Goal: Task Accomplishment & Management: Complete application form

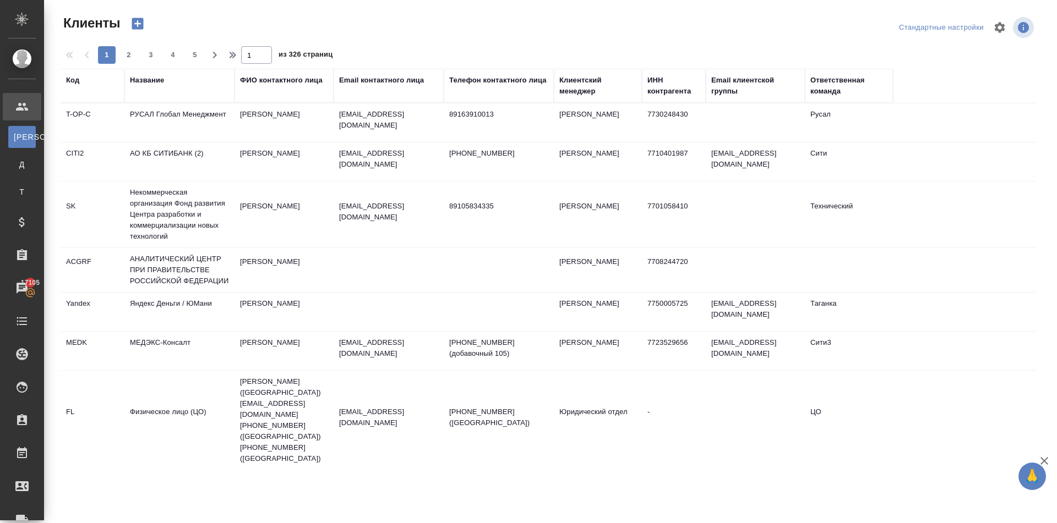
select select "RU"
click at [158, 79] on div "Название" at bounding box center [147, 80] width 34 height 11
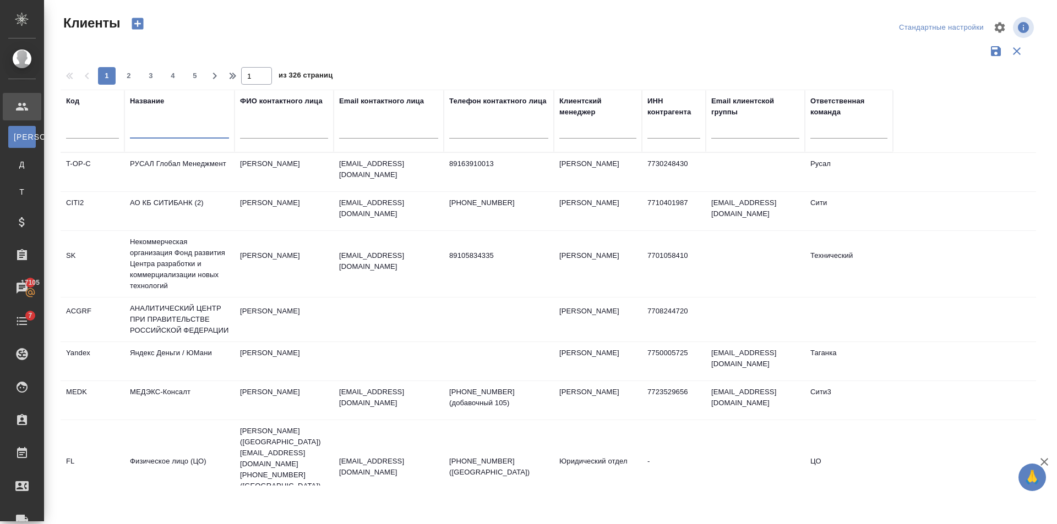
click at [171, 125] on input "text" at bounding box center [179, 132] width 99 height 14
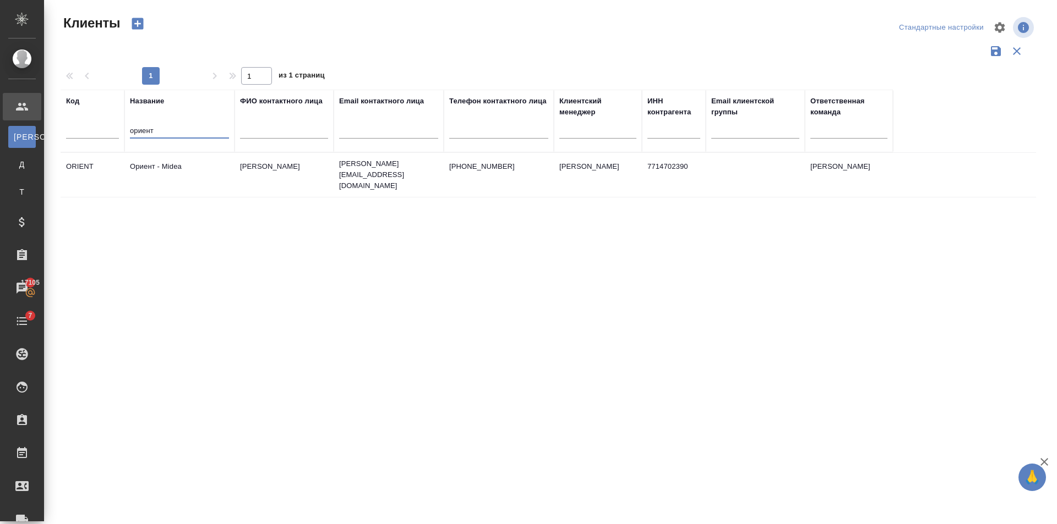
type input "ориент"
click at [231, 170] on td "Ориент - Midea" at bounding box center [179, 175] width 110 height 39
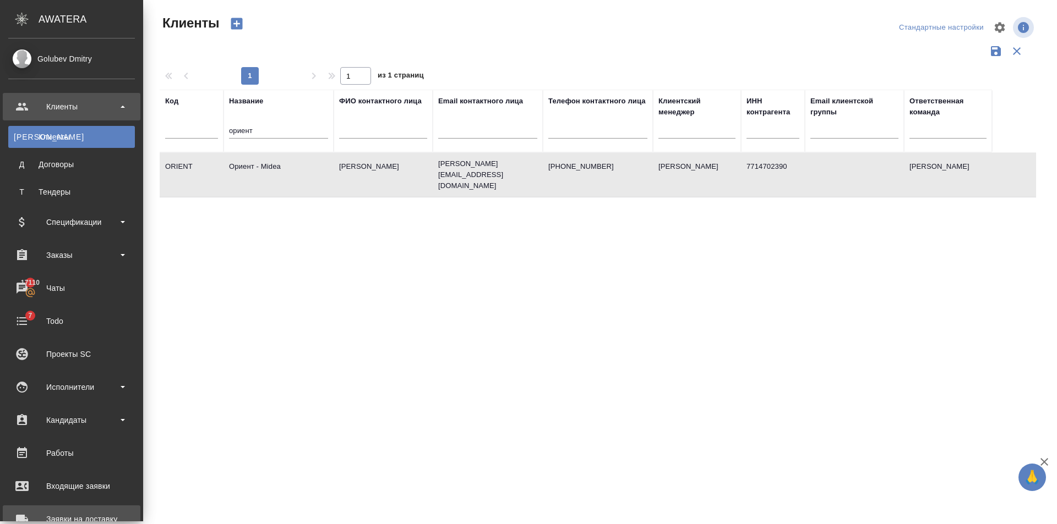
click at [42, 510] on link "Заявки на доставку" at bounding box center [72, 520] width 138 height 28
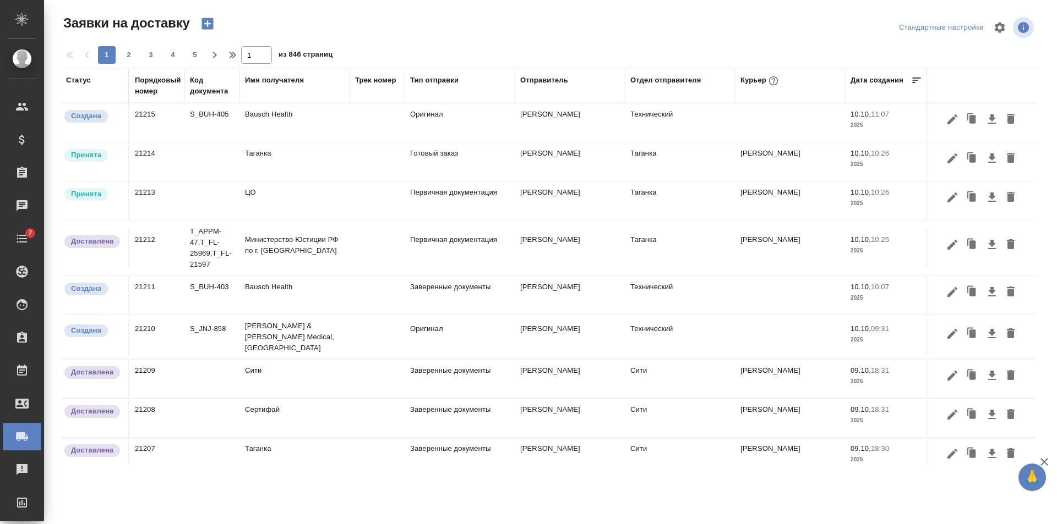
click at [208, 18] on icon "button" at bounding box center [207, 24] width 12 height 12
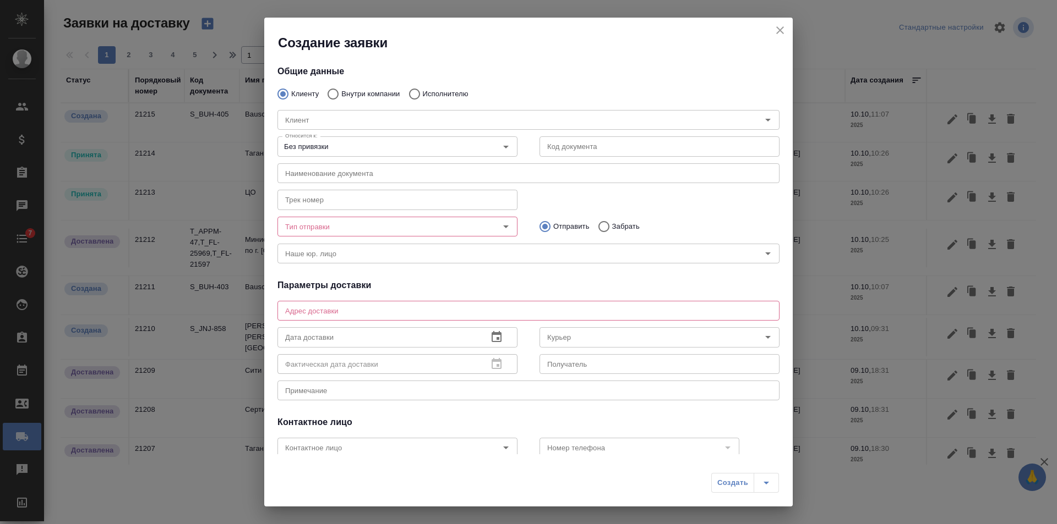
click at [332, 94] on input "Внутри компании" at bounding box center [331, 94] width 20 height 23
radio input "true"
click at [315, 119] on input "Команда" at bounding box center [510, 119] width 458 height 13
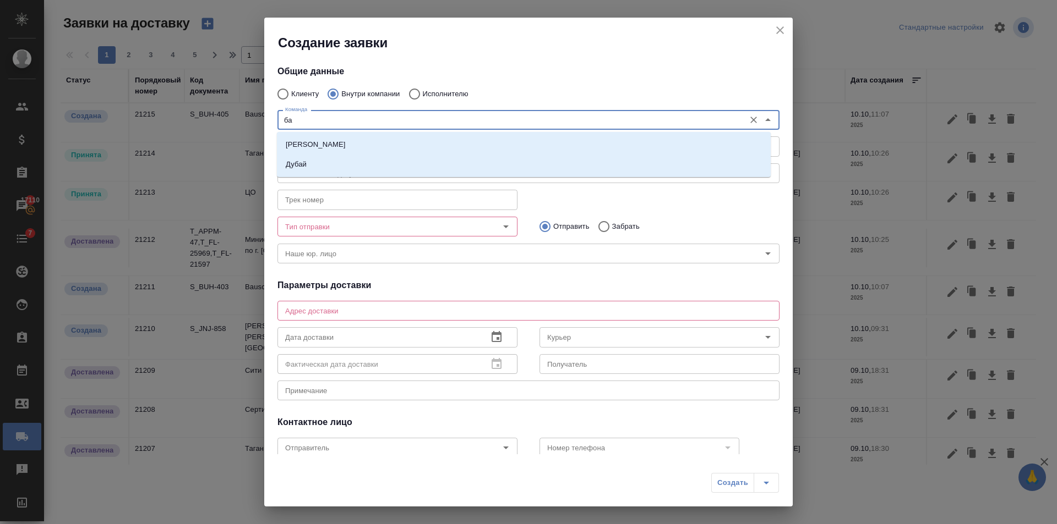
type input "баб"
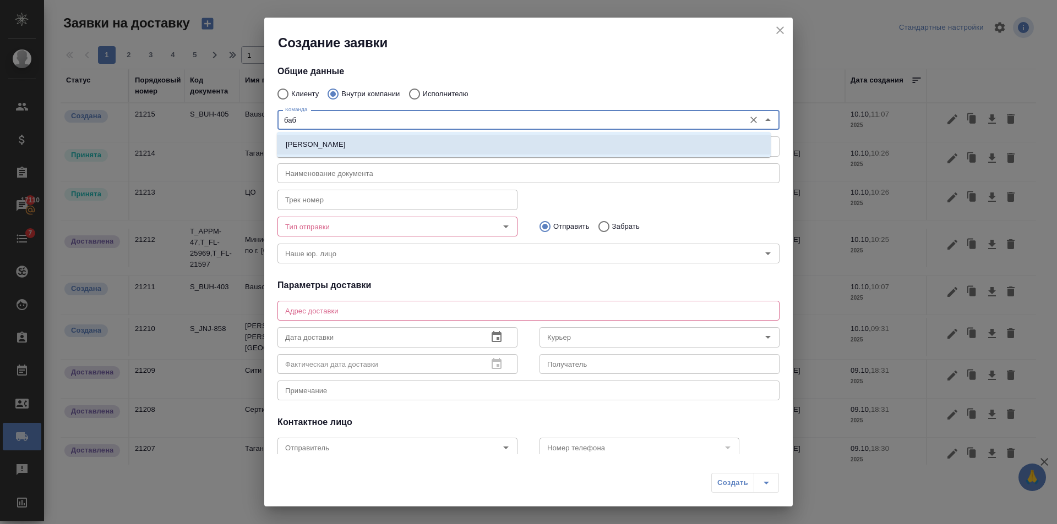
click at [340, 146] on li "Бабушкинская" at bounding box center [524, 145] width 494 height 20
type textarea "ул. Менжинского, д. 23, корп. 1"
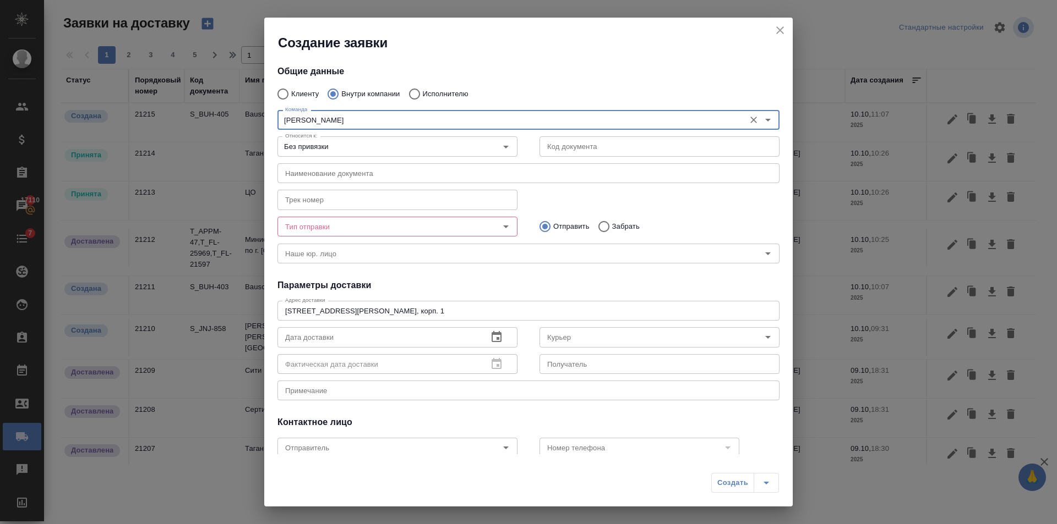
type input "Бабушкинская"
click at [592, 227] on input "Забрать" at bounding box center [602, 226] width 20 height 23
radio input "true"
click at [315, 390] on textarea at bounding box center [528, 391] width 486 height 8
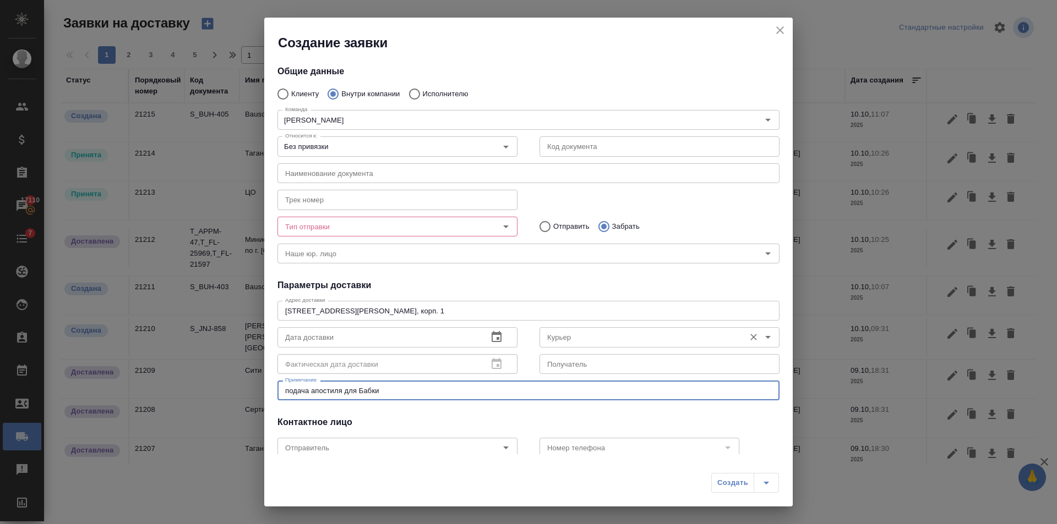
type textarea "подача апостиля для Бабки"
click at [594, 335] on input "Курьер" at bounding box center [641, 337] width 196 height 13
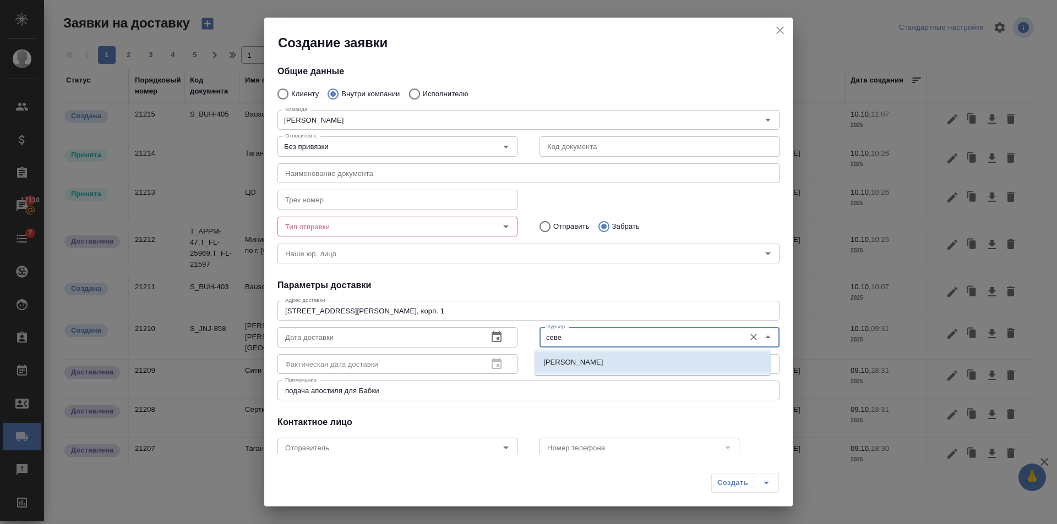
click at [597, 353] on li "[PERSON_NAME]" at bounding box center [652, 363] width 236 height 20
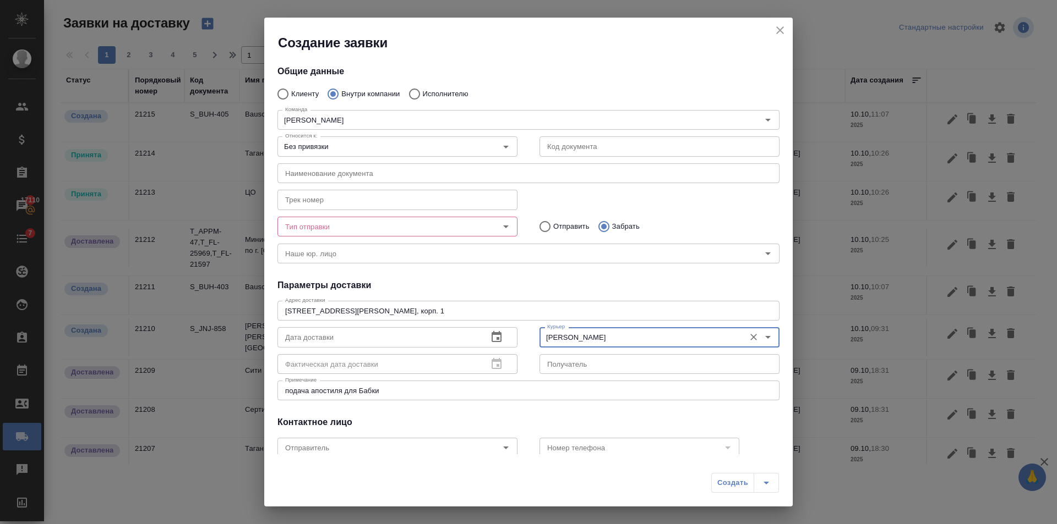
type input "[PERSON_NAME]"
click at [411, 221] on input "Тип отправки" at bounding box center [379, 226] width 196 height 13
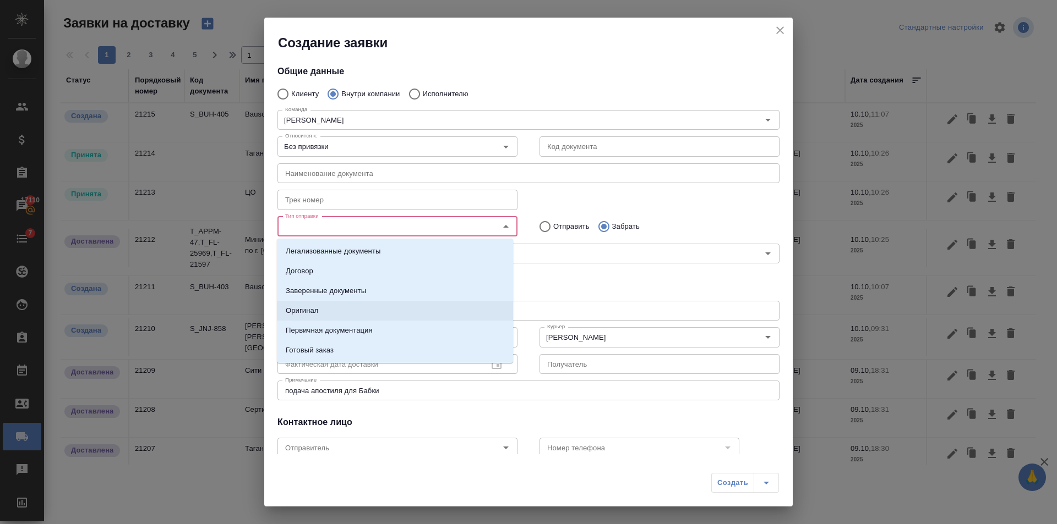
click at [335, 304] on li "Оригинал" at bounding box center [395, 311] width 236 height 20
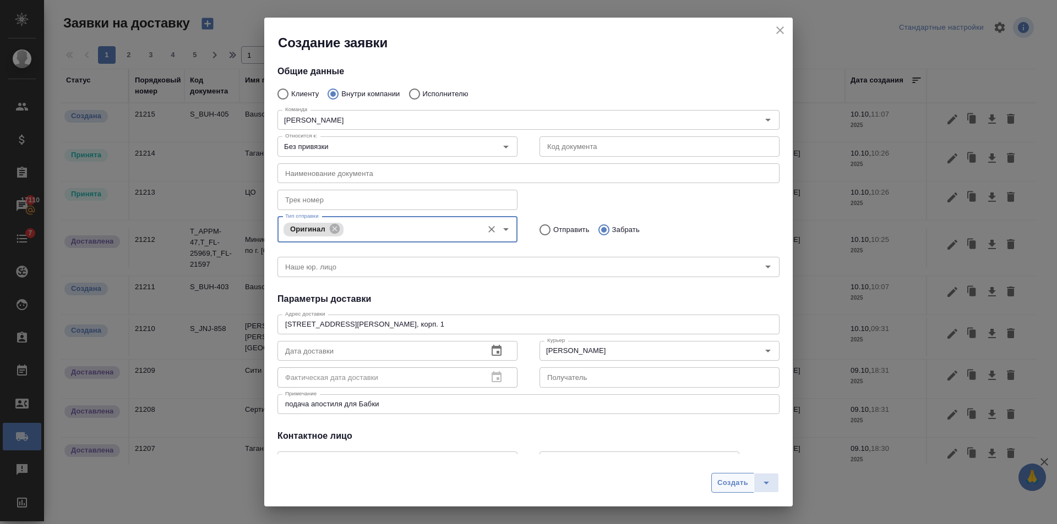
click at [741, 478] on span "Создать" at bounding box center [732, 483] width 31 height 13
radio input "true"
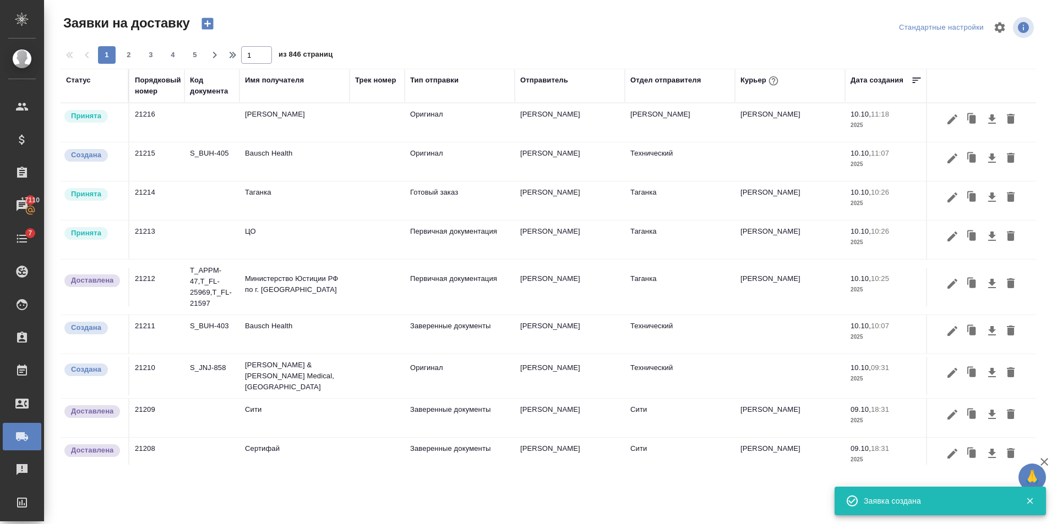
click at [194, 22] on button "button" at bounding box center [207, 23] width 26 height 19
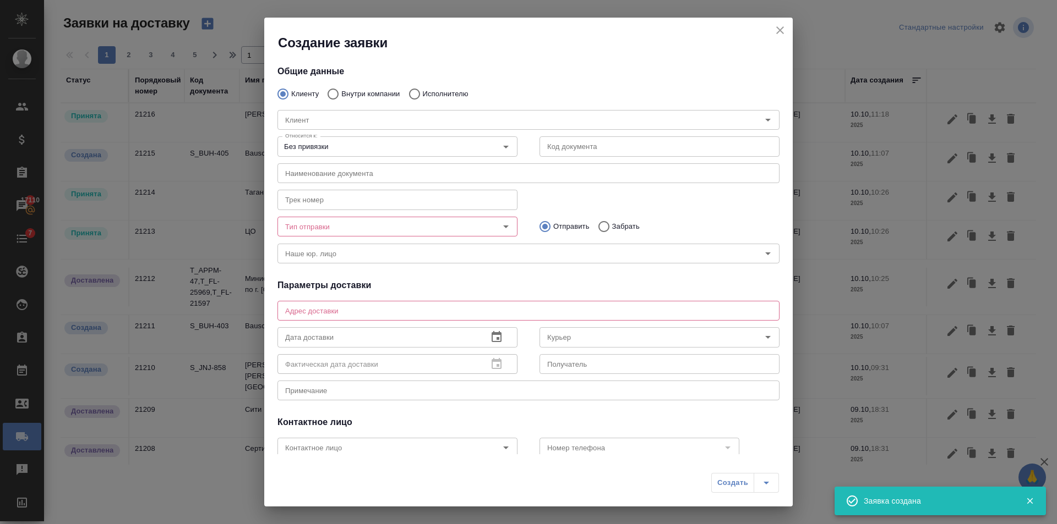
click at [333, 103] on input "Внутри компании" at bounding box center [331, 94] width 20 height 23
radio input "true"
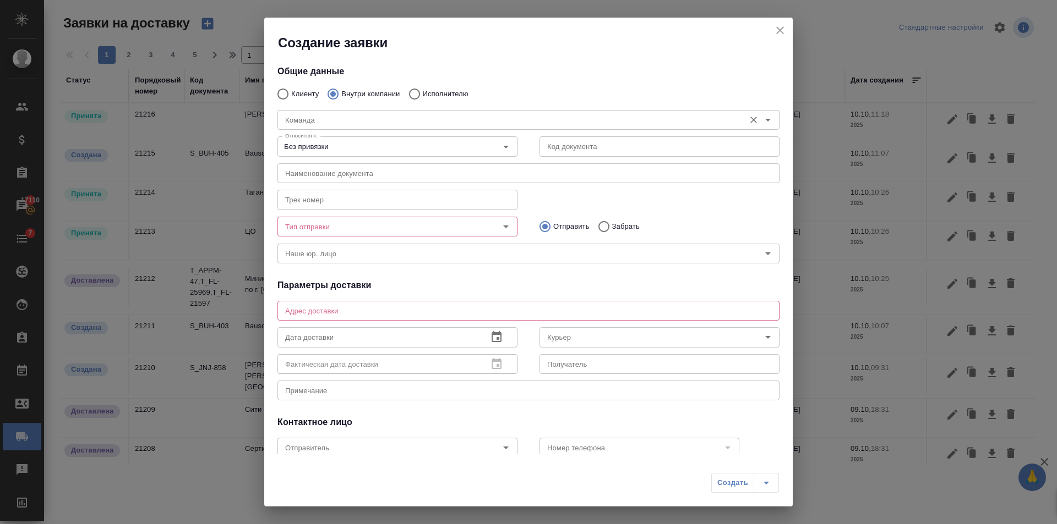
click at [326, 110] on div "Команда Команда" at bounding box center [528, 119] width 502 height 26
click at [326, 121] on input "Команда" at bounding box center [510, 119] width 458 height 13
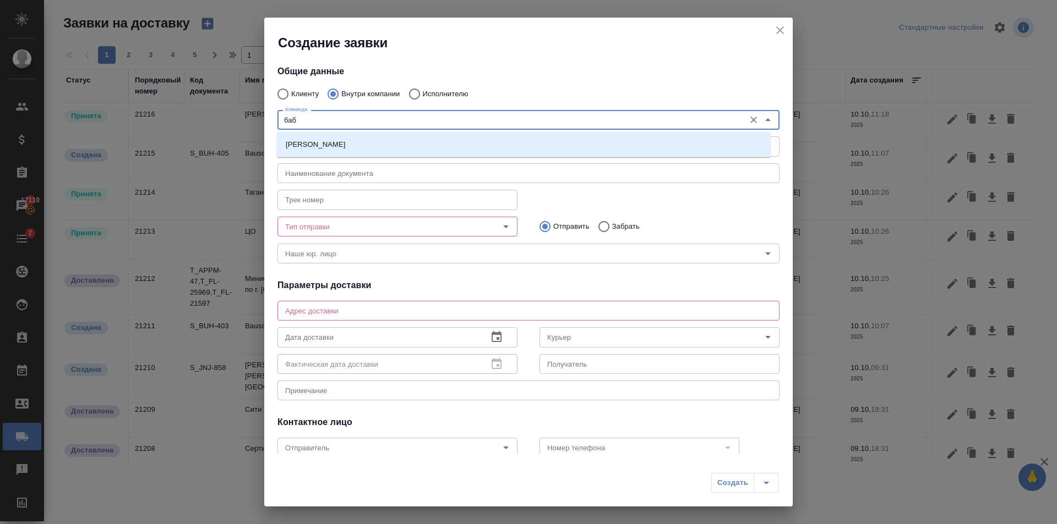
type input "бабу"
click at [338, 144] on li "[PERSON_NAME]" at bounding box center [524, 145] width 494 height 20
type textarea "ул. Менжинского, д. 23, корп. 1"
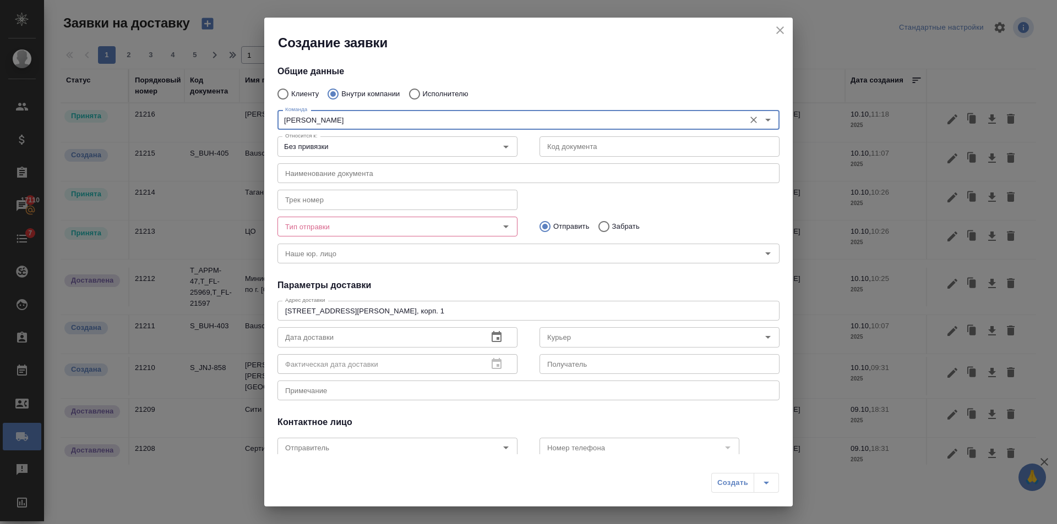
click at [354, 215] on div "Тип отправки Тип отправки" at bounding box center [397, 225] width 240 height 26
type input "[PERSON_NAME]"
click at [357, 226] on input "Тип отправки" at bounding box center [379, 226] width 196 height 13
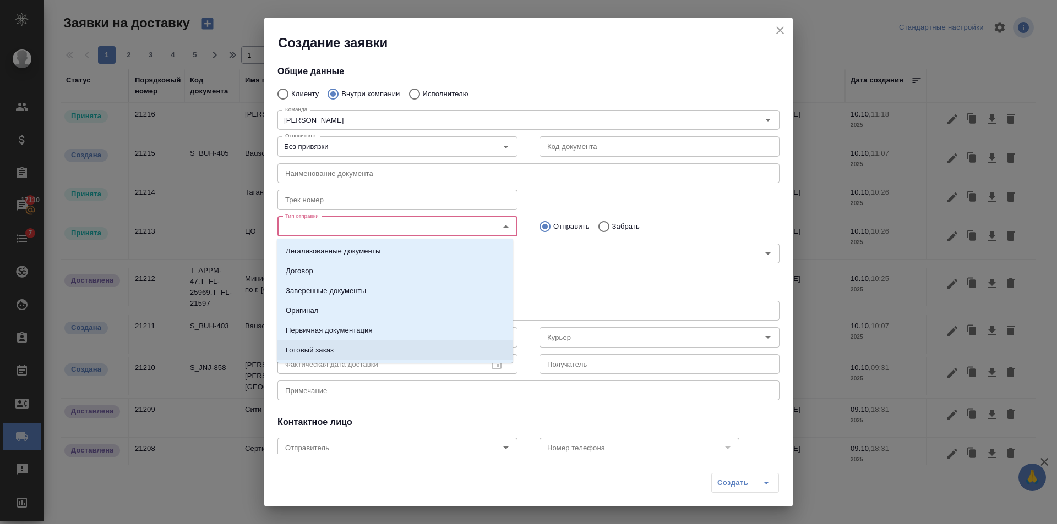
click at [353, 342] on li "Готовый заказ" at bounding box center [395, 351] width 236 height 20
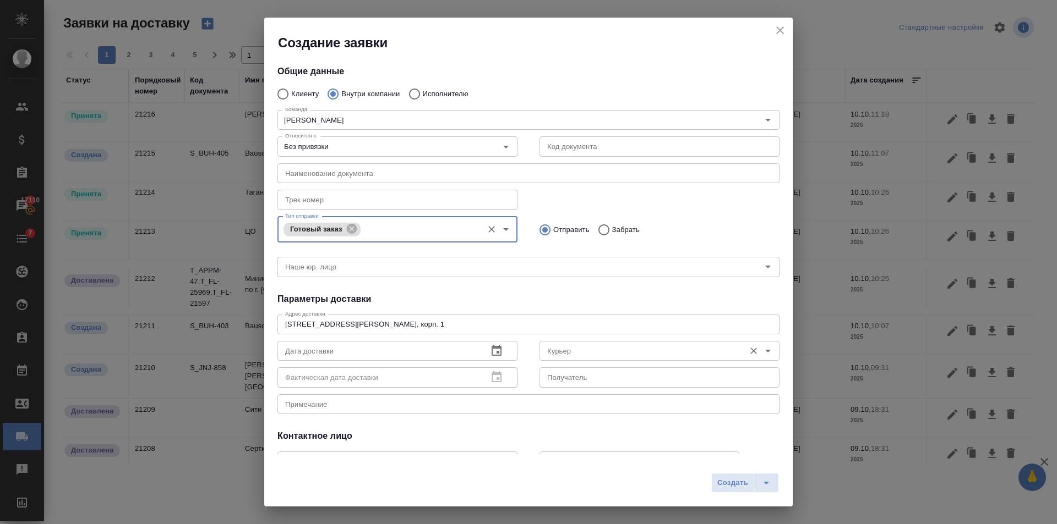
click at [576, 346] on input "Курьер" at bounding box center [641, 350] width 196 height 13
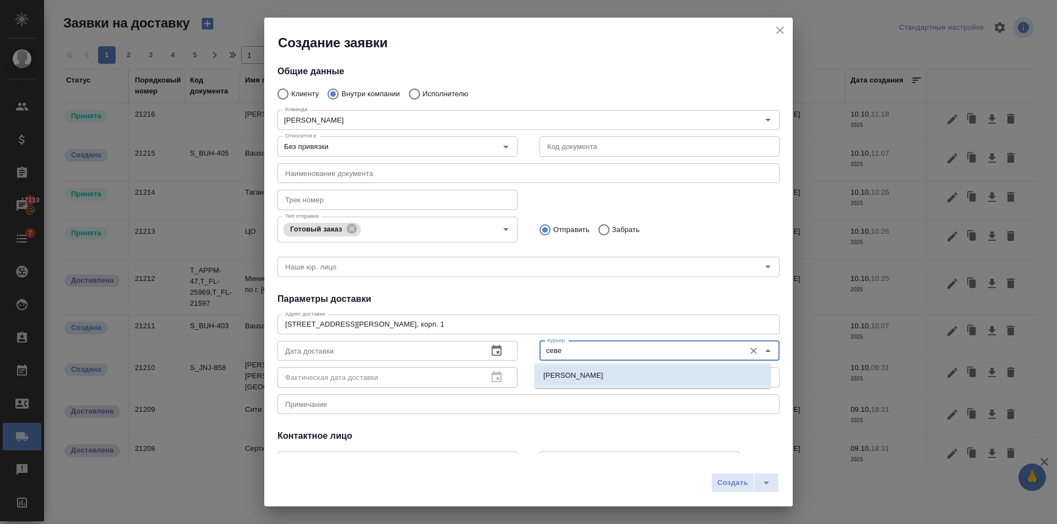
click at [579, 369] on li "Северов Олег" at bounding box center [652, 376] width 236 height 20
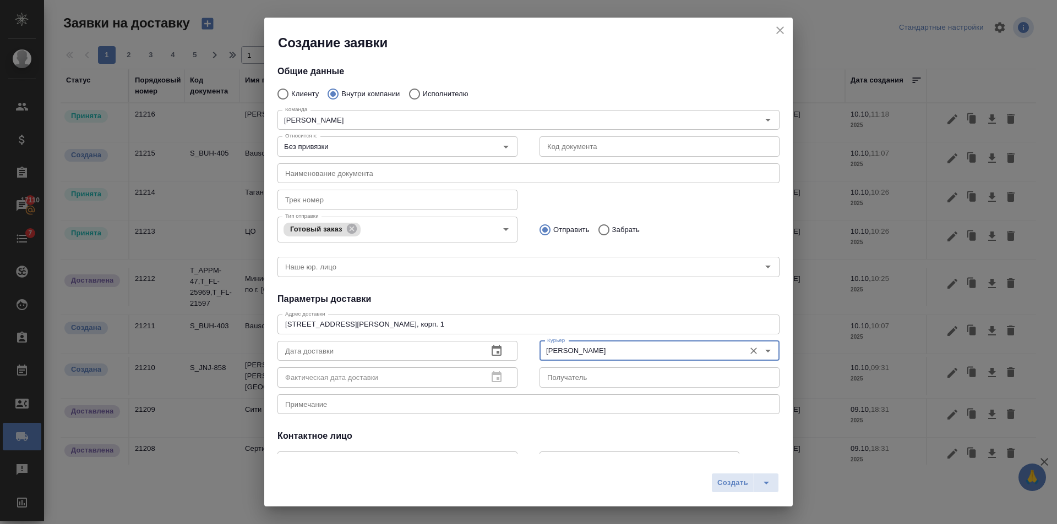
type input "Северов Олег"
drag, startPoint x: 369, startPoint y: 409, endPoint x: 363, endPoint y: 405, distance: 7.0
click at [368, 409] on div "x Примечание" at bounding box center [528, 405] width 502 height 20
click at [318, 405] on textarea "передача апостиля МО" at bounding box center [528, 404] width 486 height 8
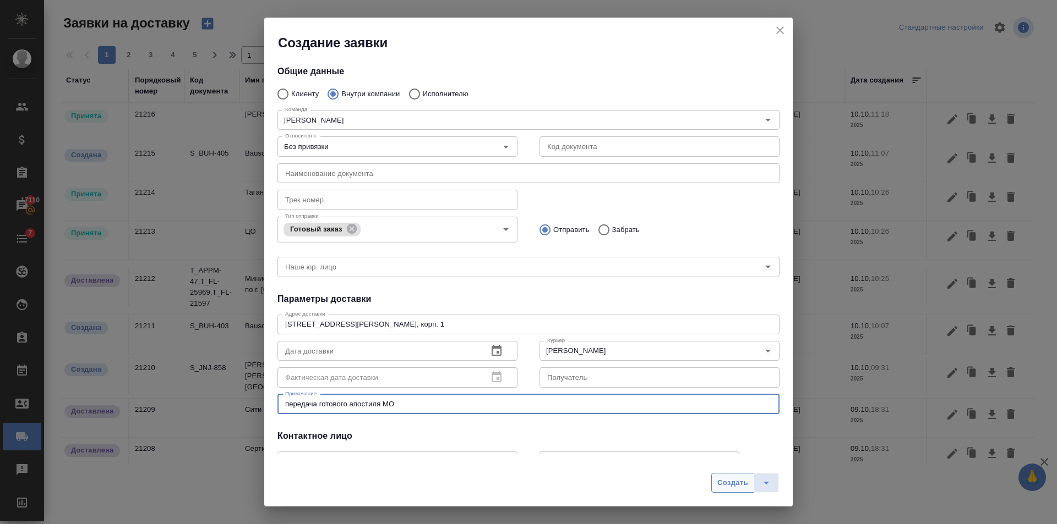
type textarea "передача готового апостиля МО"
click at [730, 482] on span "Создать" at bounding box center [732, 483] width 31 height 13
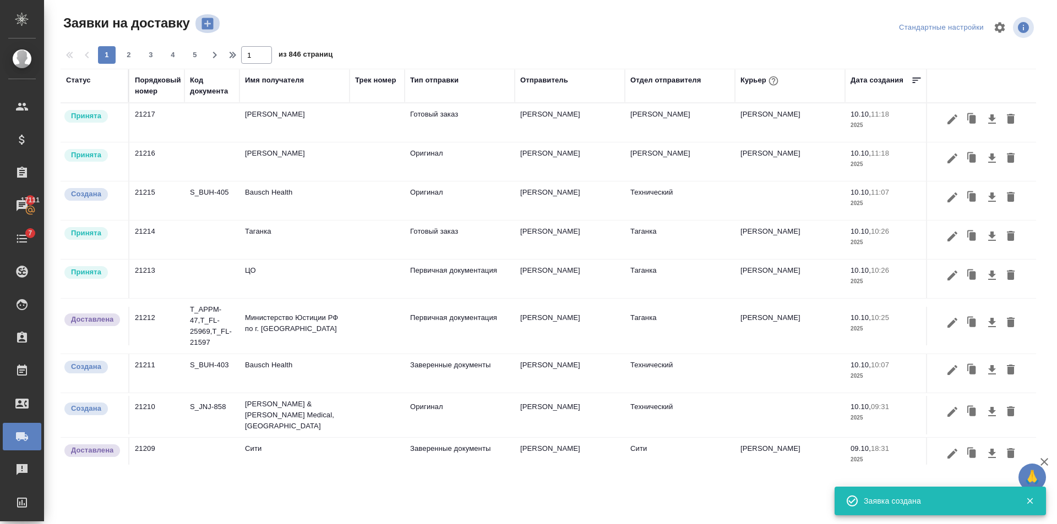
click at [200, 23] on icon "button" at bounding box center [207, 23] width 15 height 15
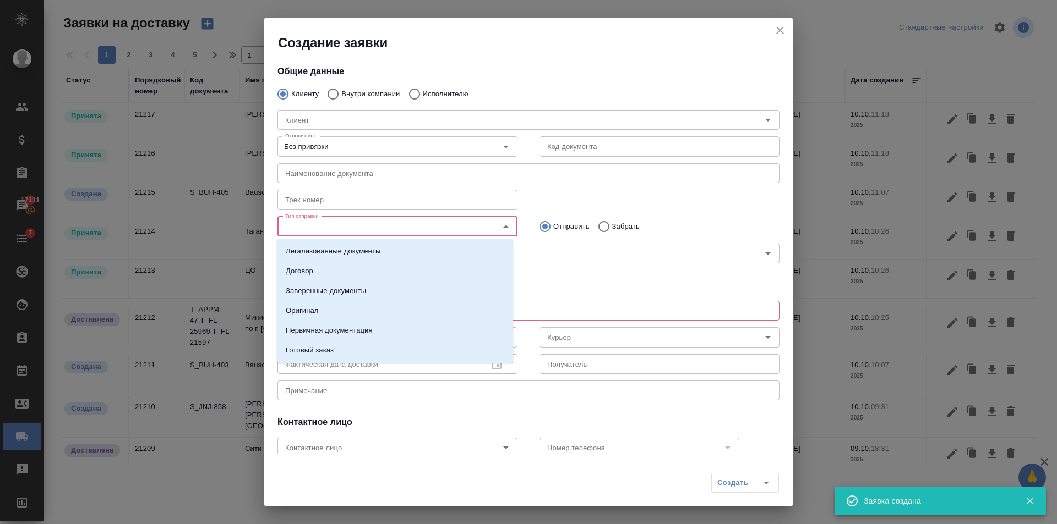
click at [378, 229] on input "Тип отправки" at bounding box center [379, 226] width 196 height 13
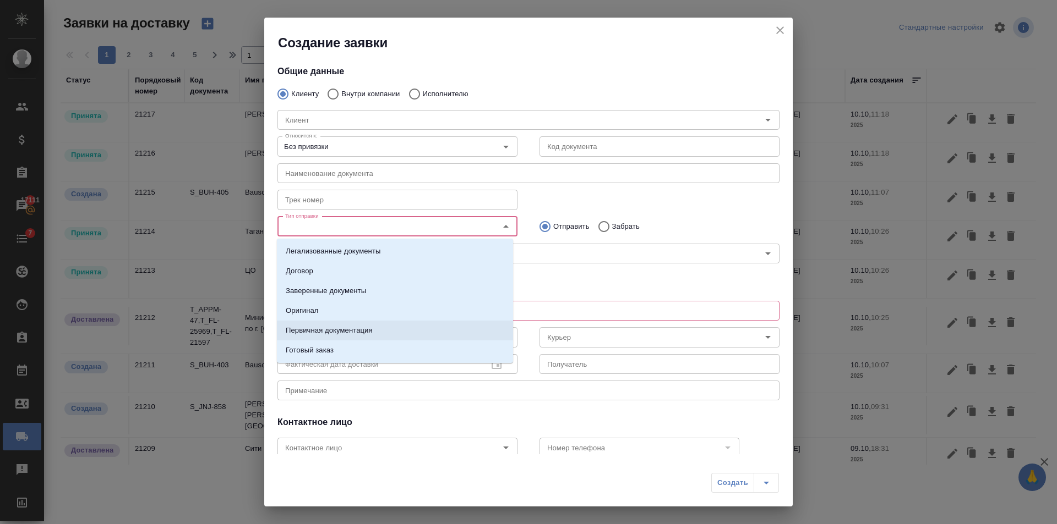
click at [334, 329] on p "Первичная документация" at bounding box center [329, 330] width 87 height 11
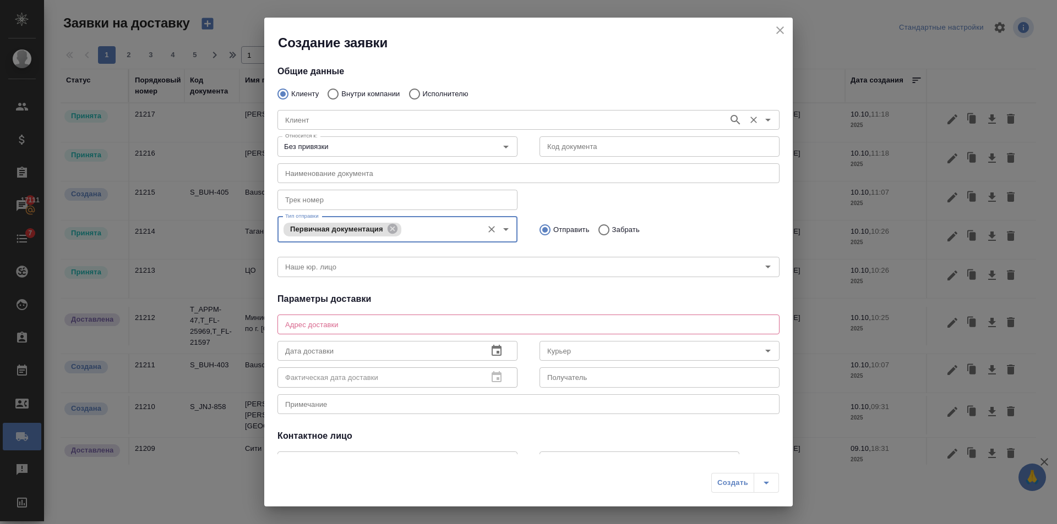
click at [376, 111] on div "Клиент" at bounding box center [528, 120] width 502 height 20
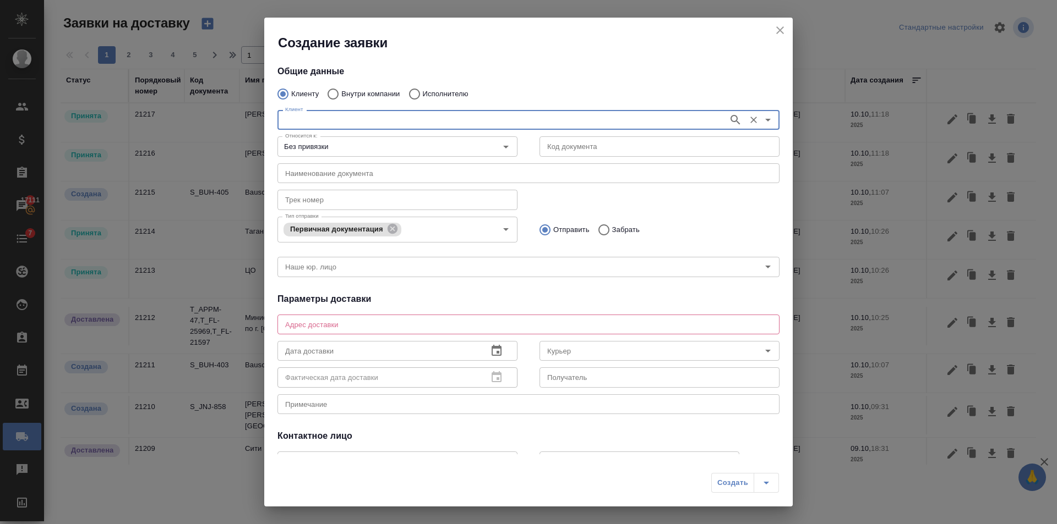
click at [333, 84] on div "Общие данные Клиенту Внутри компании Исполнителю Клиент Клиент Относится к: Без…" at bounding box center [528, 253] width 528 height 403
click at [337, 94] on input "Внутри компании" at bounding box center [331, 94] width 20 height 23
radio input "true"
click at [329, 117] on input "Команда" at bounding box center [510, 119] width 458 height 13
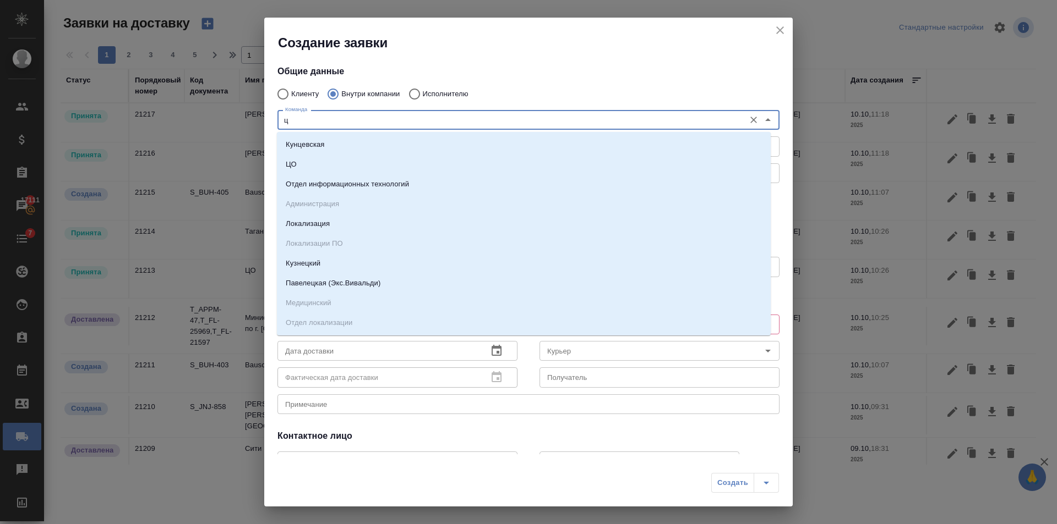
type input "цо"
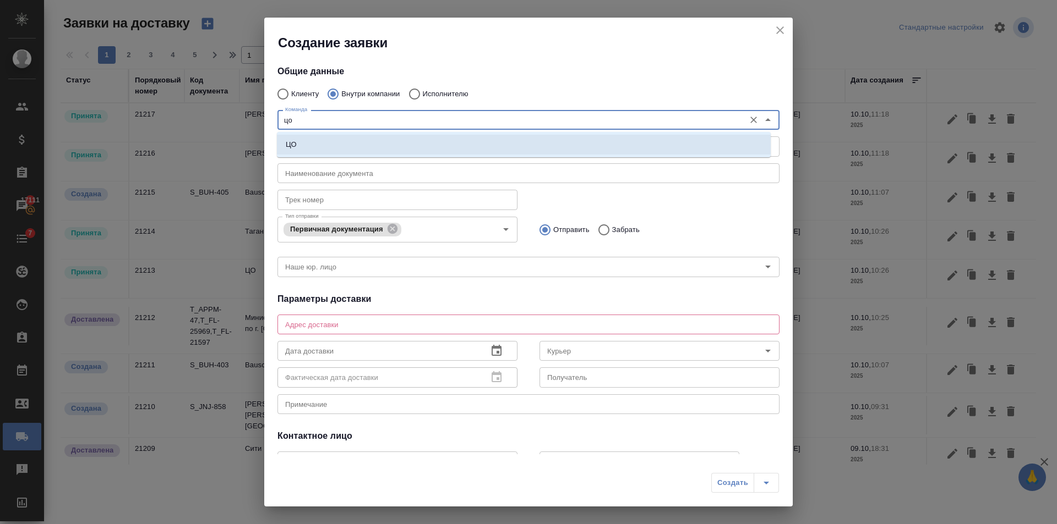
click at [346, 140] on li "ЦО" at bounding box center [524, 145] width 494 height 20
type textarea "ул. Золотая, д. 11"
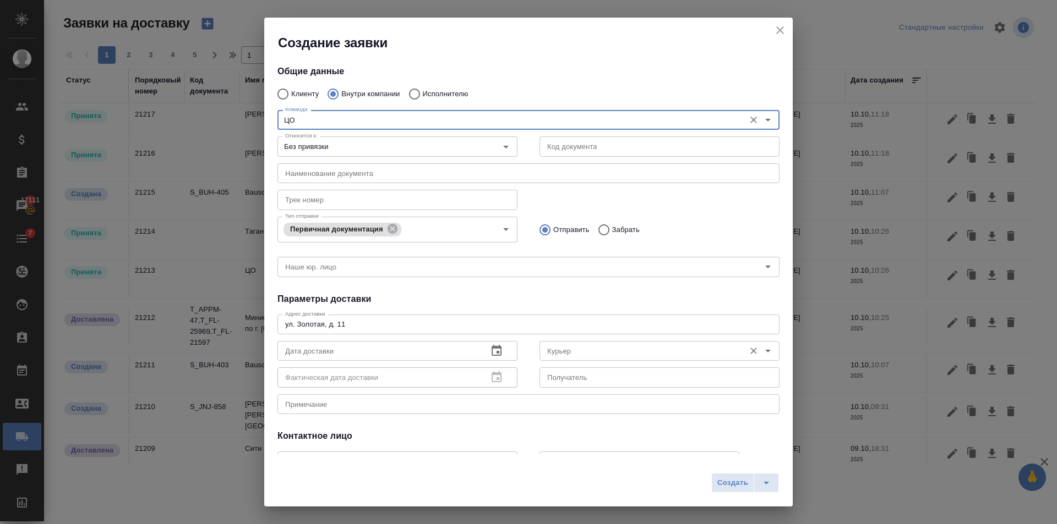
type input "ЦО"
click at [601, 350] on input "Курьер" at bounding box center [641, 350] width 196 height 13
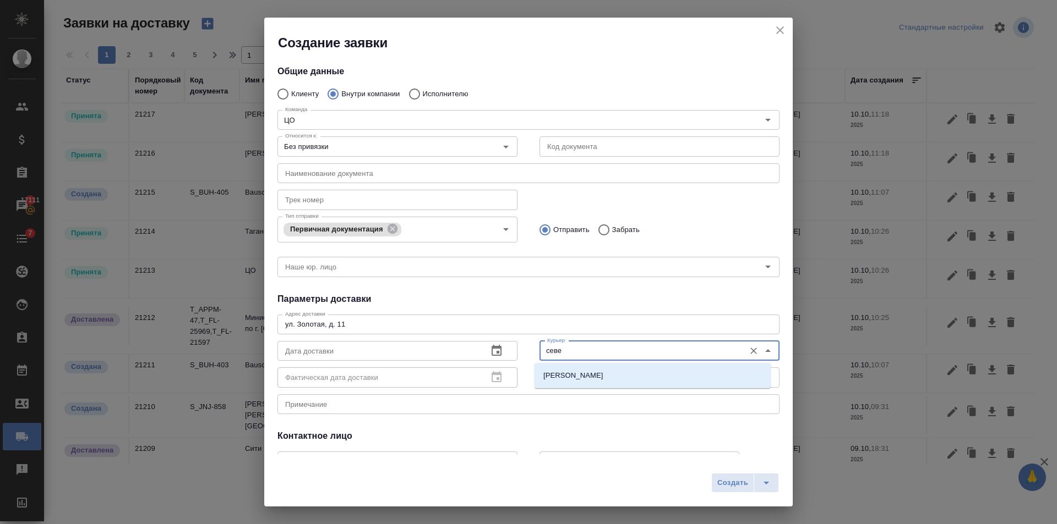
click at [605, 368] on li "Северов Олег" at bounding box center [652, 376] width 236 height 20
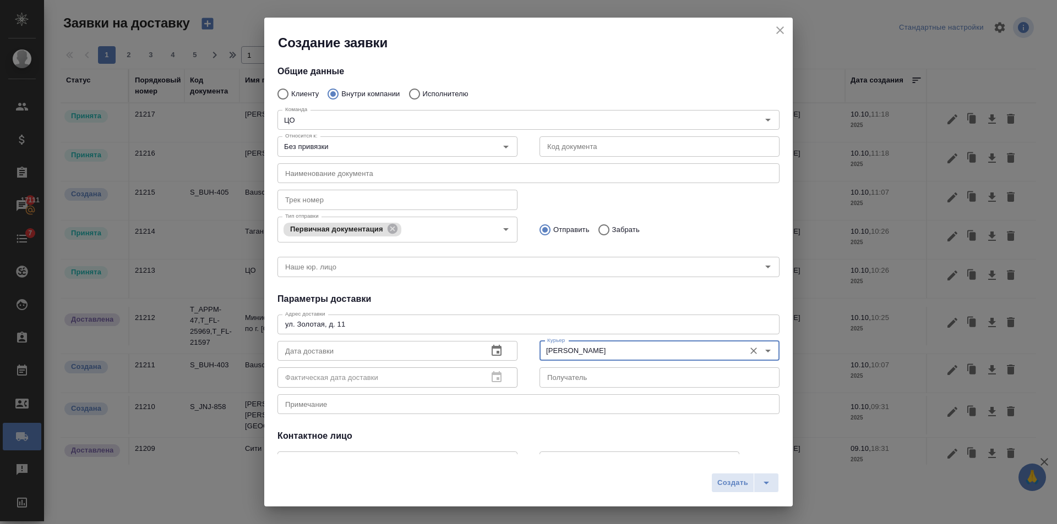
type input "Северов Олег"
click at [398, 404] on textarea at bounding box center [528, 404] width 486 height 8
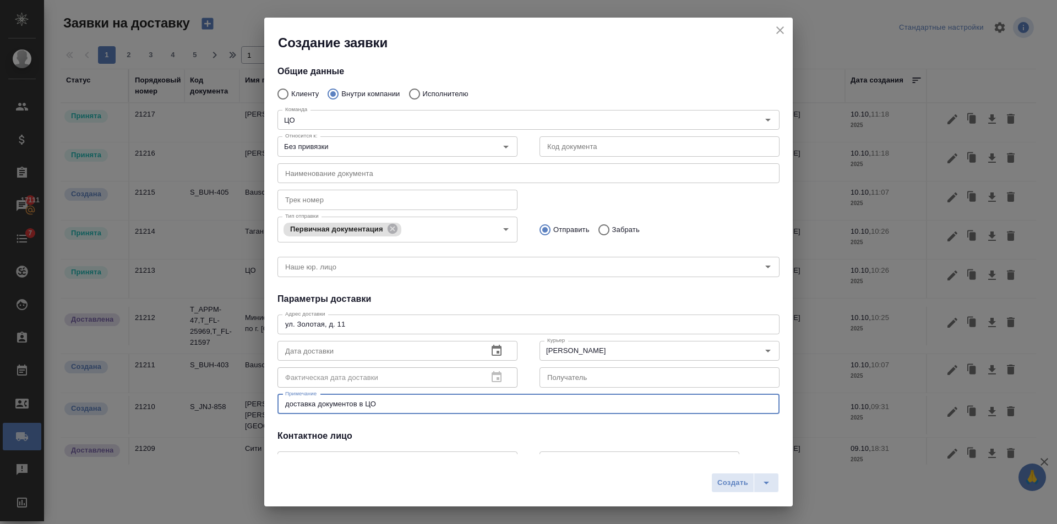
type textarea "доставка документов в ЦО"
click at [490, 352] on icon "button" at bounding box center [496, 350] width 13 height 13
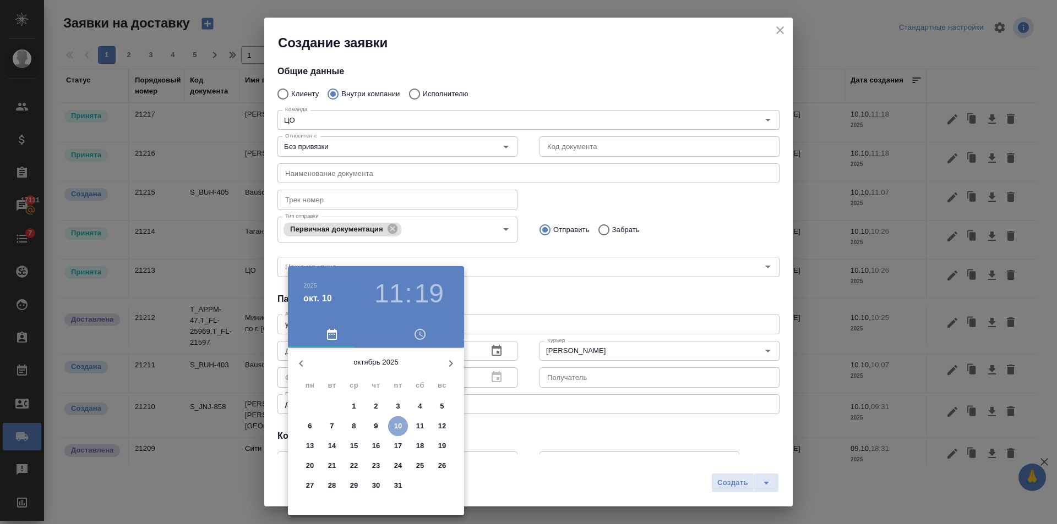
click at [398, 428] on p "10" at bounding box center [398, 426] width 8 height 11
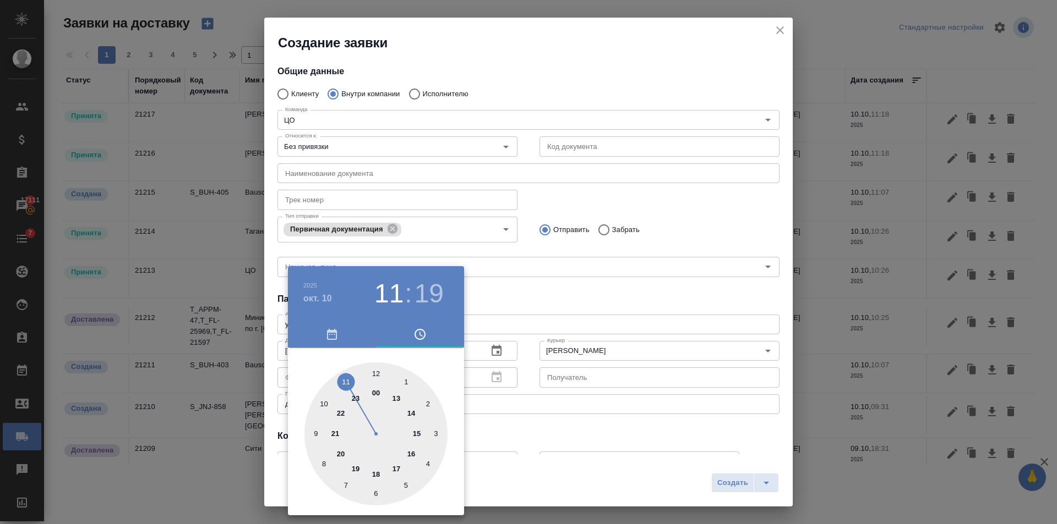
click at [404, 417] on div at bounding box center [375, 434] width 143 height 143
click at [366, 368] on div at bounding box center [375, 434] width 143 height 143
click at [375, 376] on div at bounding box center [375, 434] width 143 height 143
type input "10.10.2025 14:00"
click at [554, 309] on div at bounding box center [528, 262] width 1057 height 524
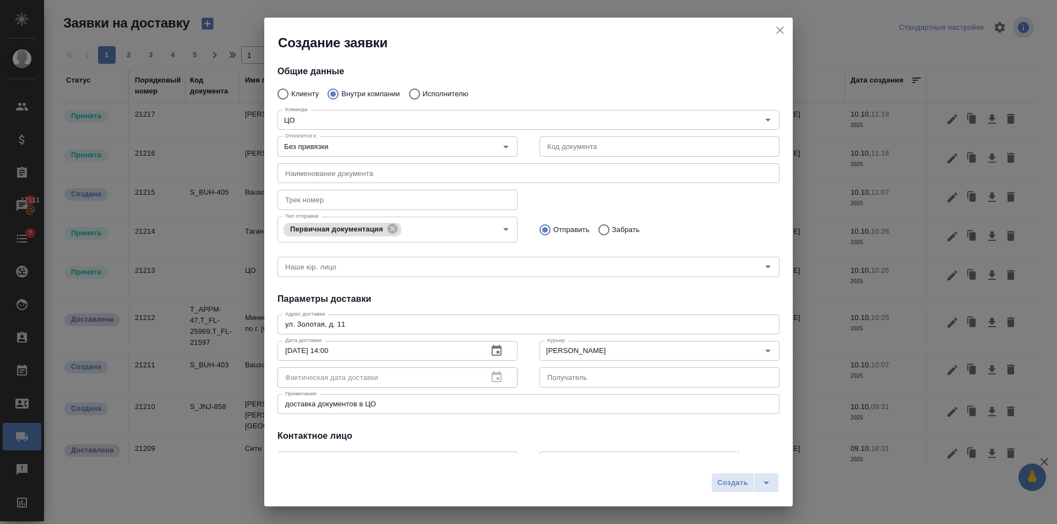
click at [737, 489] on span "Создать" at bounding box center [732, 483] width 31 height 13
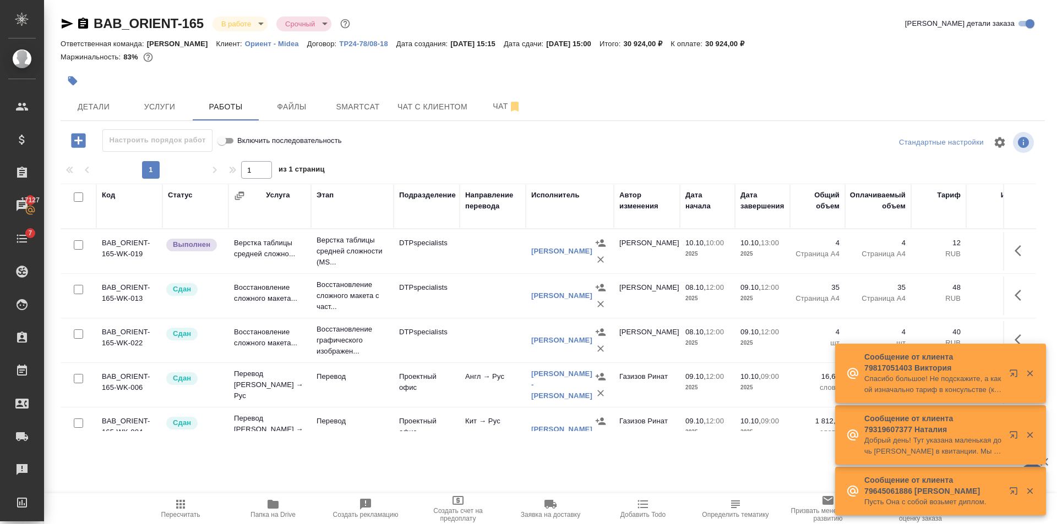
scroll to position [174, 0]
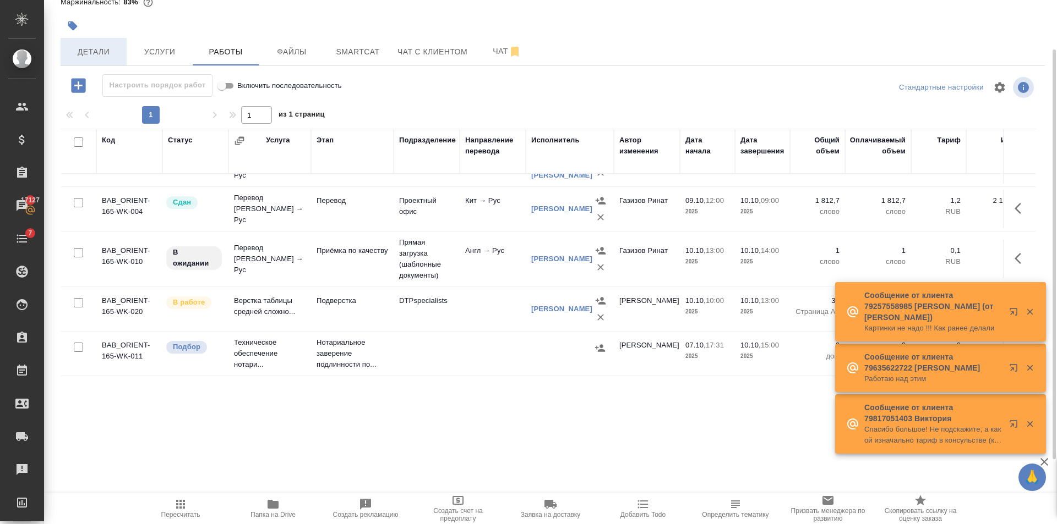
click at [92, 52] on span "Детали" at bounding box center [93, 52] width 53 height 14
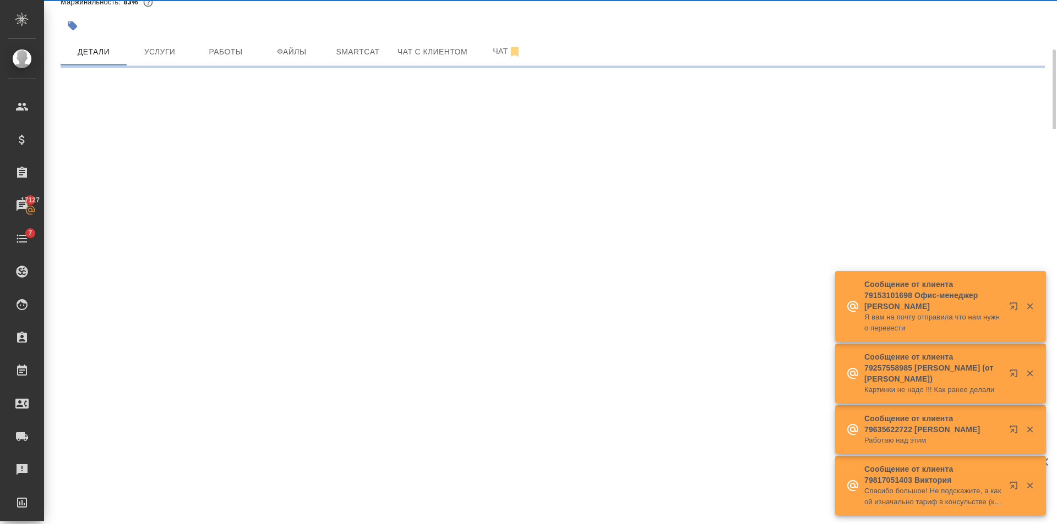
select select "RU"
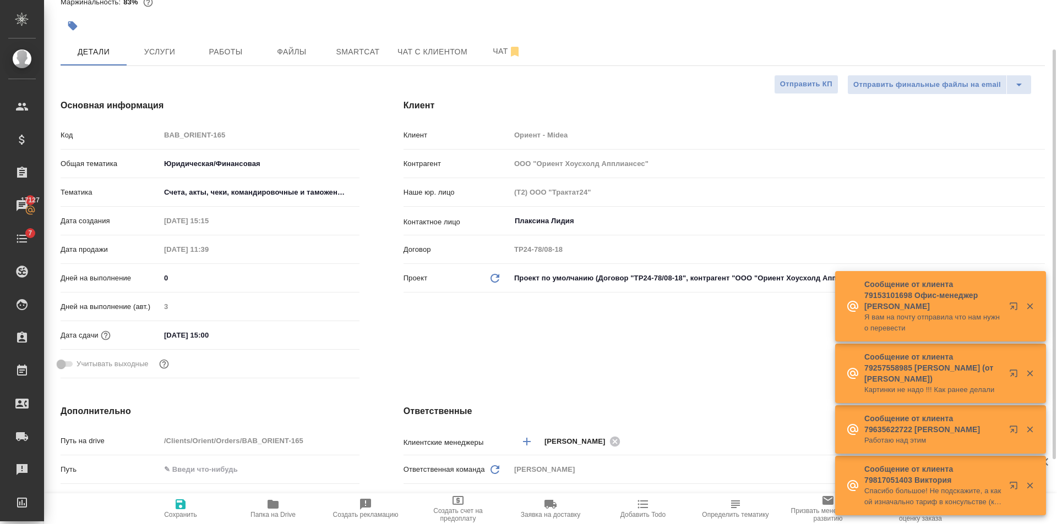
type textarea "x"
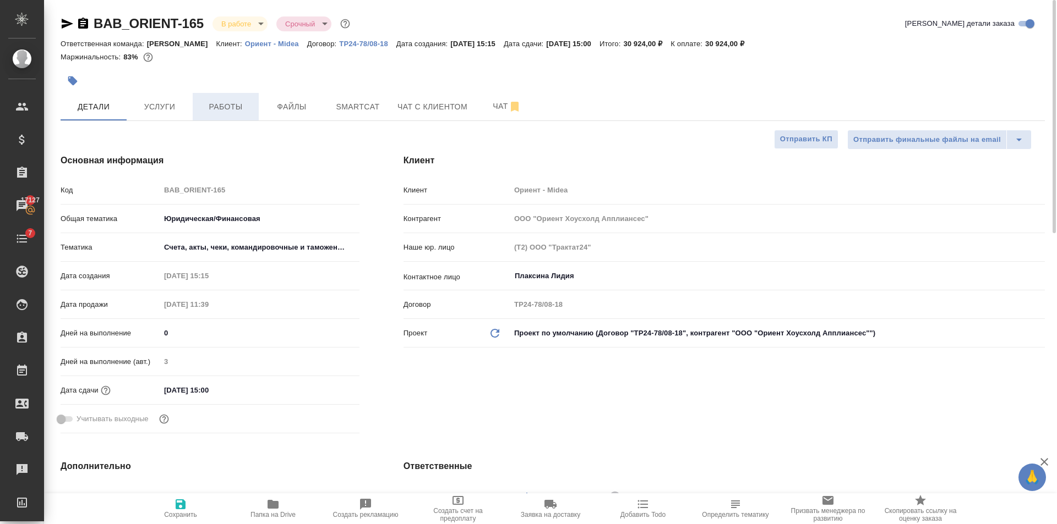
click at [217, 97] on button "Работы" at bounding box center [226, 107] width 66 height 28
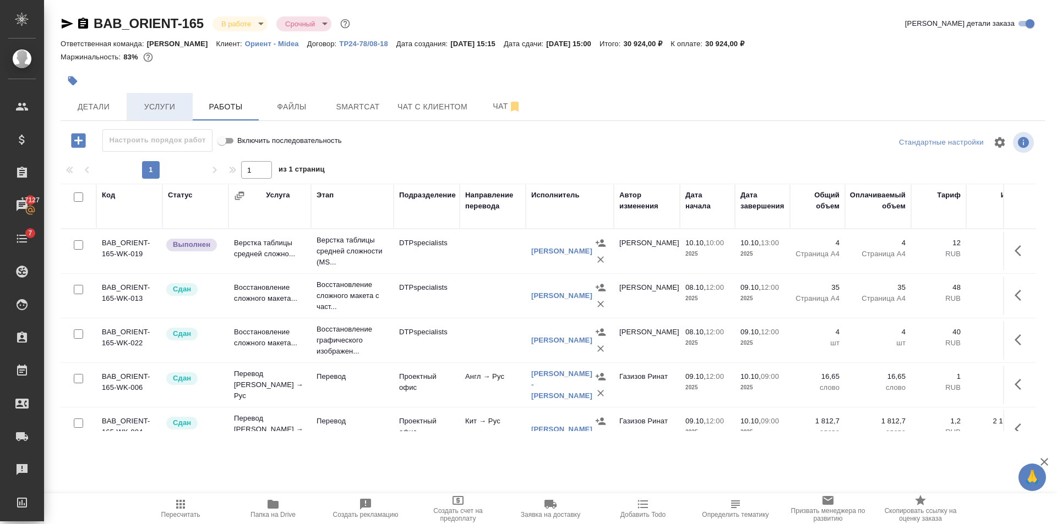
click at [185, 113] on span "Услуги" at bounding box center [159, 107] width 53 height 14
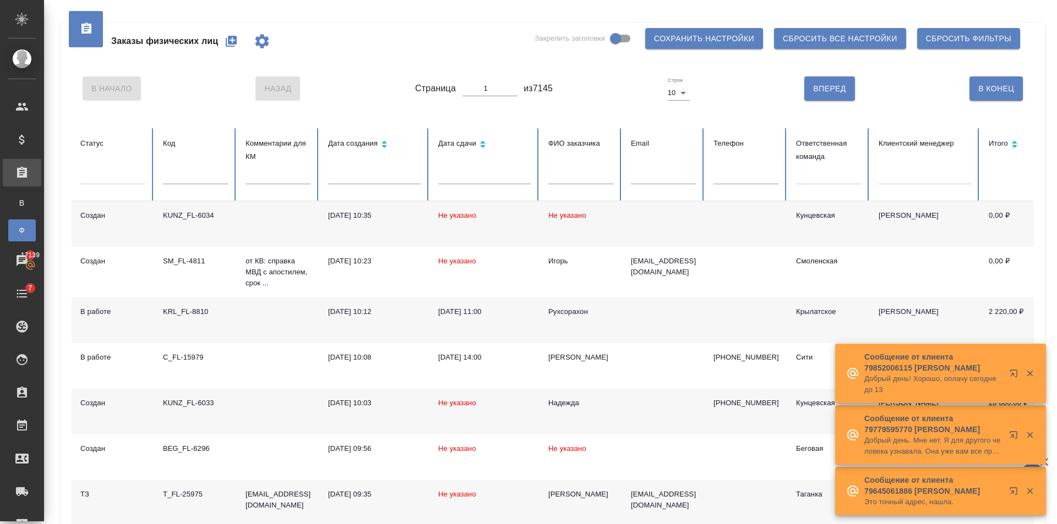
click at [237, 38] on icon "button" at bounding box center [231, 41] width 11 height 11
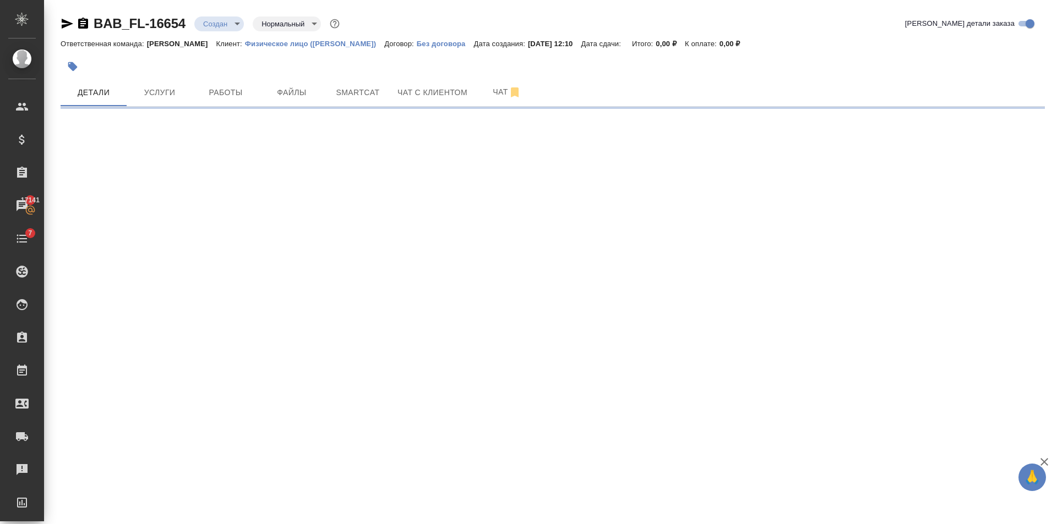
select select "RU"
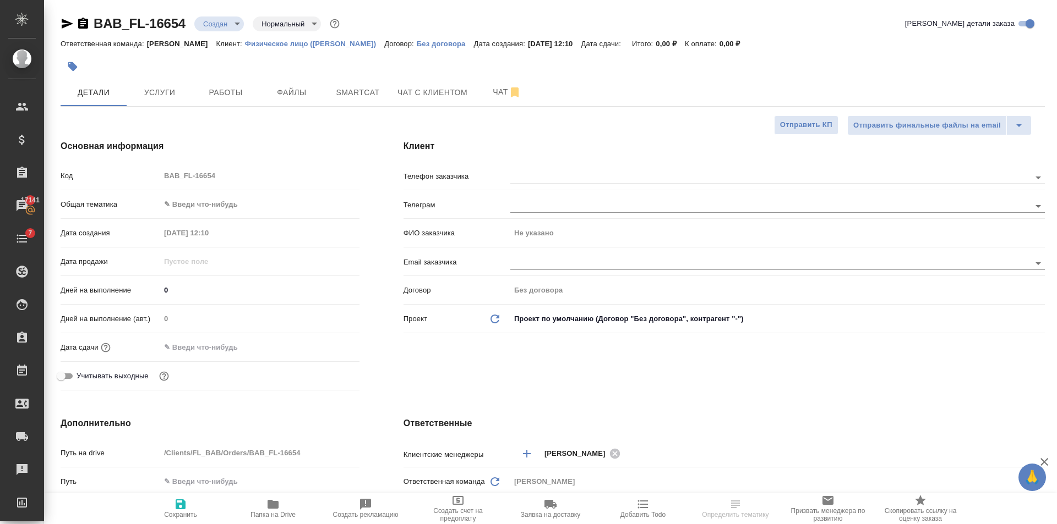
type textarea "x"
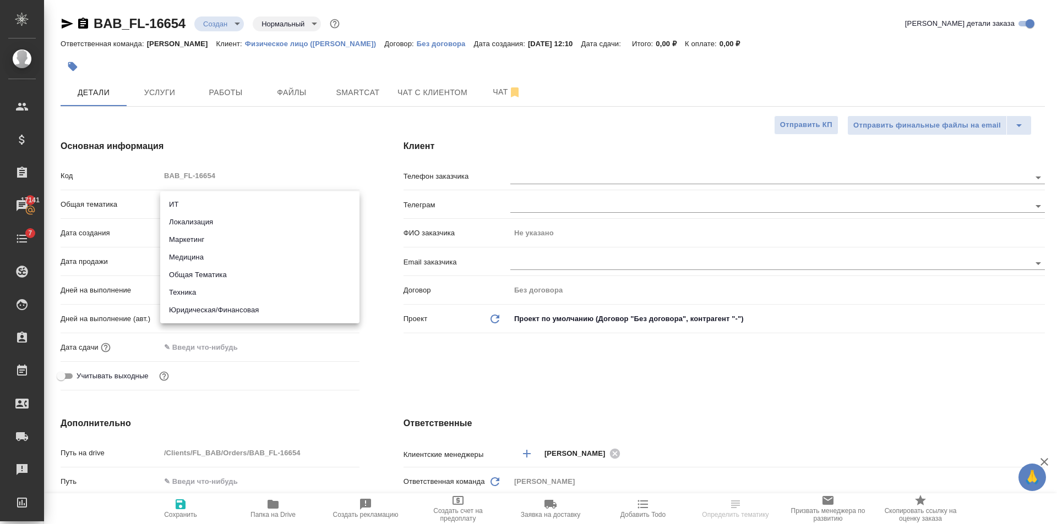
click at [253, 212] on body "🙏 .cls-1 fill:#fff; AWATERA Golubev Dmitry Клиенты Спецификации Заказы 17141 Ча…" at bounding box center [528, 262] width 1057 height 524
click at [279, 308] on li "Юридическая/Финансовая" at bounding box center [259, 311] width 199 height 18
type input "yr-fn"
type textarea "x"
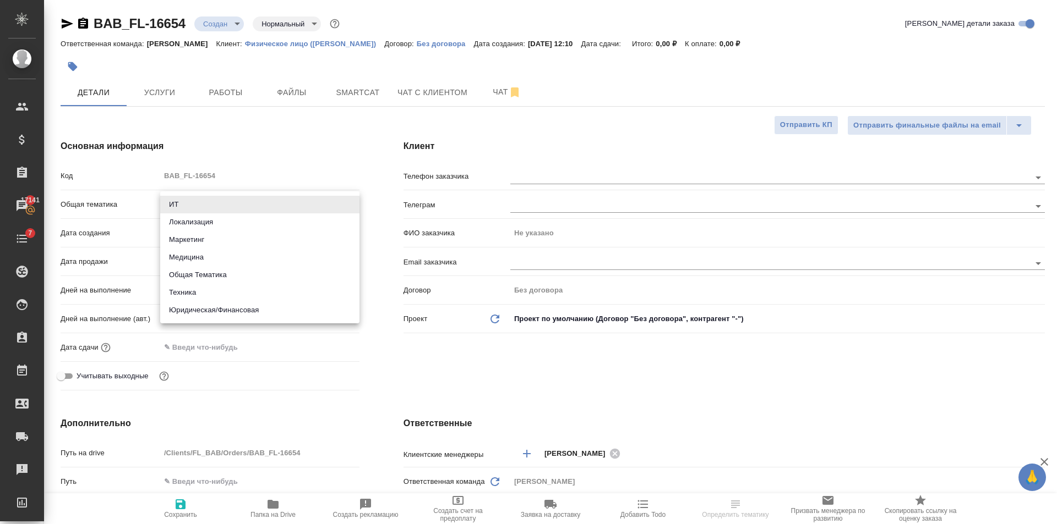
type textarea "x"
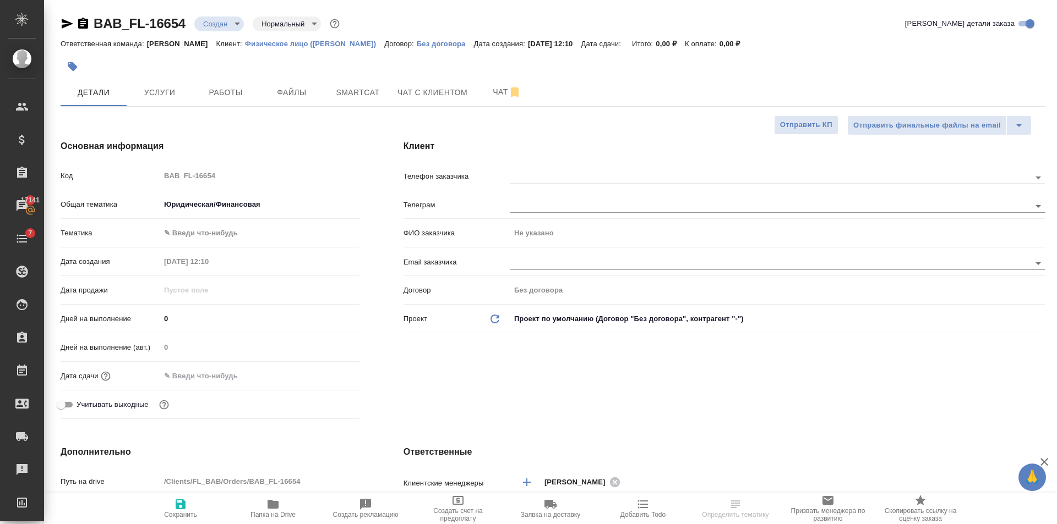
click at [247, 238] on body "🙏 .cls-1 fill:#fff; AWATERA Golubev Dmitry Клиенты Спецификации Заказы 17141 Ча…" at bounding box center [528, 262] width 1057 height 524
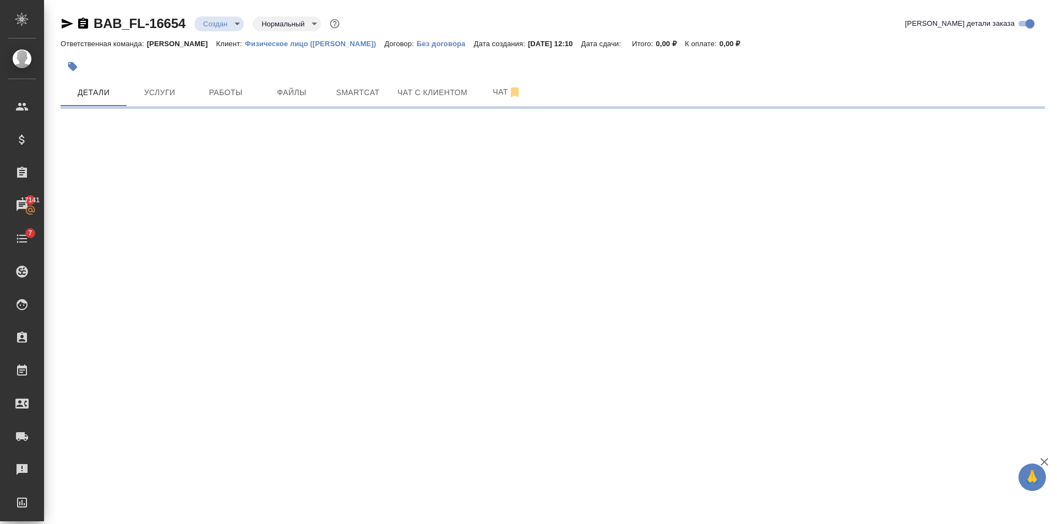
select select "RU"
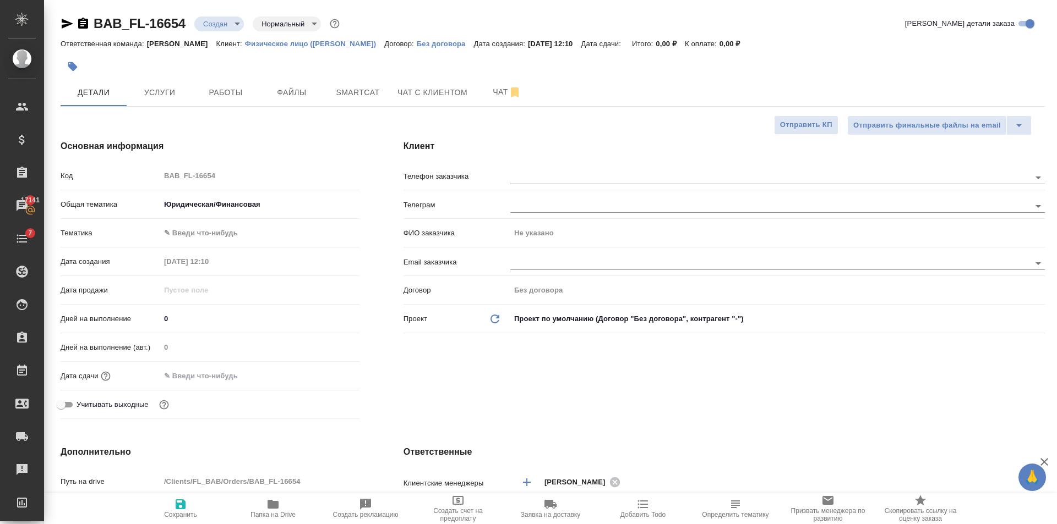
type textarea "x"
click at [240, 237] on body "🙏 .cls-1 fill:#fff; AWATERA Golubev Dmitry Клиенты Спецификации Заказы 17141 Ча…" at bounding box center [528, 262] width 1057 height 524
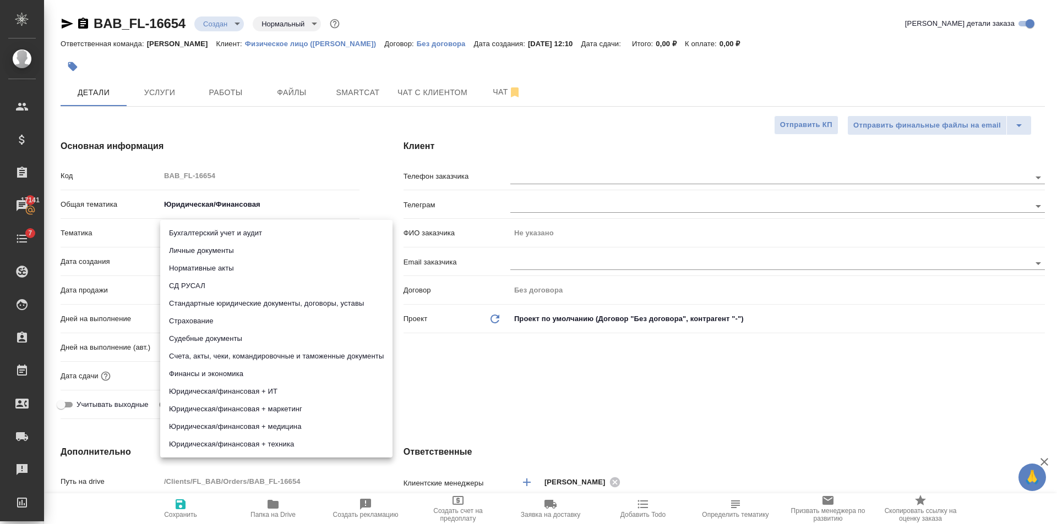
click at [324, 307] on li "Стандартные юридические документы, договоры, уставы" at bounding box center [276, 304] width 232 height 18
type input "5f647205b73bc97568ca66bf"
type textarea "x"
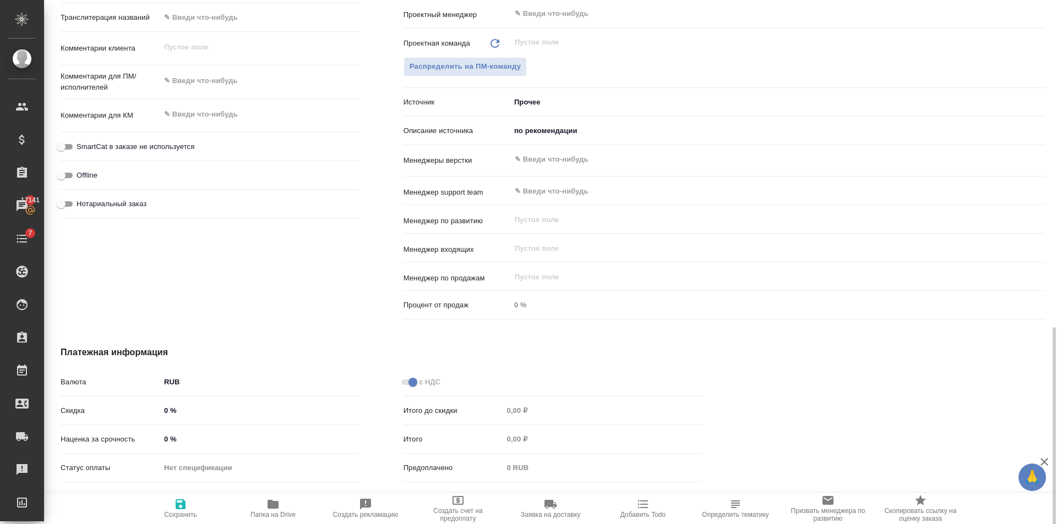
scroll to position [598, 0]
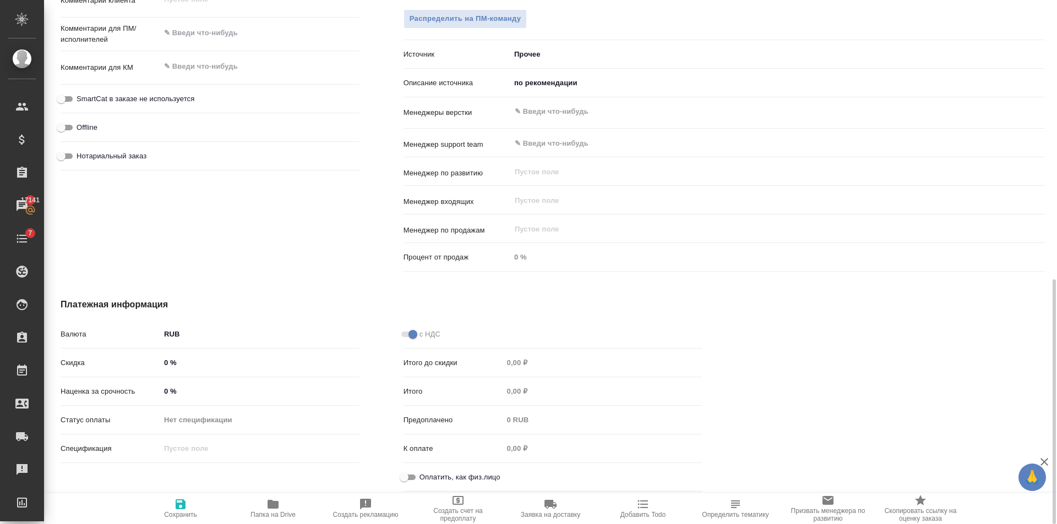
drag, startPoint x: 417, startPoint y: 469, endPoint x: 415, endPoint y: 474, distance: 5.7
click at [417, 469] on div "Оплатить, как физ.лицо" at bounding box center [552, 477] width 299 height 19
drag, startPoint x: 415, startPoint y: 474, endPoint x: 376, endPoint y: 396, distance: 88.1
click at [414, 474] on input "Оплатить, как физ.лицо" at bounding box center [404, 477] width 40 height 13
checkbox input "true"
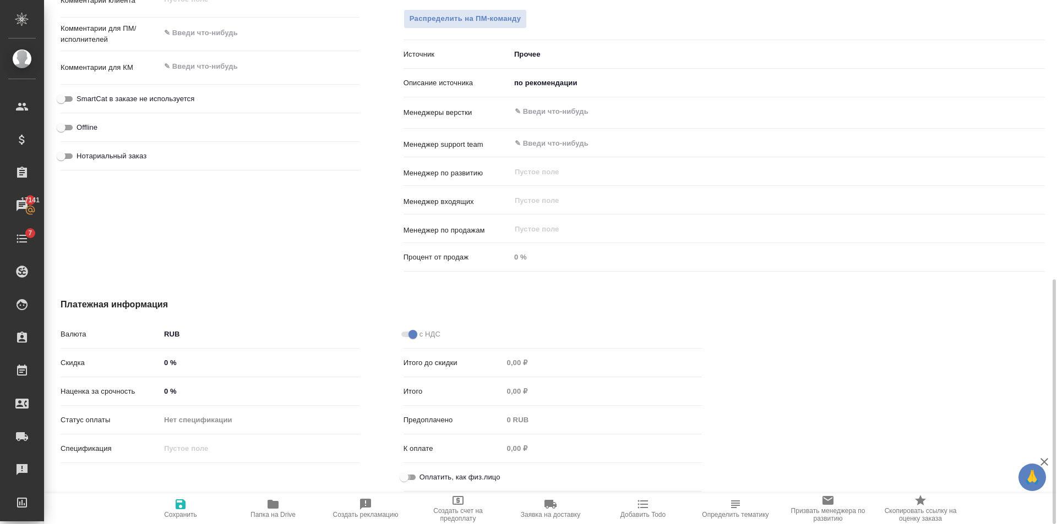
type textarea "x"
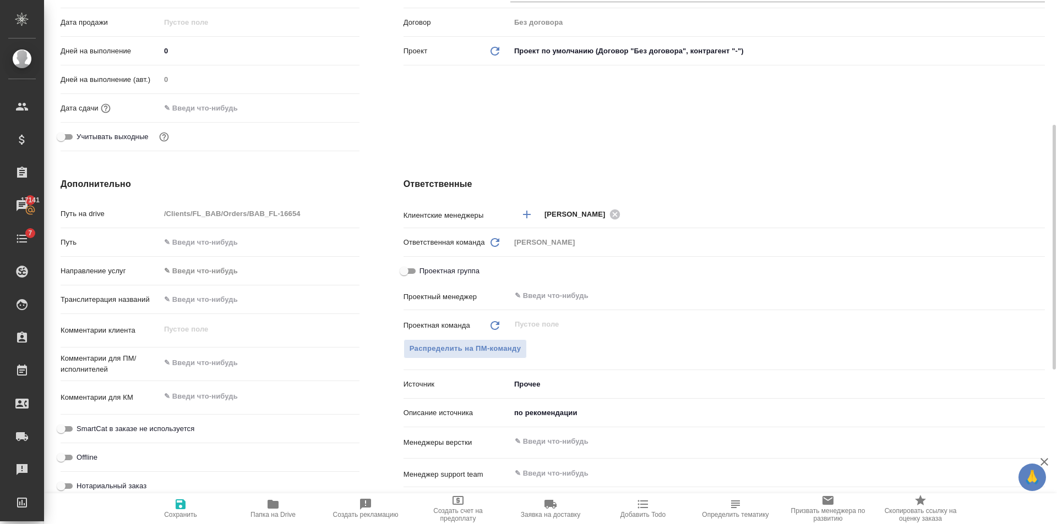
scroll to position [0, 0]
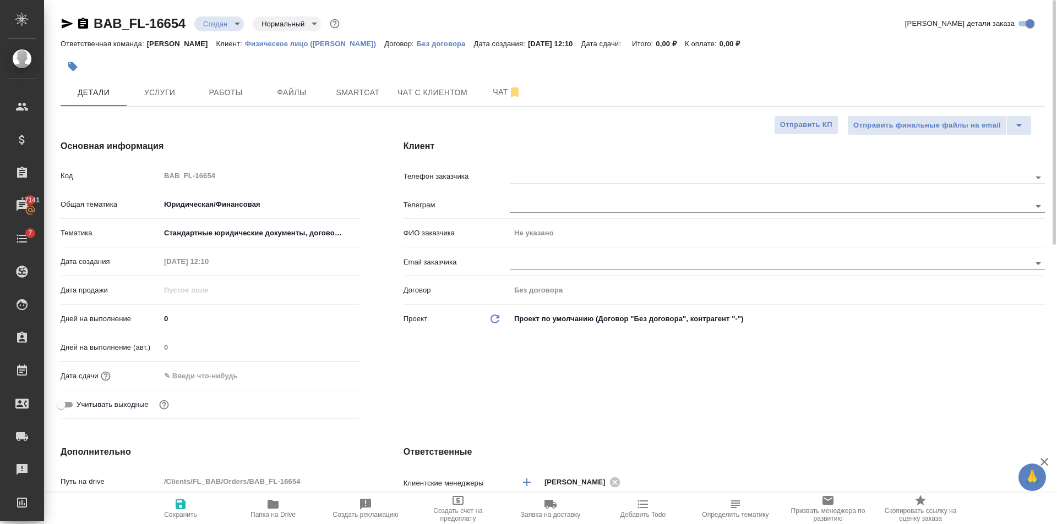
click at [180, 511] on icon "button" at bounding box center [180, 504] width 13 height 13
type textarea "x"
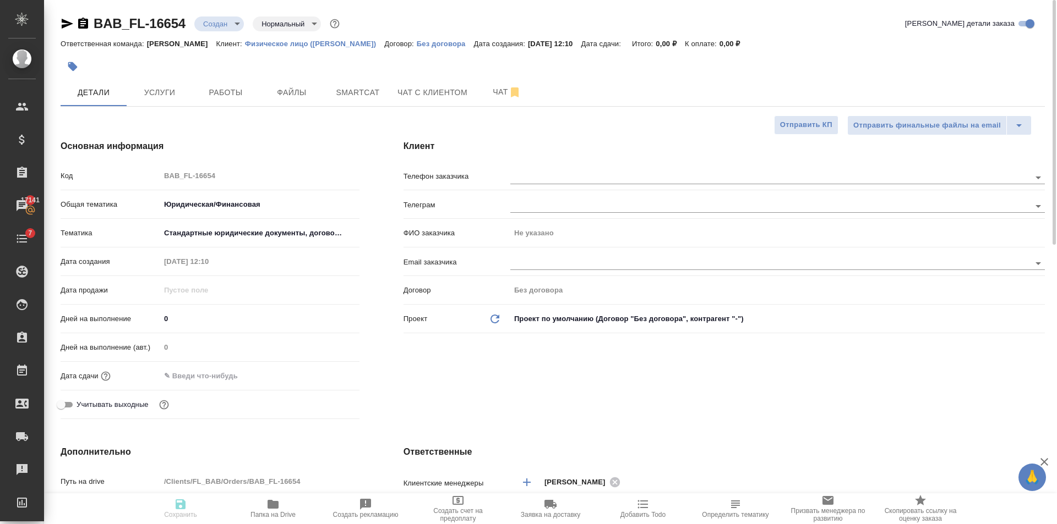
type textarea "x"
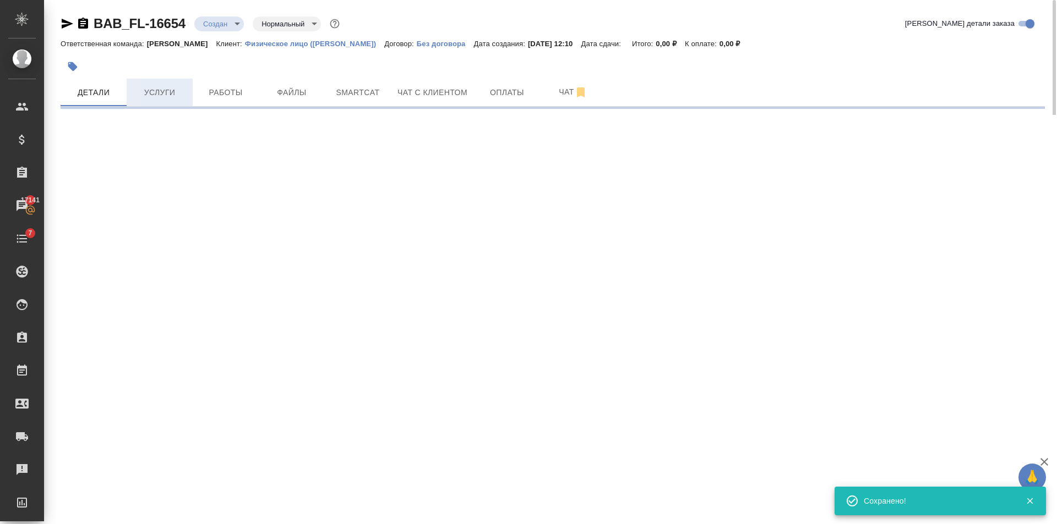
click at [151, 96] on span "Услуги" at bounding box center [159, 93] width 53 height 14
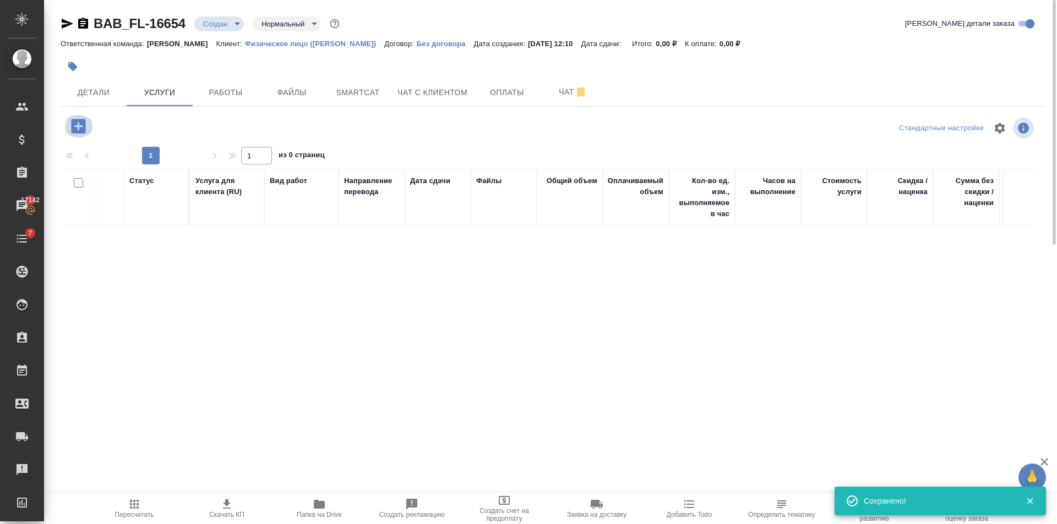
click at [83, 117] on icon "button" at bounding box center [78, 126] width 19 height 19
click at [81, 124] on icon "button" at bounding box center [78, 126] width 14 height 14
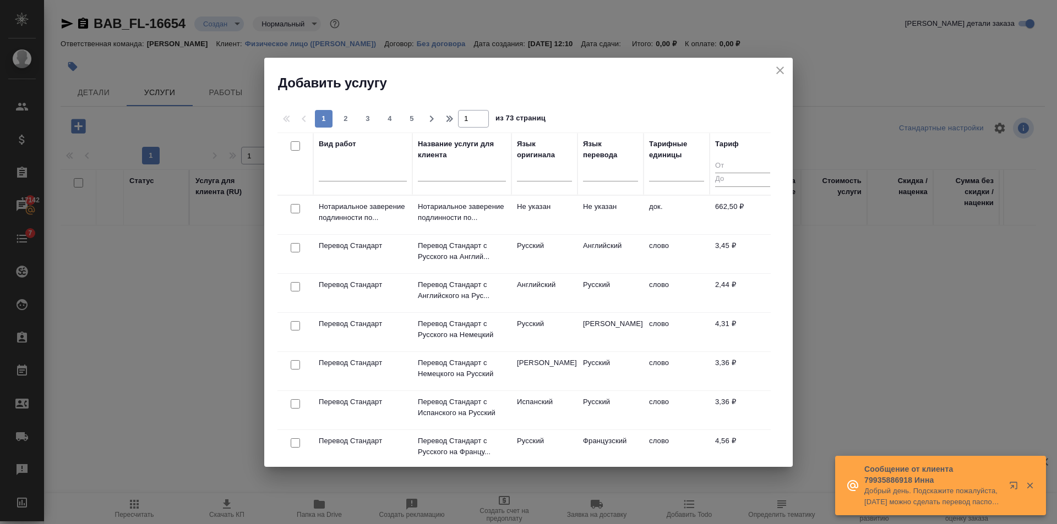
click at [355, 155] on div "Вид работ" at bounding box center [363, 164] width 88 height 51
click at [357, 164] on div at bounding box center [363, 170] width 88 height 16
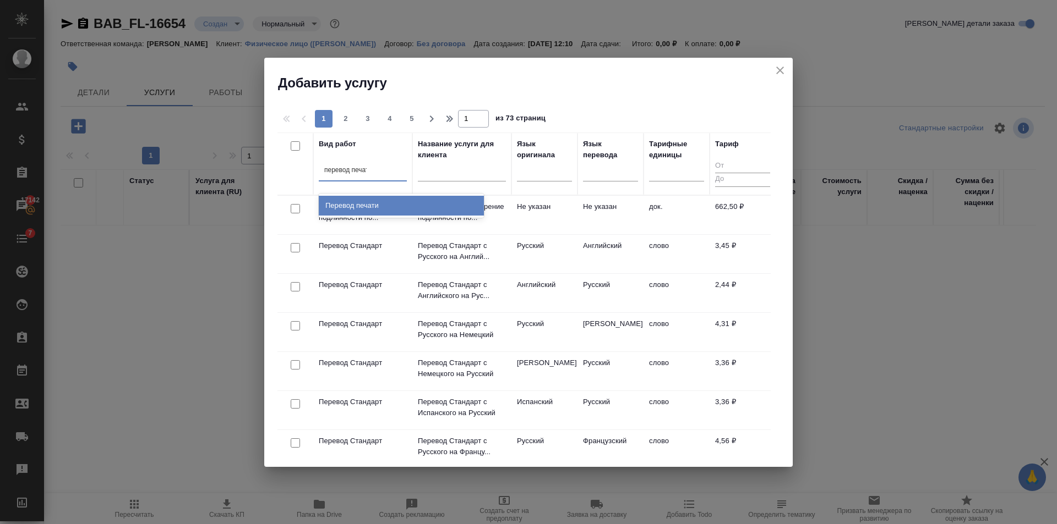
type input "перевод печати"
click at [443, 201] on div "Перевод печати" at bounding box center [401, 206] width 165 height 20
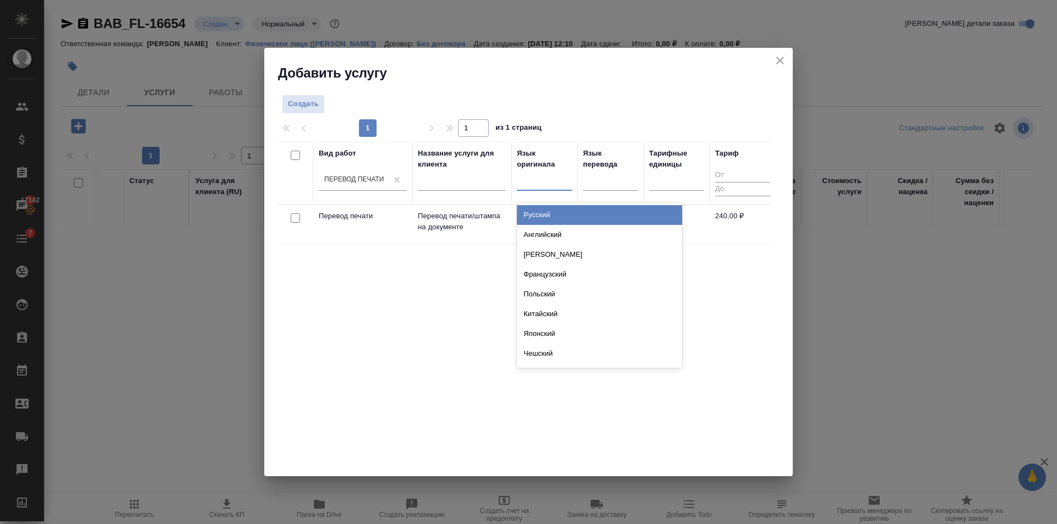
click at [555, 176] on div at bounding box center [544, 180] width 55 height 16
type input "у"
type input "тур"
click at [557, 219] on div "Турецкий" at bounding box center [599, 215] width 165 height 20
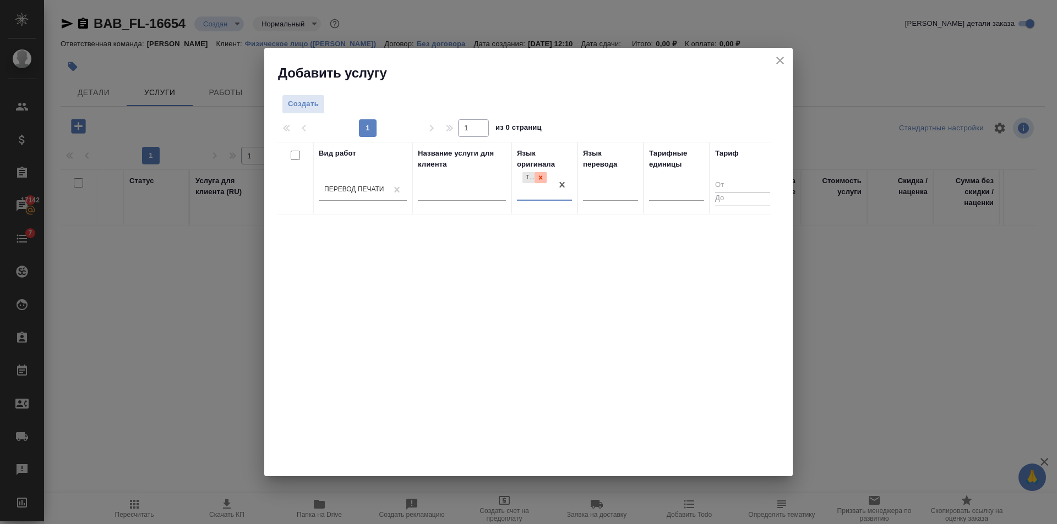
click at [538, 176] on icon at bounding box center [541, 178] width 8 height 8
click at [575, 215] on td "Не указан" at bounding box center [544, 224] width 66 height 39
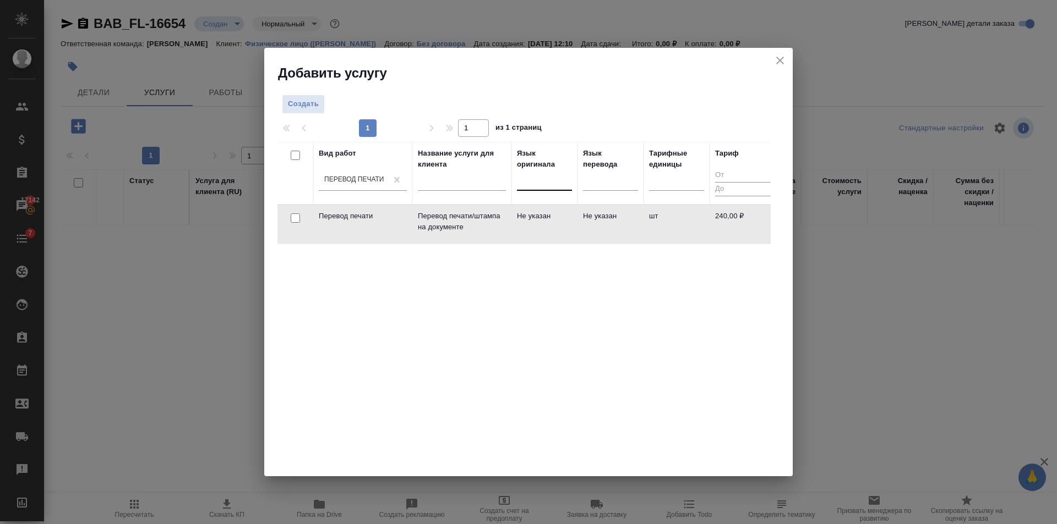
click at [575, 215] on td "Не указан" at bounding box center [544, 224] width 66 height 39
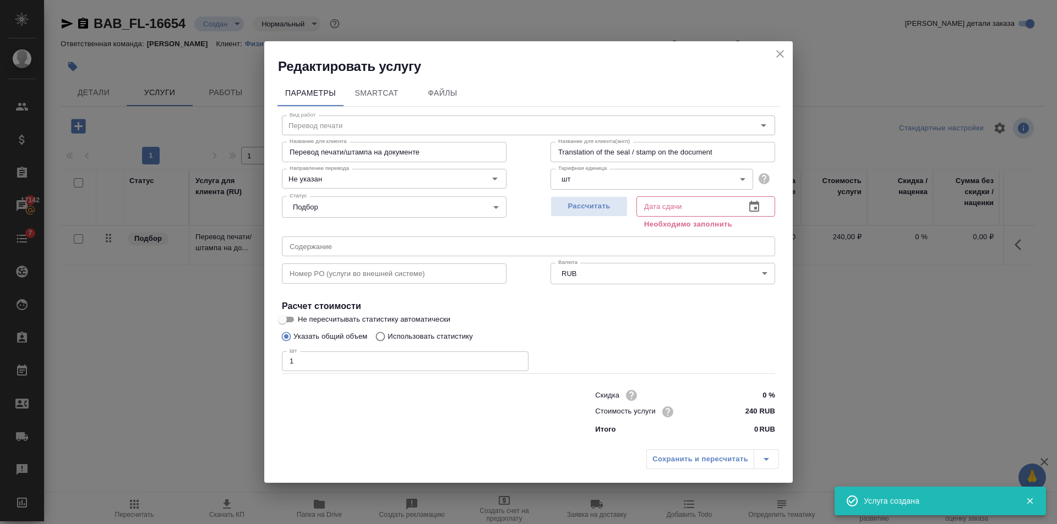
type input "1"
click at [517, 360] on input "1" at bounding box center [405, 362] width 247 height 20
click at [611, 198] on button "Рассчитать" at bounding box center [588, 206] width 77 height 20
type input "[DATE] 12:12"
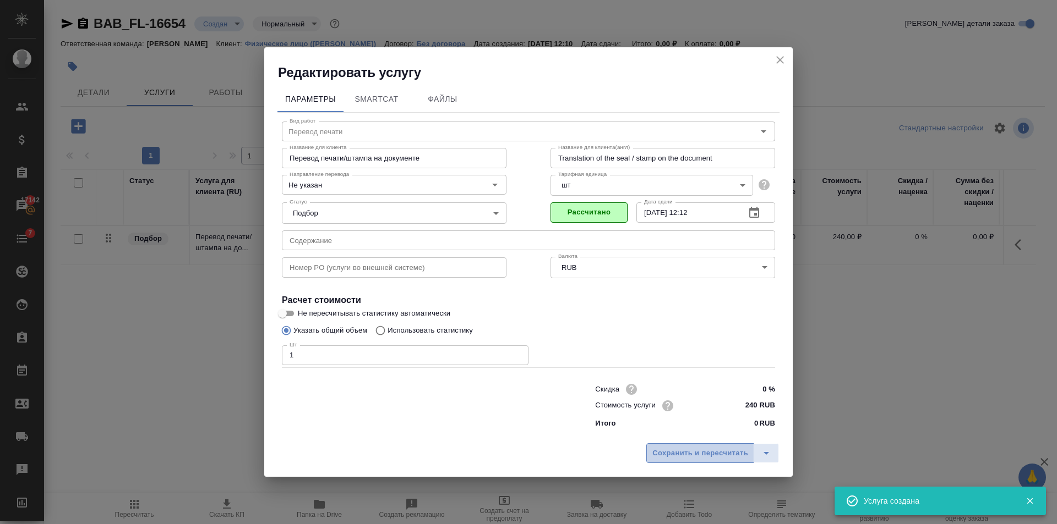
click at [702, 451] on span "Сохранить и пересчитать" at bounding box center [700, 453] width 96 height 13
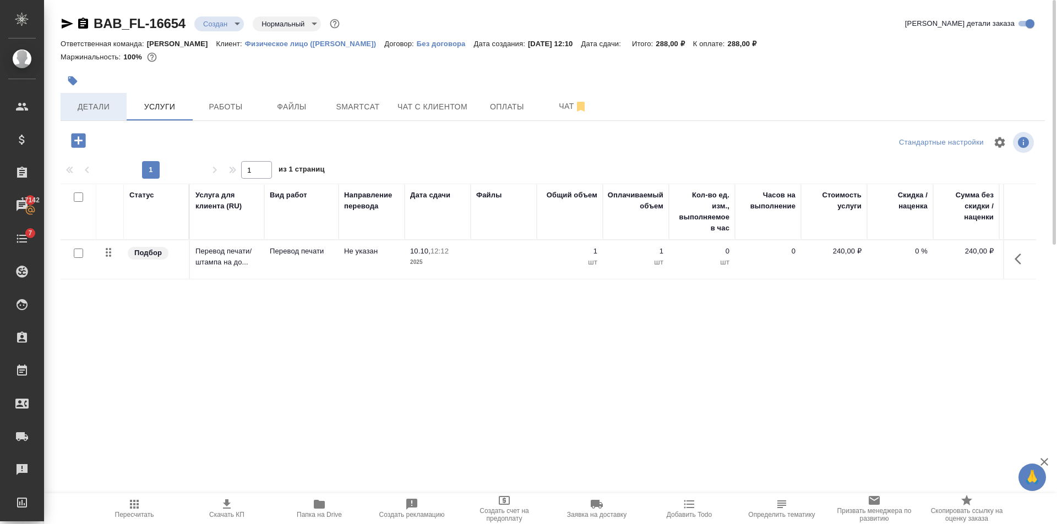
click at [122, 120] on button "Детали" at bounding box center [94, 107] width 66 height 28
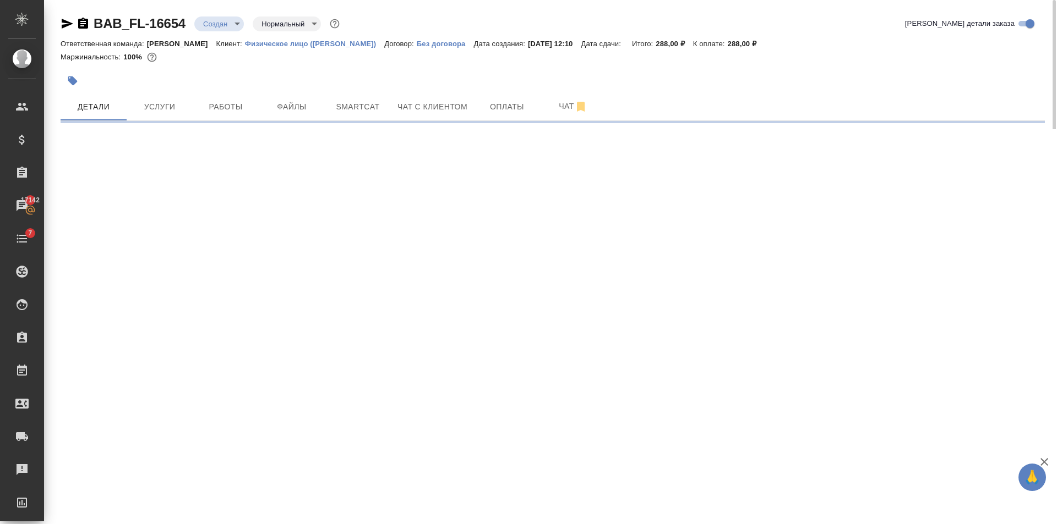
select select "RU"
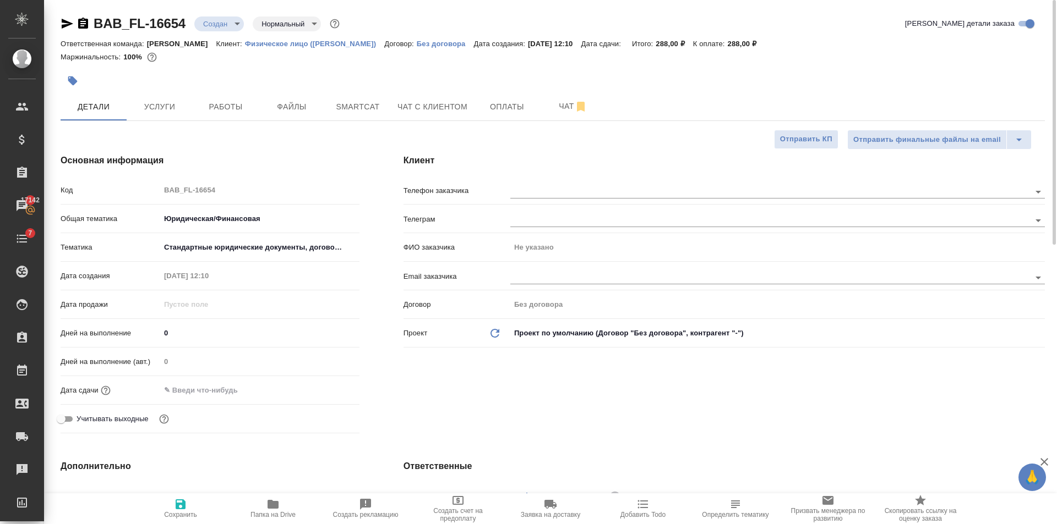
type textarea "x"
click at [619, 182] on div at bounding box center [777, 190] width 534 height 20
click at [619, 188] on input "text" at bounding box center [751, 191] width 483 height 13
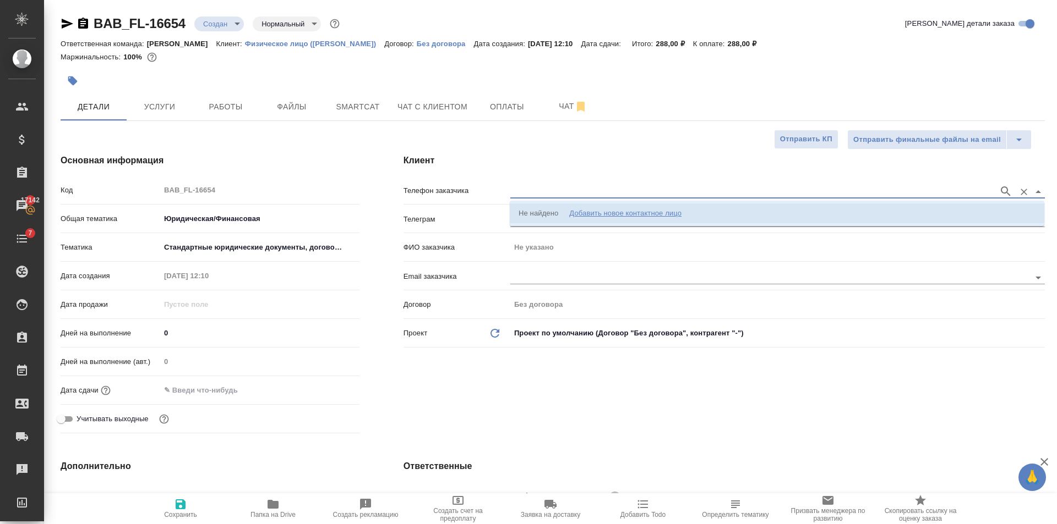
click at [623, 212] on div "Добавить новое контактное лицо" at bounding box center [625, 213] width 112 height 11
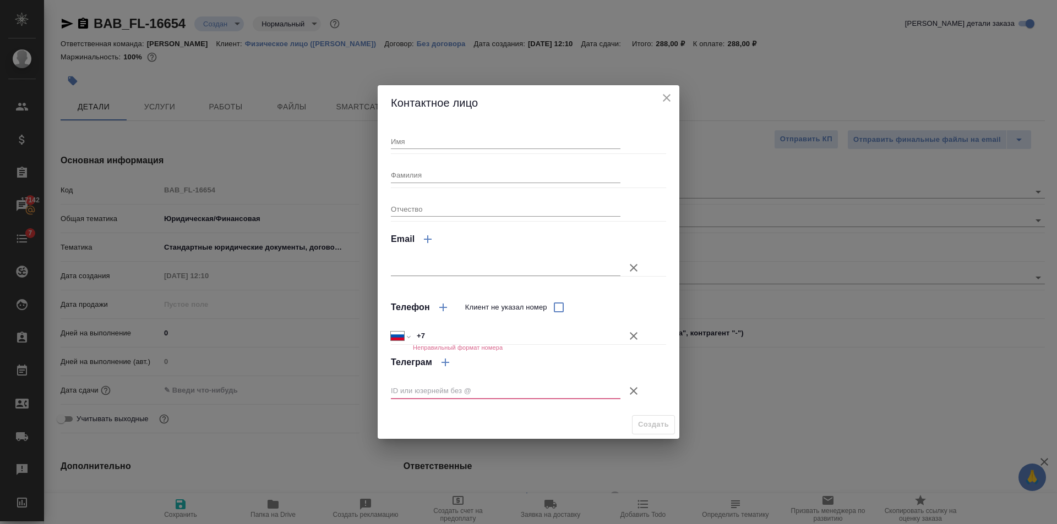
click at [631, 392] on icon "button" at bounding box center [633, 391] width 13 height 13
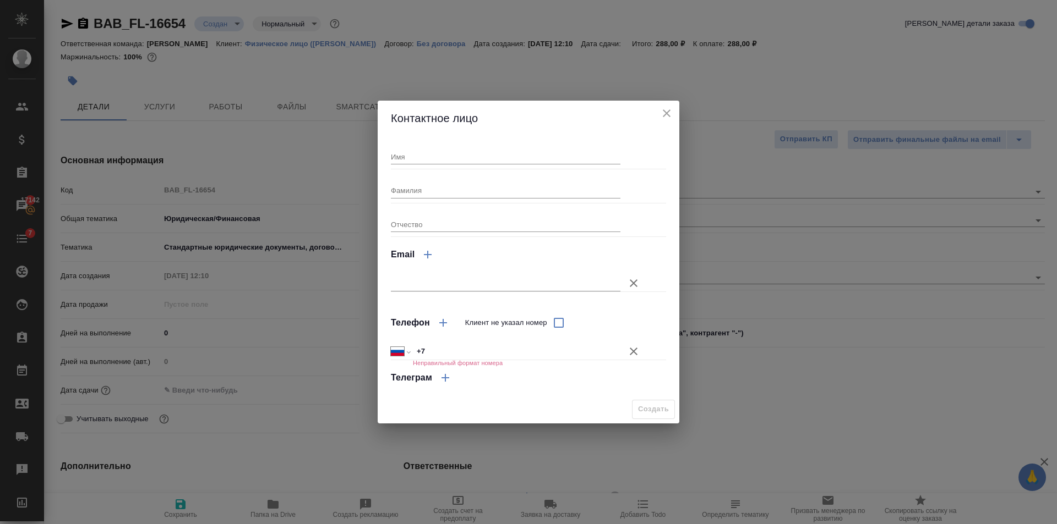
click at [511, 353] on input "+7" at bounding box center [516, 352] width 207 height 16
type input "+7 903 747 73 03"
click at [425, 192] on input "Фамилия" at bounding box center [505, 190] width 229 height 15
type input "Скворцов"
click at [414, 149] on input "Имя" at bounding box center [505, 156] width 229 height 15
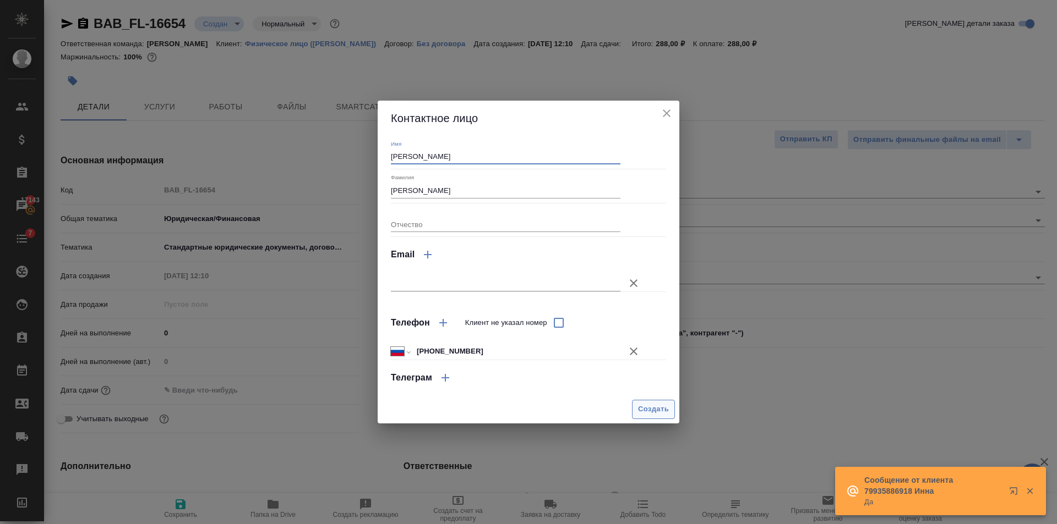
type input "Михаил"
click at [659, 410] on span "Создать" at bounding box center [653, 409] width 31 height 13
type input "Скворцов Михаил"
type textarea "x"
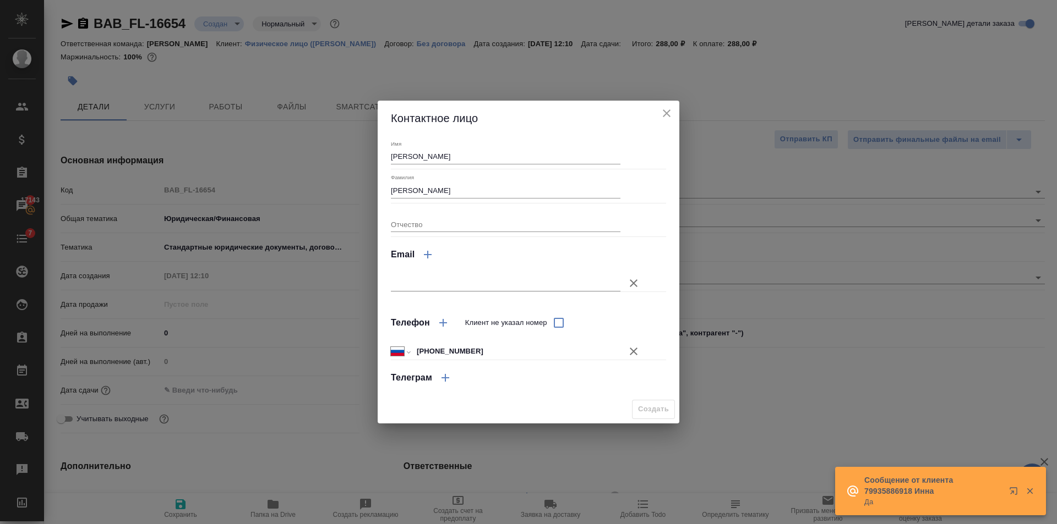
type textarea "x"
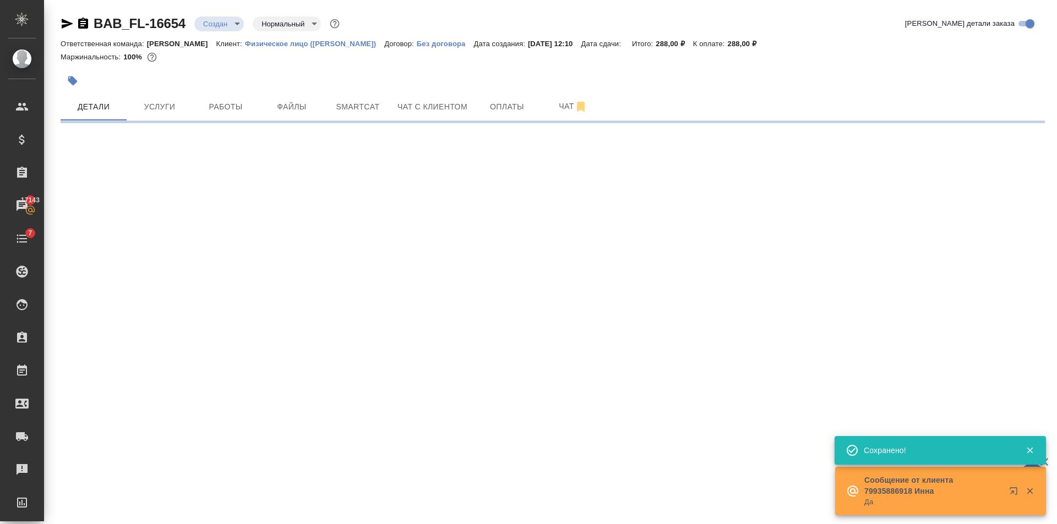
type input "holyTrinity"
select select "RU"
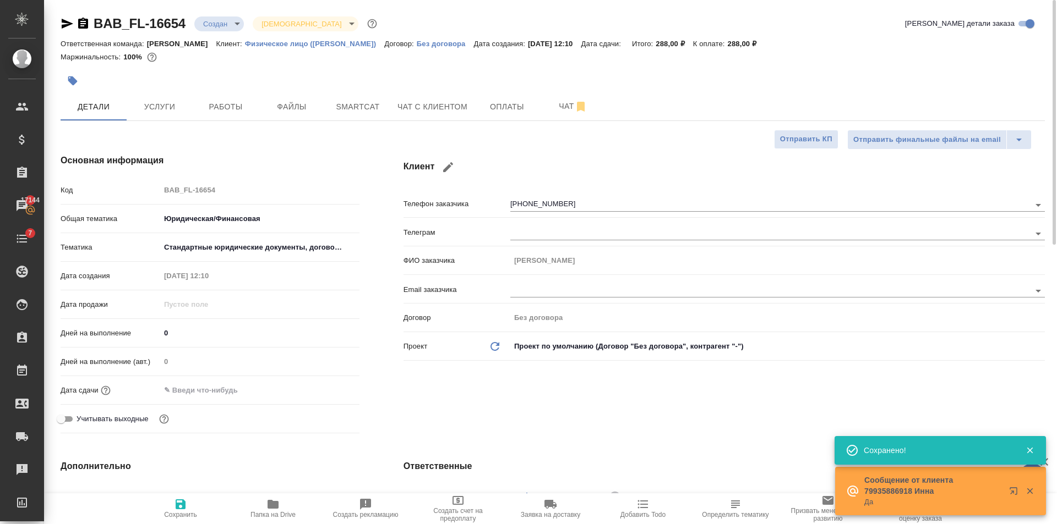
type textarea "x"
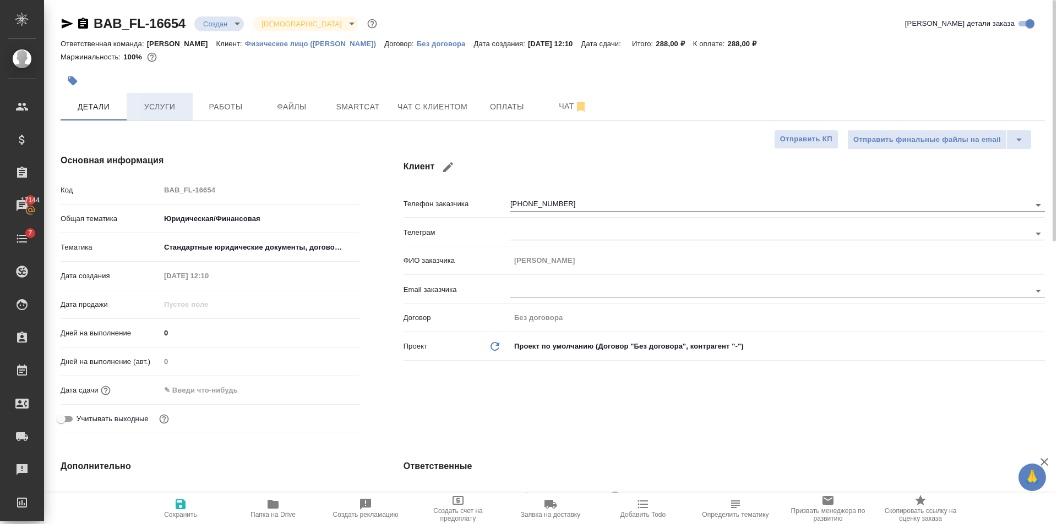
click at [188, 107] on button "Услуги" at bounding box center [160, 107] width 66 height 28
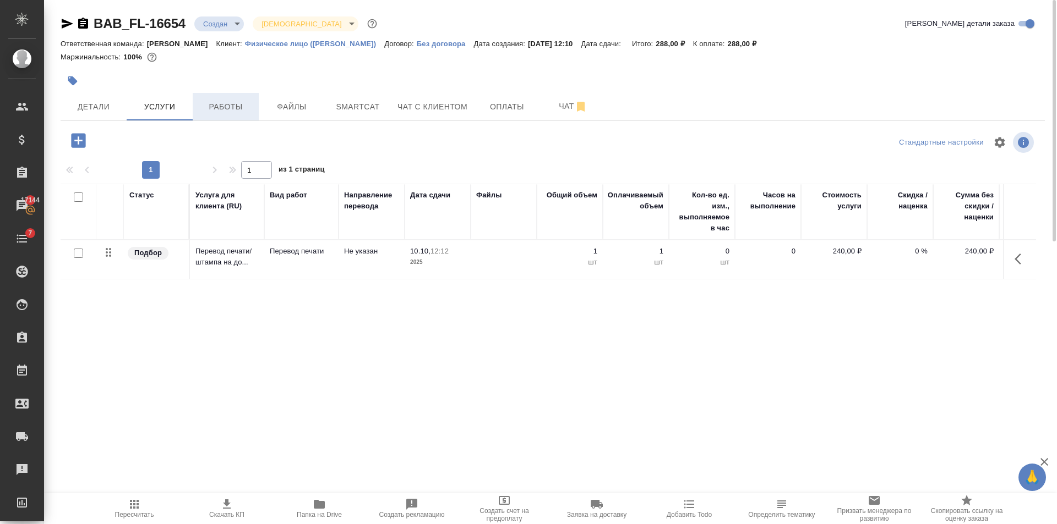
click at [205, 103] on span "Работы" at bounding box center [225, 107] width 53 height 14
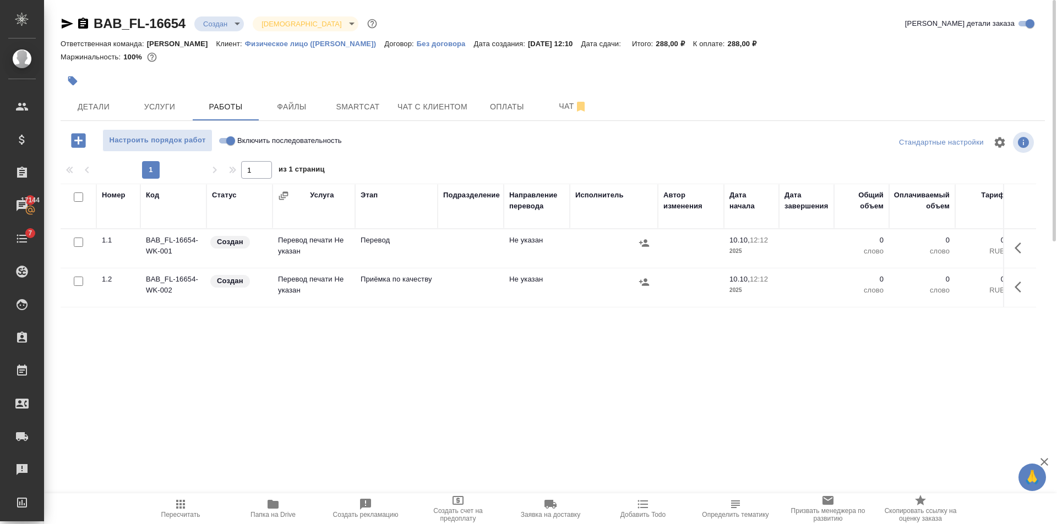
click at [80, 286] on input "checkbox" at bounding box center [78, 281] width 9 height 9
checkbox input "true"
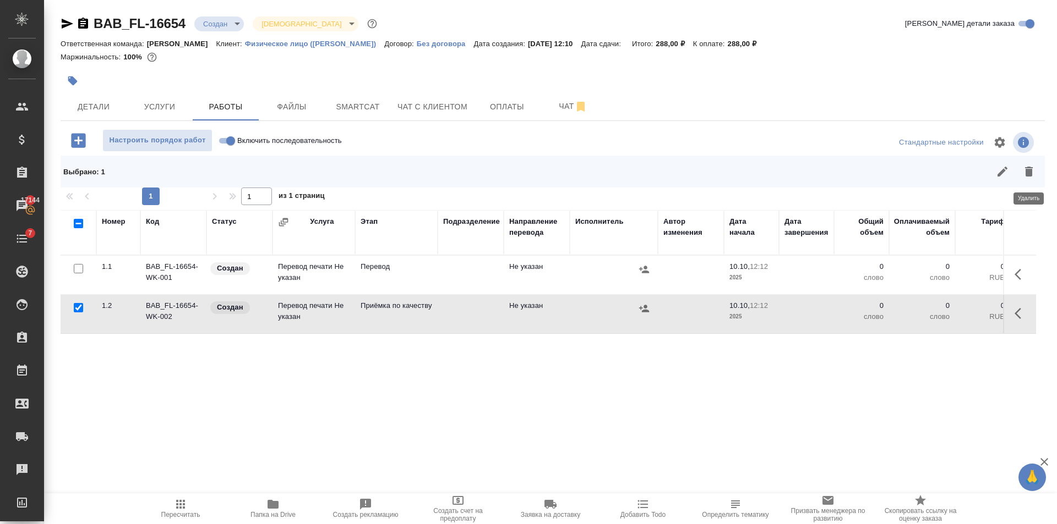
drag, startPoint x: 1033, startPoint y: 181, endPoint x: 603, endPoint y: 248, distance: 434.9
click at [1033, 182] on button "button" at bounding box center [1028, 171] width 26 height 26
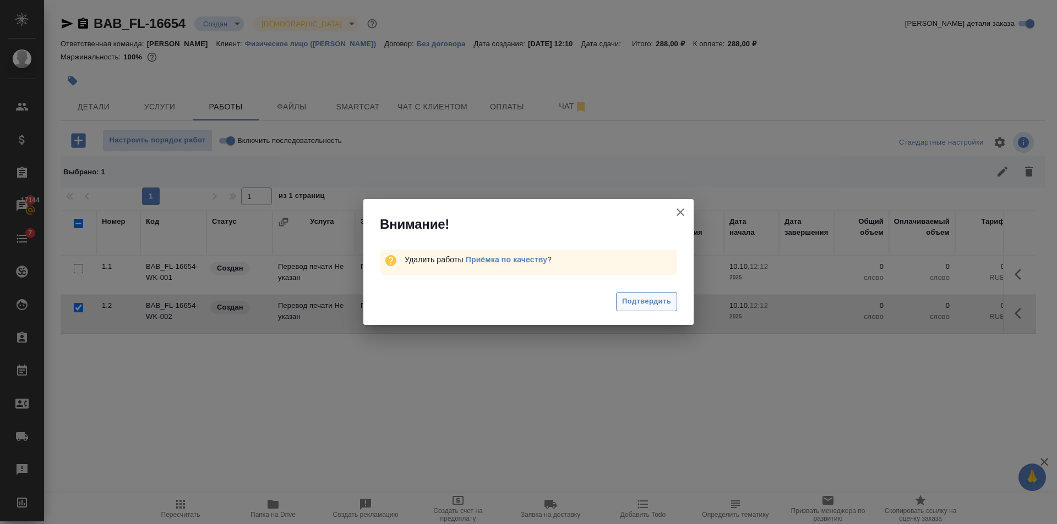
click at [646, 303] on span "Подтвердить" at bounding box center [646, 302] width 49 height 13
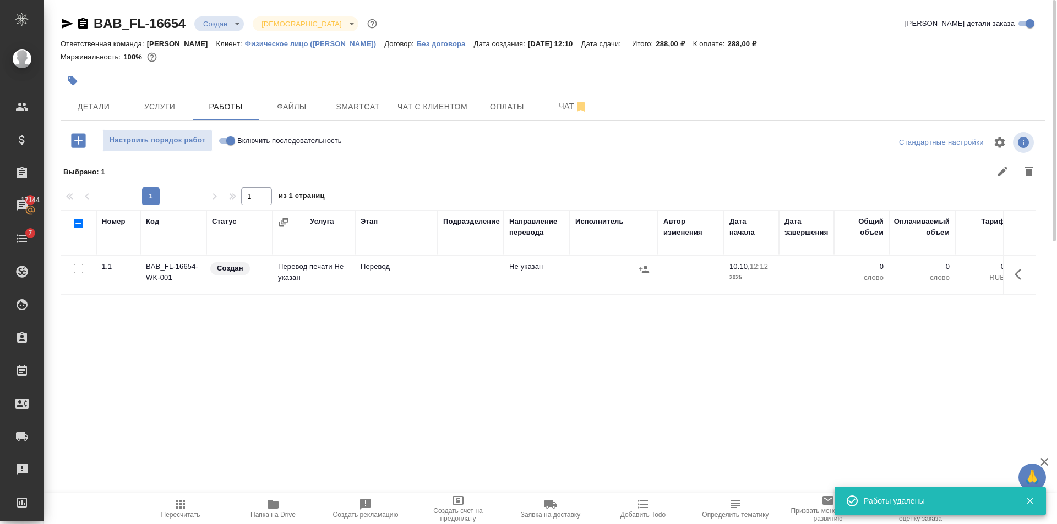
click at [229, 131] on label "Включить последовательность" at bounding box center [278, 140] width 127 height 23
click at [229, 134] on input "Включить последовательность" at bounding box center [231, 140] width 40 height 13
checkbox input "true"
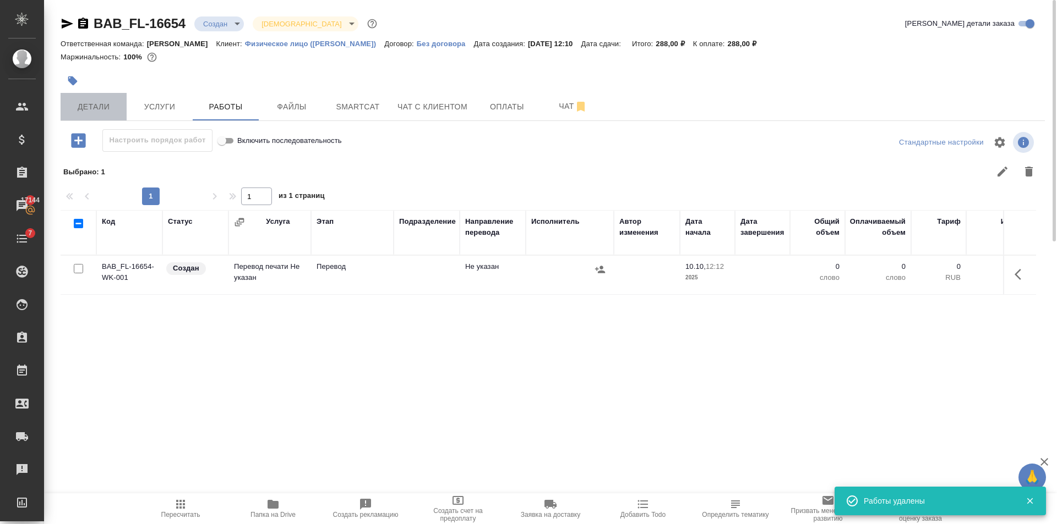
click at [107, 108] on span "Детали" at bounding box center [93, 107] width 53 height 14
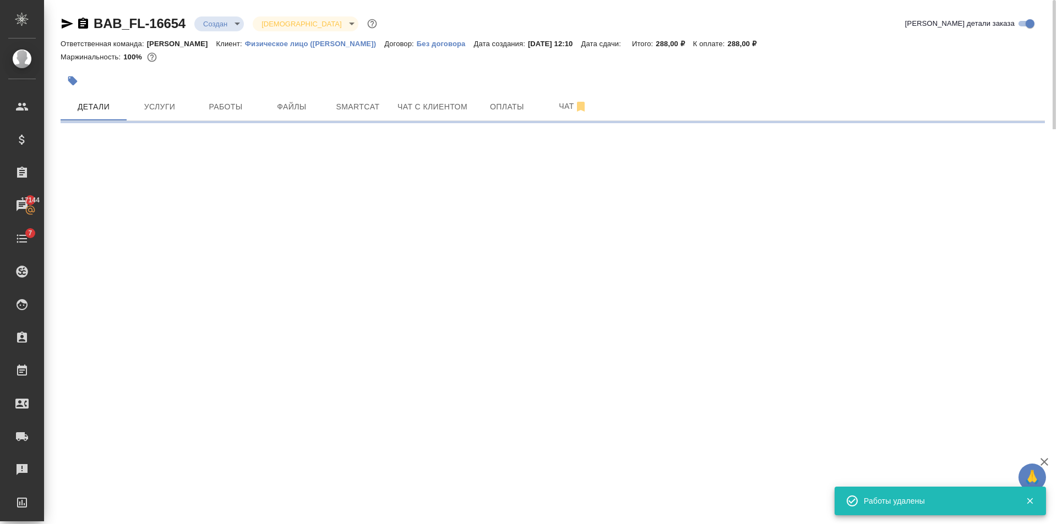
select select "RU"
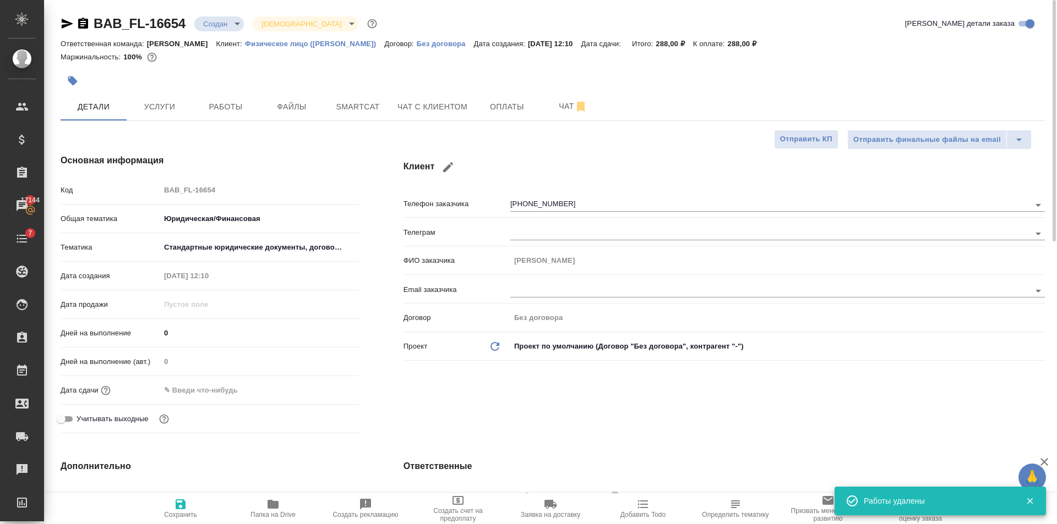
type textarea "x"
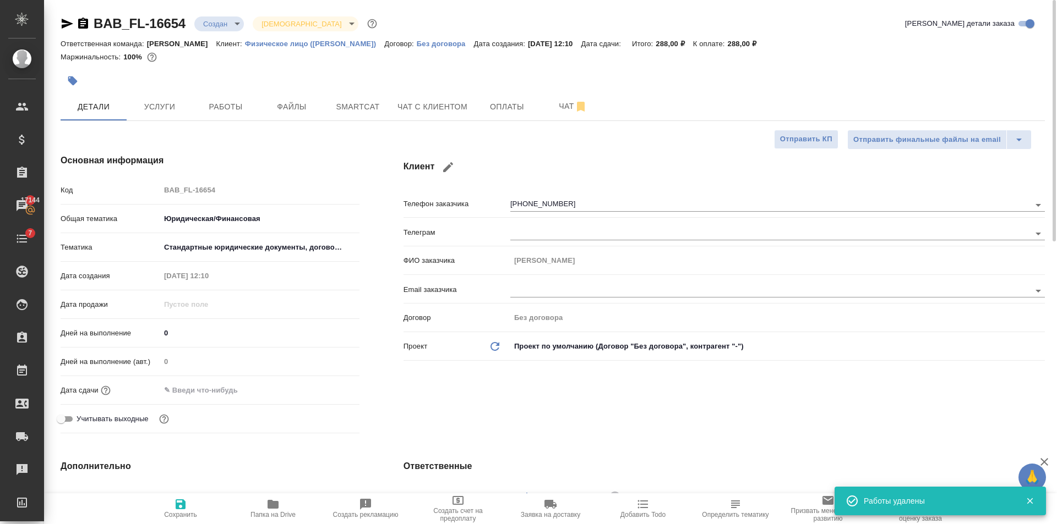
type textarea "x"
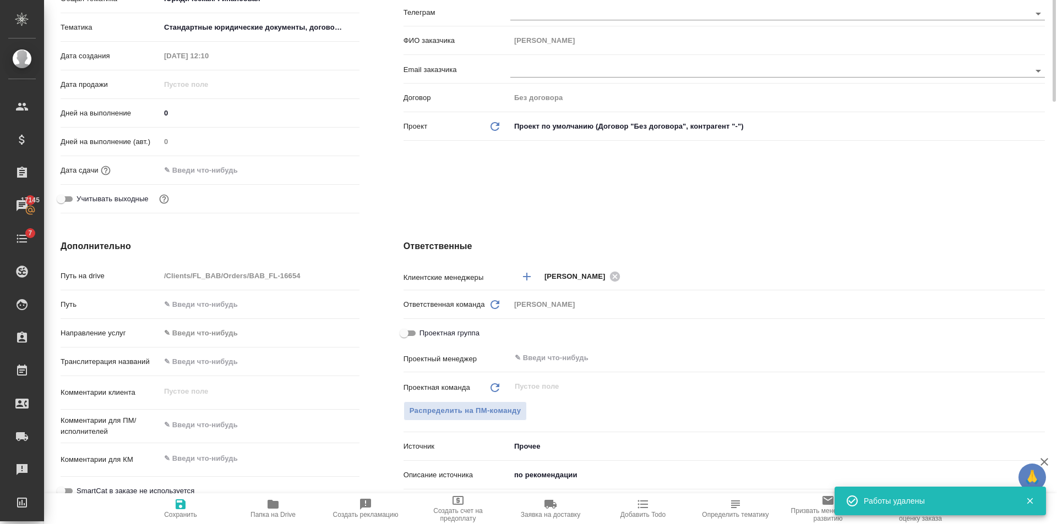
scroll to position [275, 0]
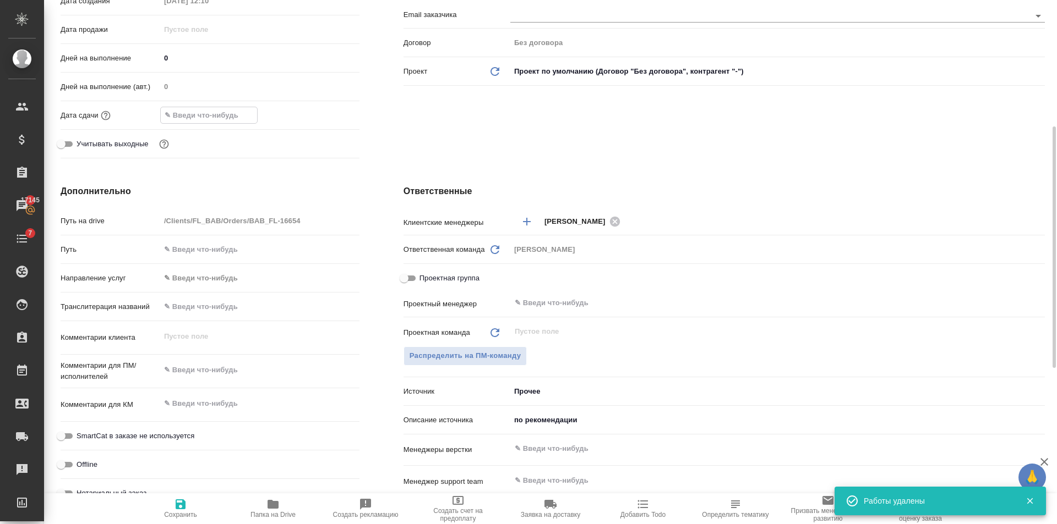
click at [226, 121] on input "text" at bounding box center [209, 115] width 96 height 16
click at [331, 111] on icon "button" at bounding box center [327, 114] width 10 height 11
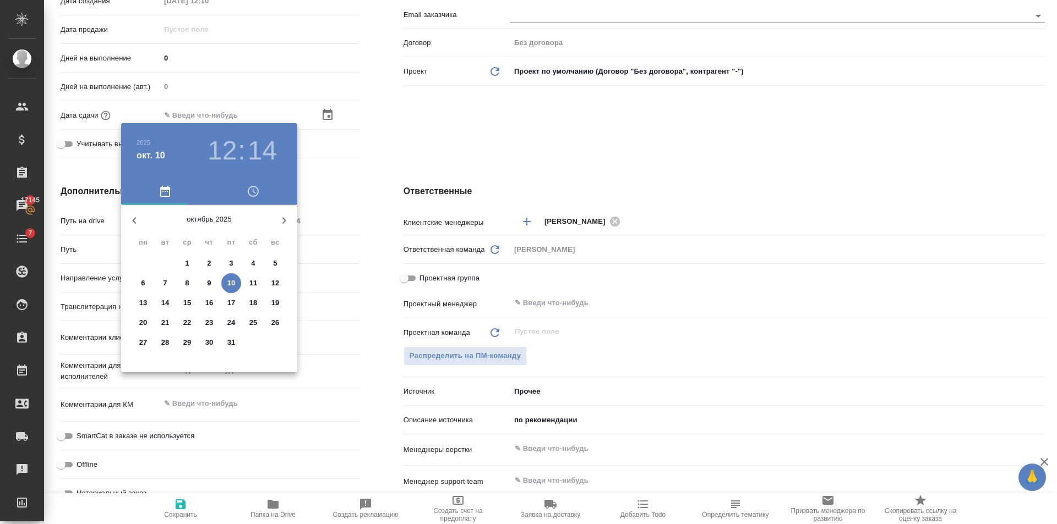
click at [233, 287] on p "10" at bounding box center [231, 283] width 8 height 11
type input "10.10.2025 12:14"
type textarea "x"
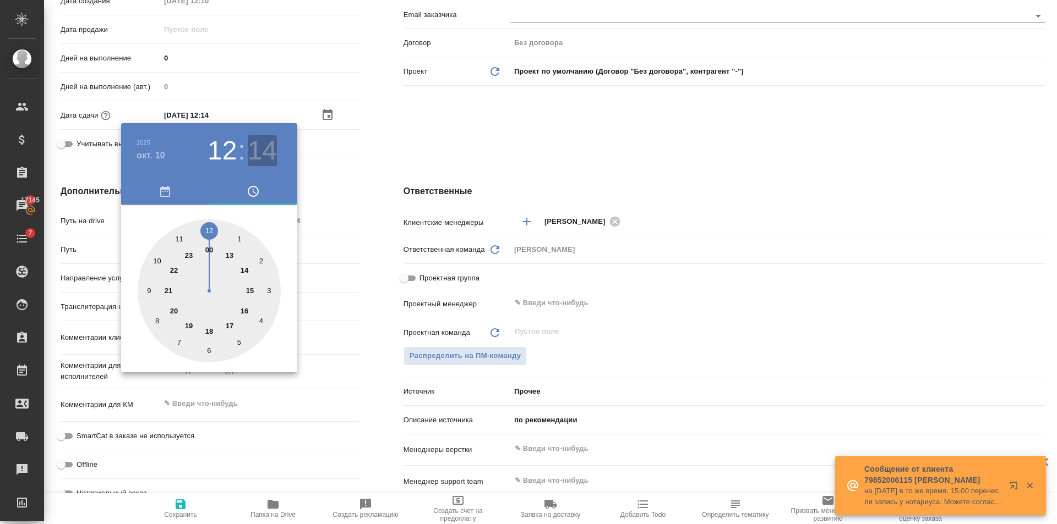
click at [264, 151] on h3 "14" at bounding box center [262, 150] width 29 height 31
click at [157, 319] on div at bounding box center [209, 291] width 143 height 143
type input "10.10.2025 12:40"
type textarea "x"
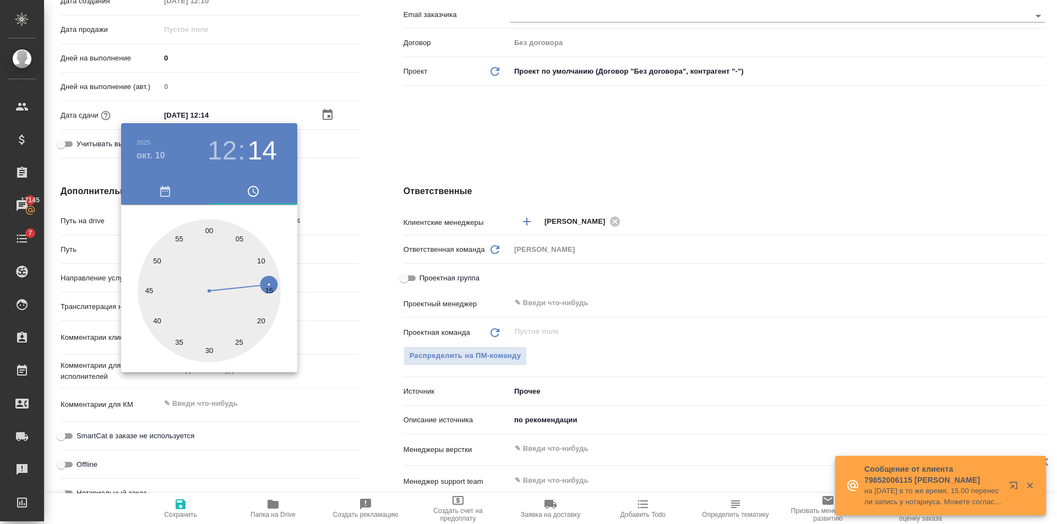
type textarea "x"
click at [333, 287] on div at bounding box center [528, 262] width 1057 height 524
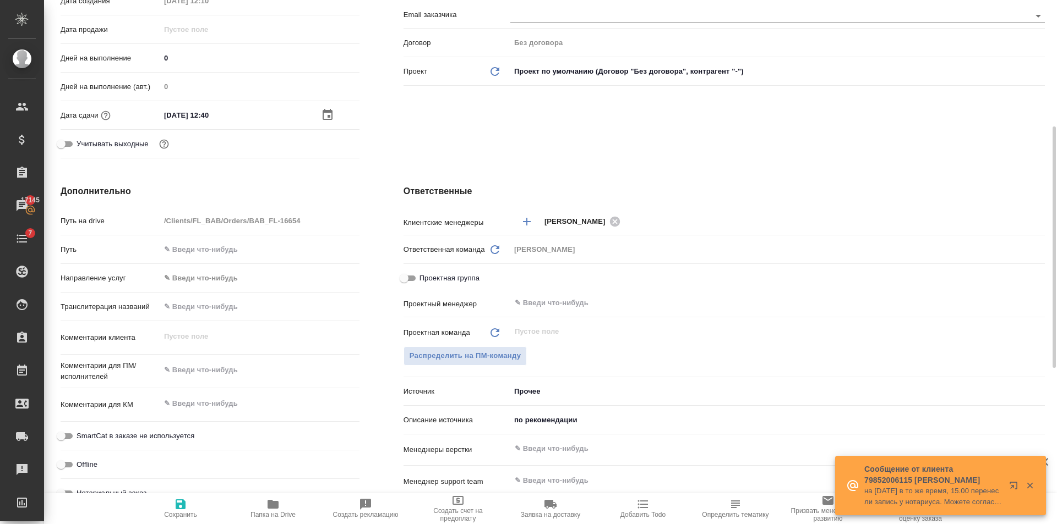
click at [187, 502] on icon "button" at bounding box center [180, 504] width 13 height 13
type textarea "x"
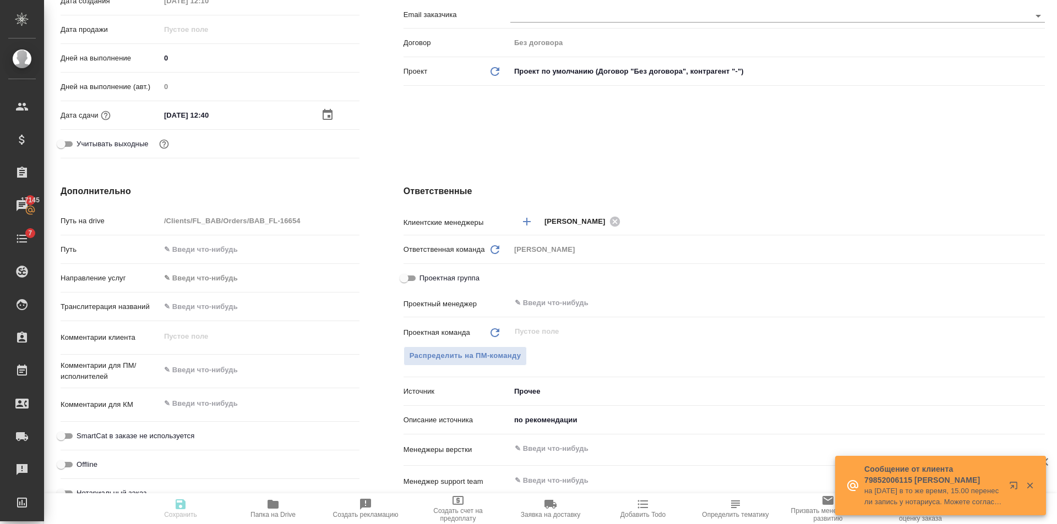
type textarea "x"
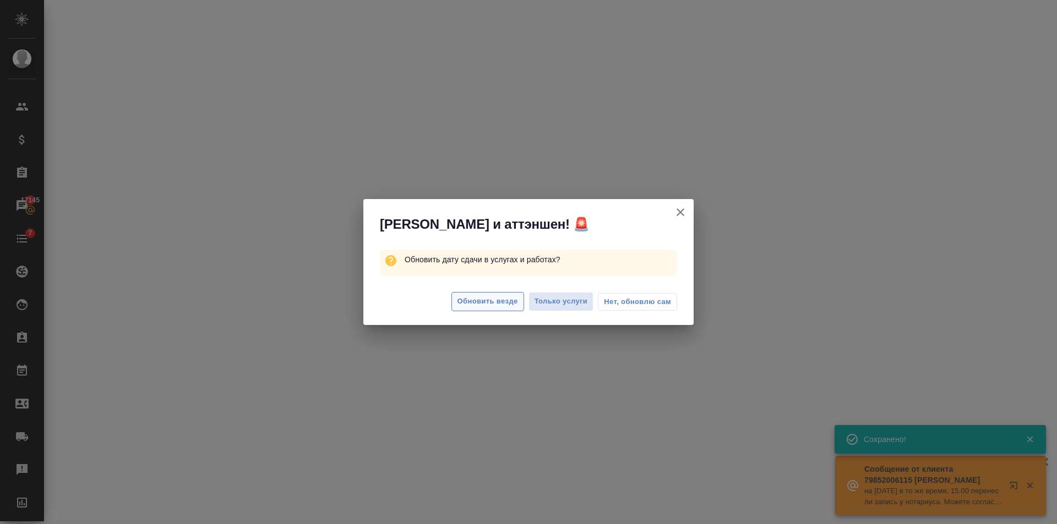
click at [473, 304] on span "Обновить везде" at bounding box center [487, 302] width 61 height 13
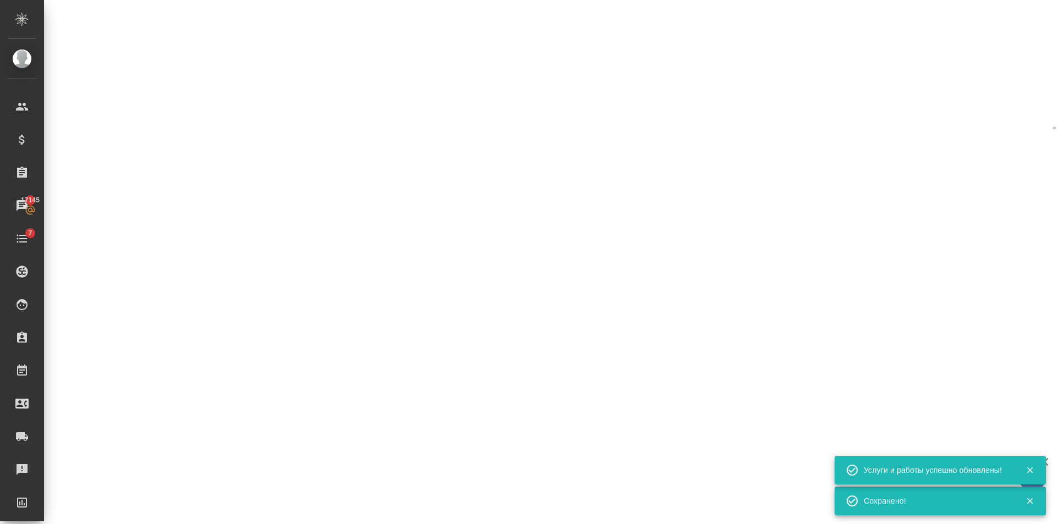
select select "RU"
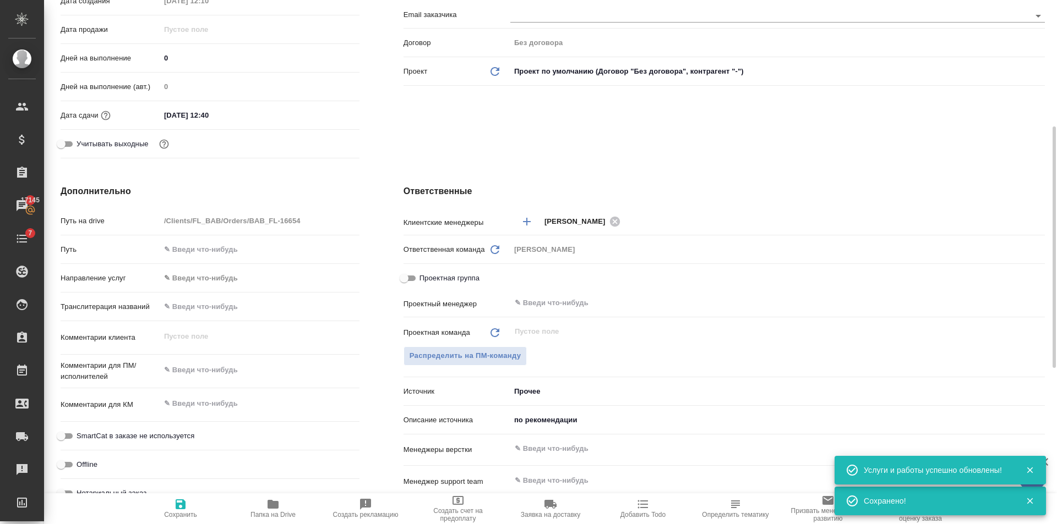
type textarea "x"
click at [603, 311] on div "​" at bounding box center [777, 303] width 534 height 20
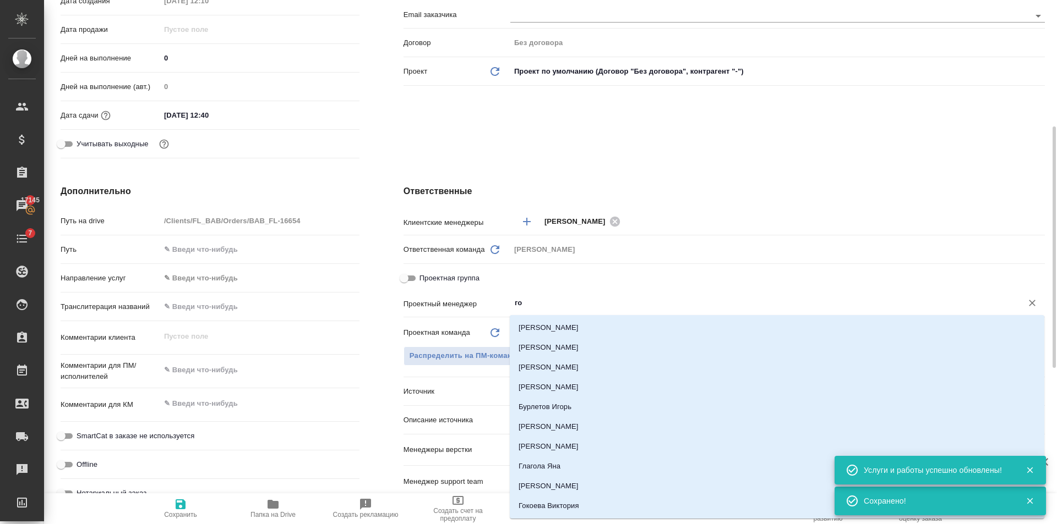
type input "гол"
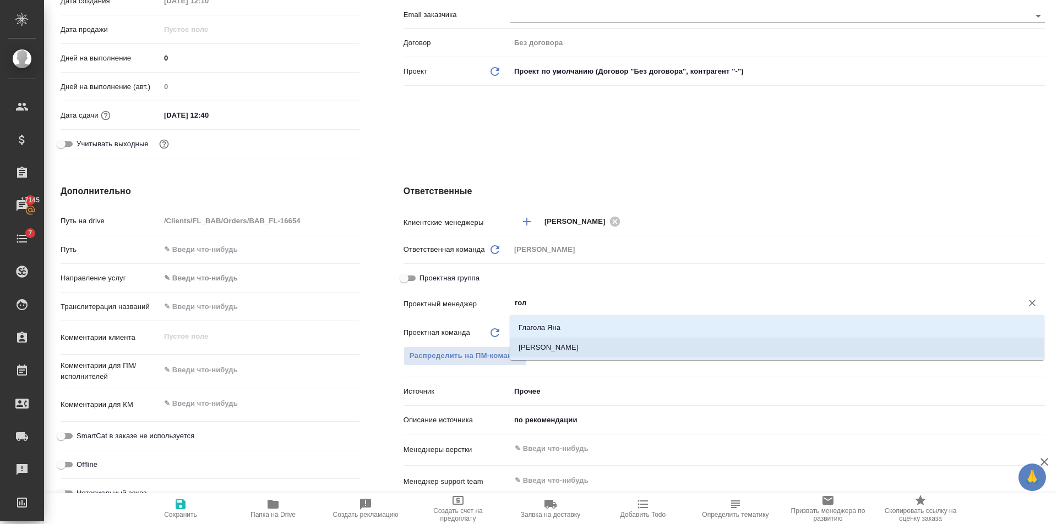
click at [579, 353] on li "[PERSON_NAME]" at bounding box center [777, 348] width 534 height 20
type textarea "x"
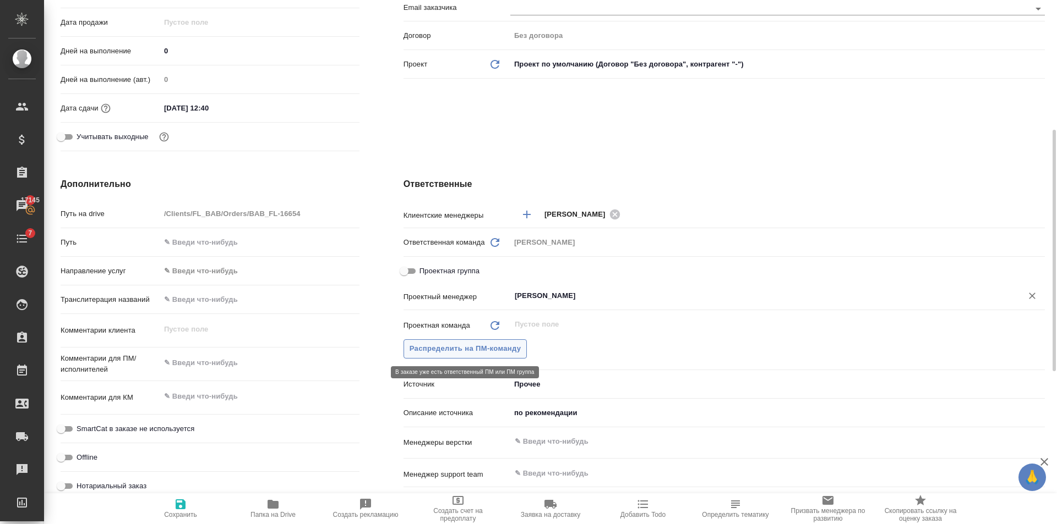
scroll to position [0, 0]
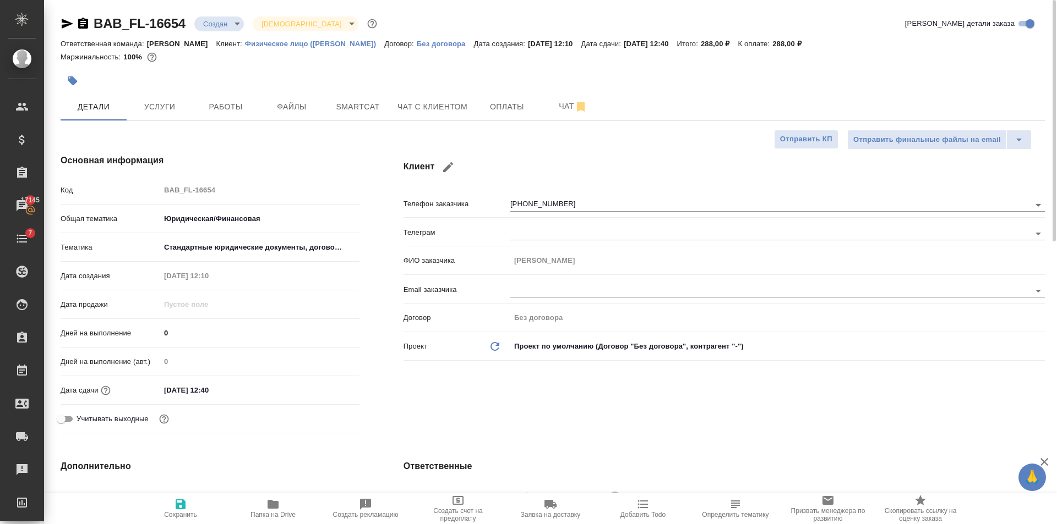
type input "[PERSON_NAME]"
click at [160, 511] on span "Сохранить" at bounding box center [180, 508] width 79 height 21
type textarea "x"
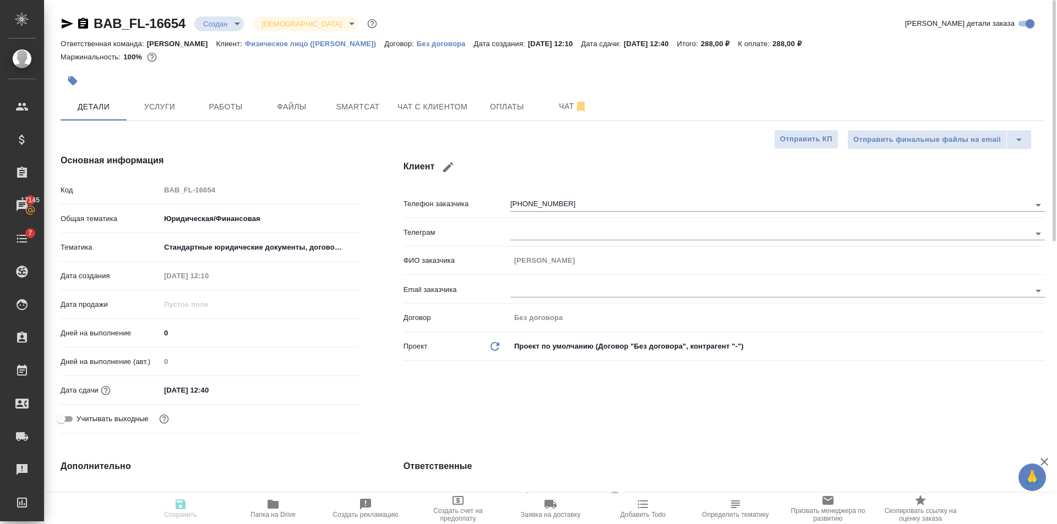
type textarea "x"
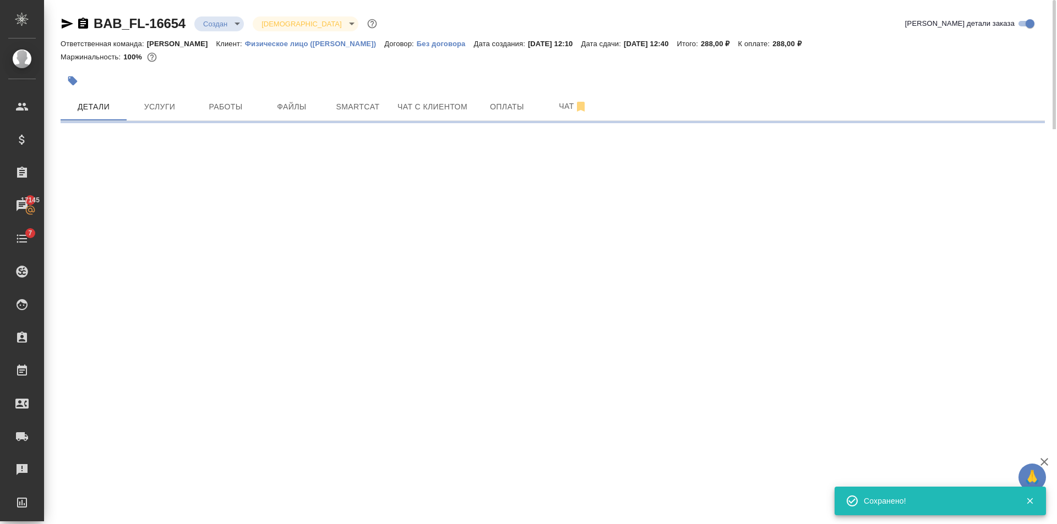
select select "RU"
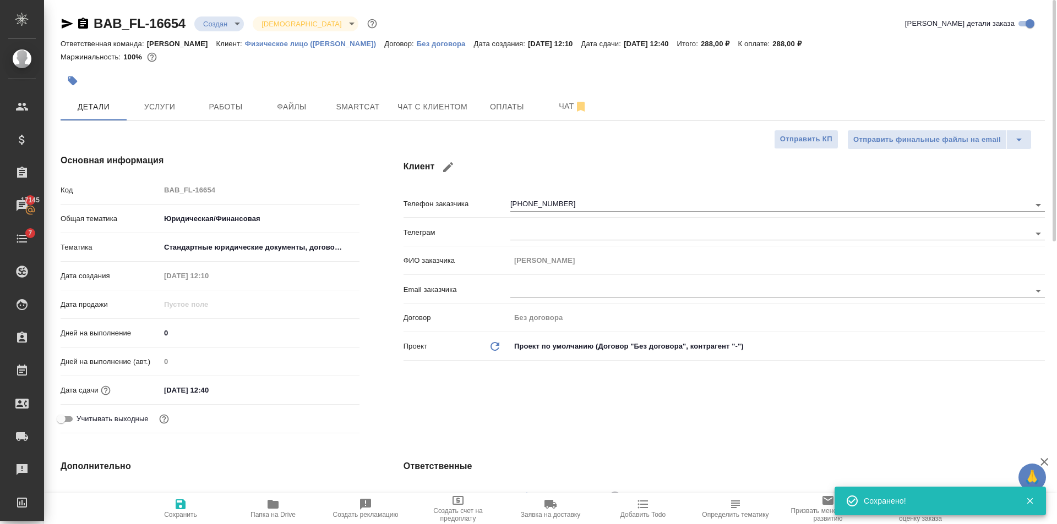
type textarea "x"
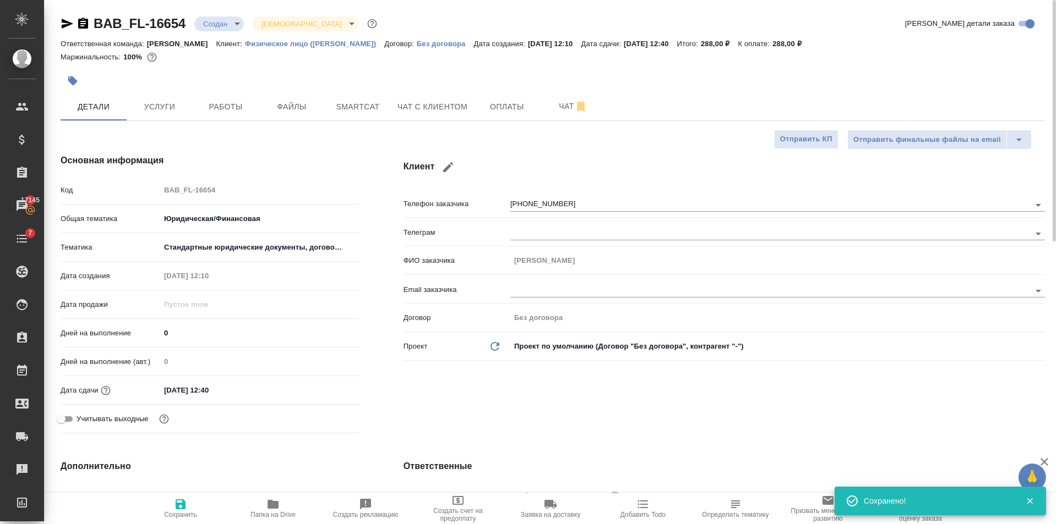
type textarea "x"
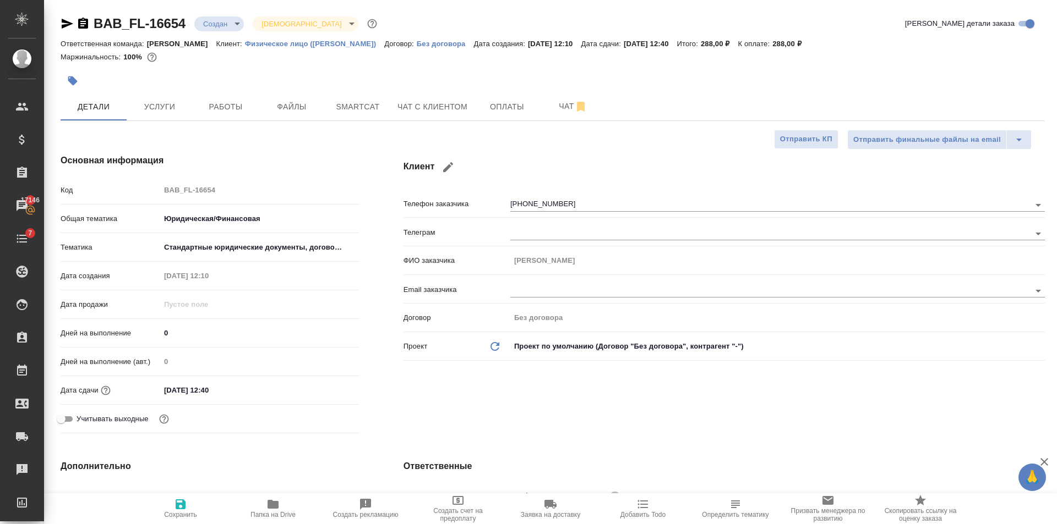
type textarea "x"
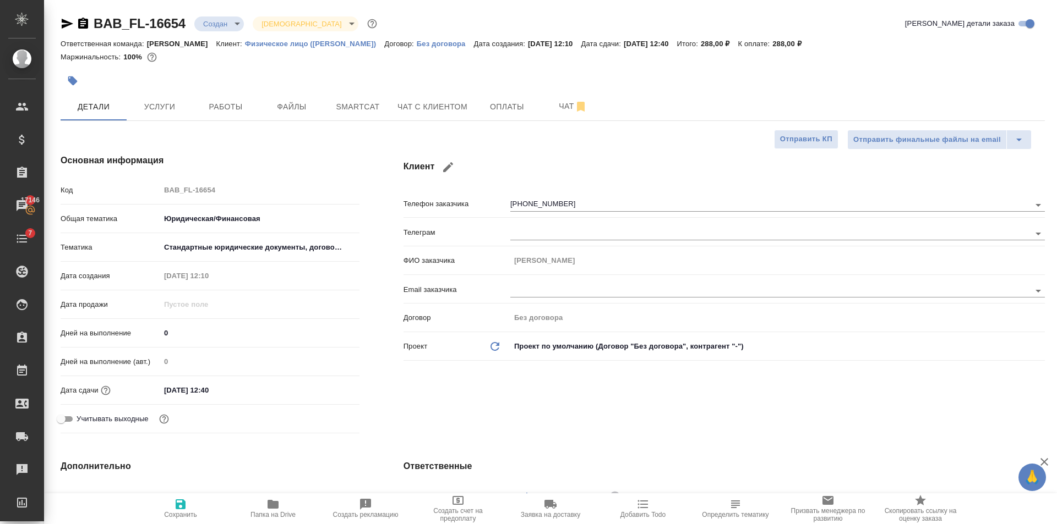
type textarea "x"
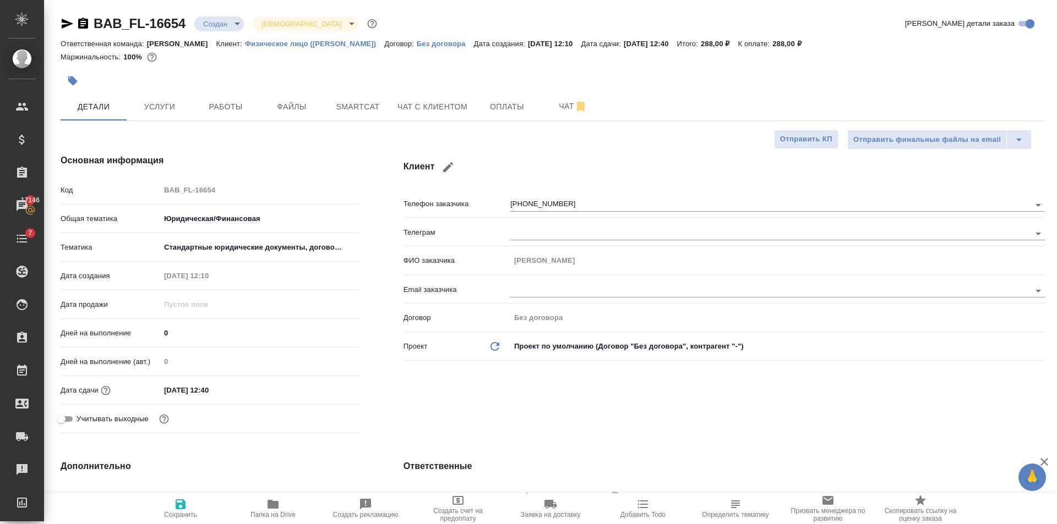
type textarea "x"
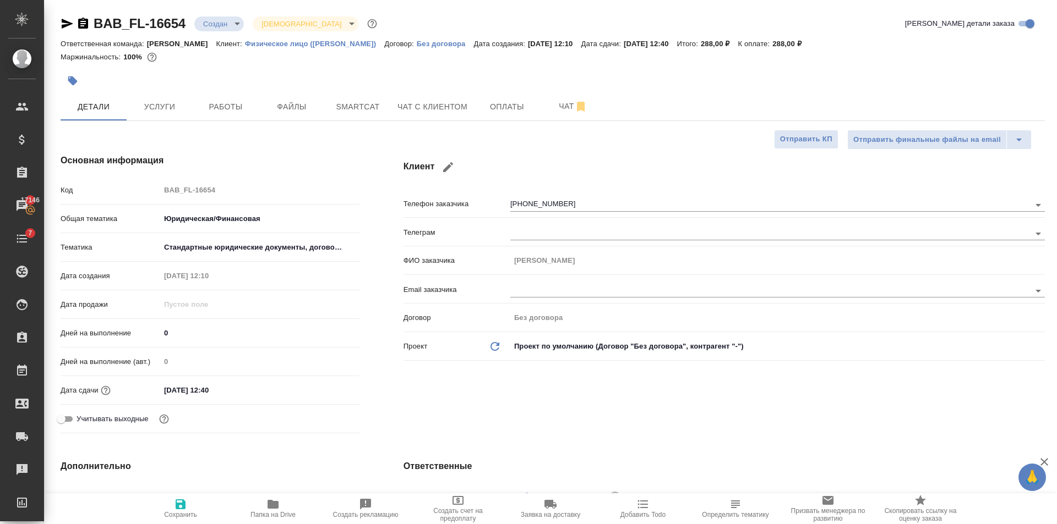
type textarea "x"
click at [222, 20] on body "🙏 .cls-1 fill:#fff; AWATERA Golubev Dmitry Клиенты Спецификации Заказы 17146 Ча…" at bounding box center [528, 262] width 1057 height 524
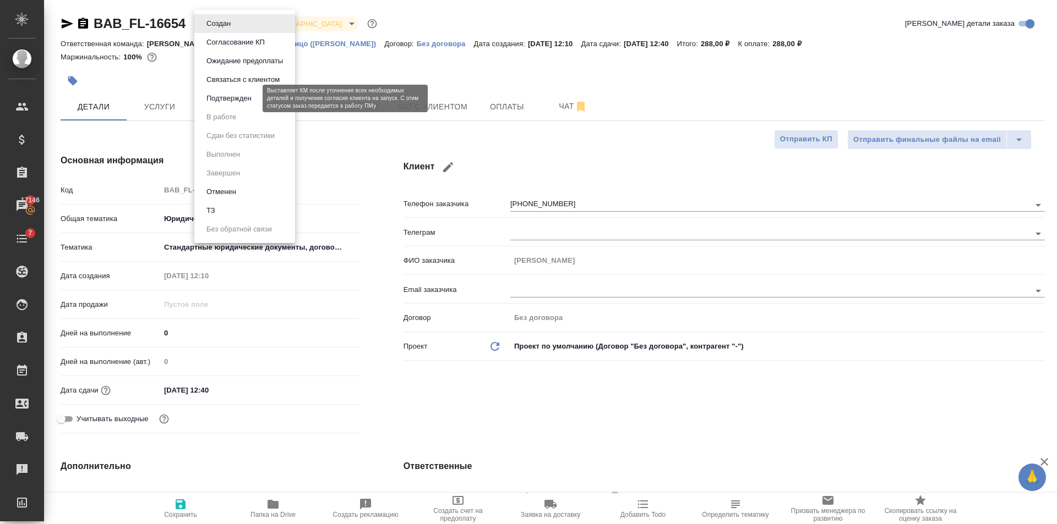
click at [221, 102] on button "Подтвержден" at bounding box center [229, 98] width 52 height 12
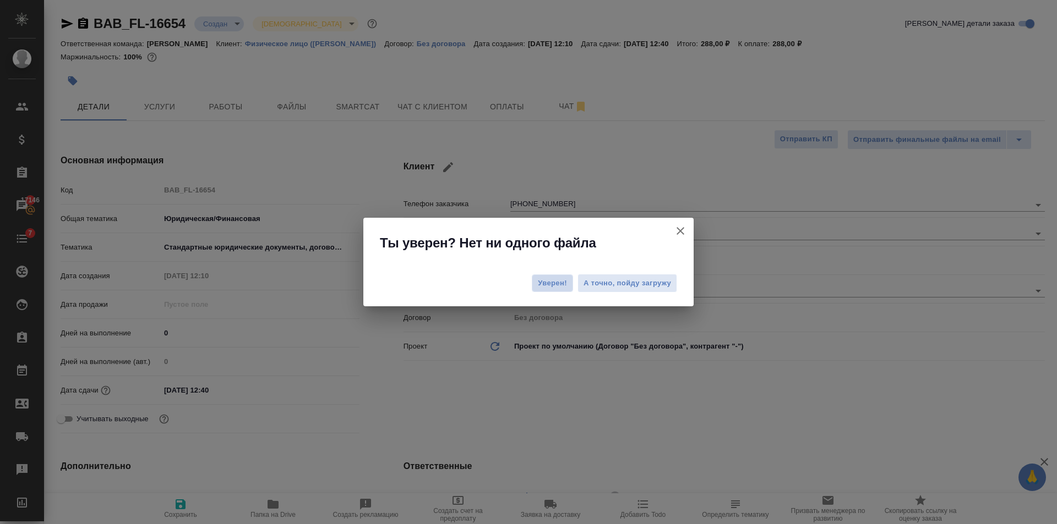
click at [563, 285] on span "Уверен!" at bounding box center [552, 283] width 29 height 11
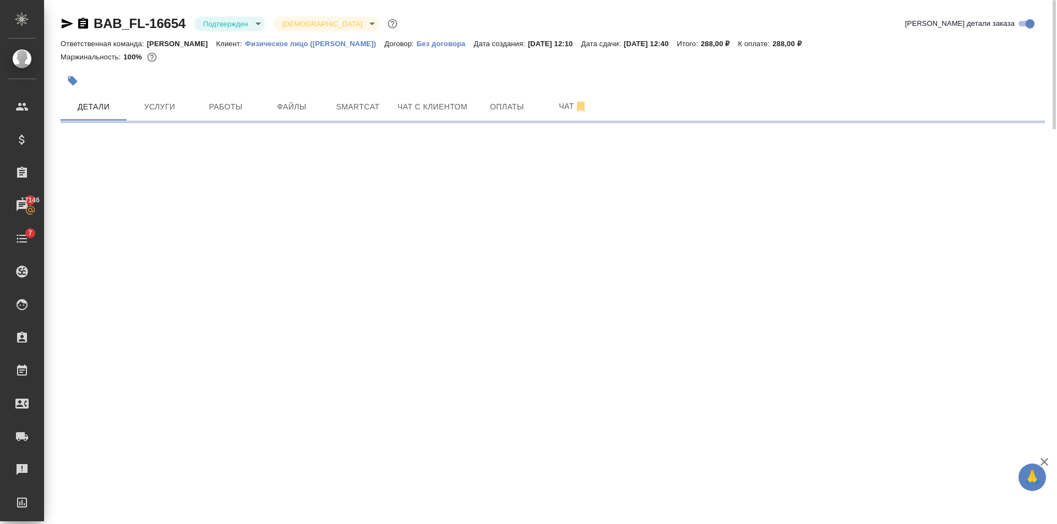
select select "RU"
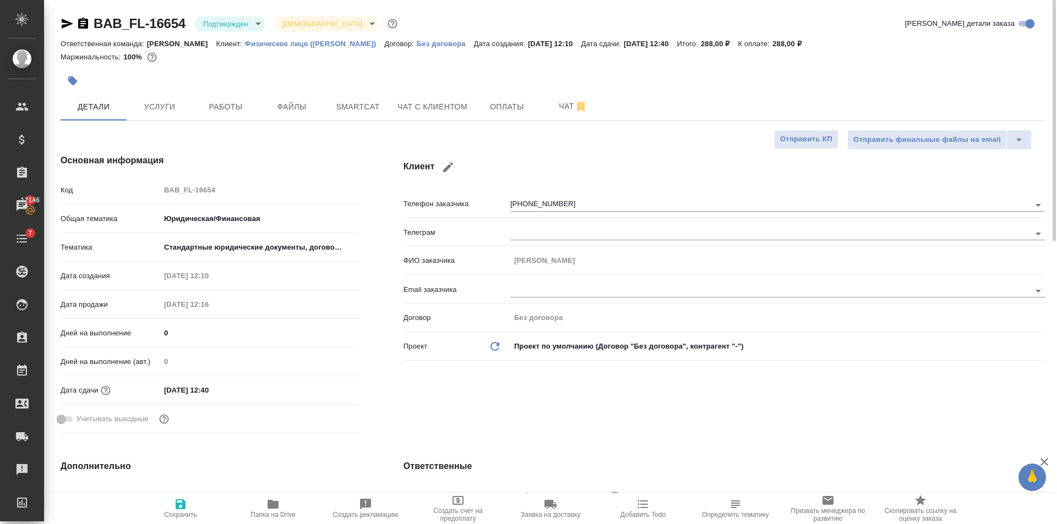
type textarea "x"
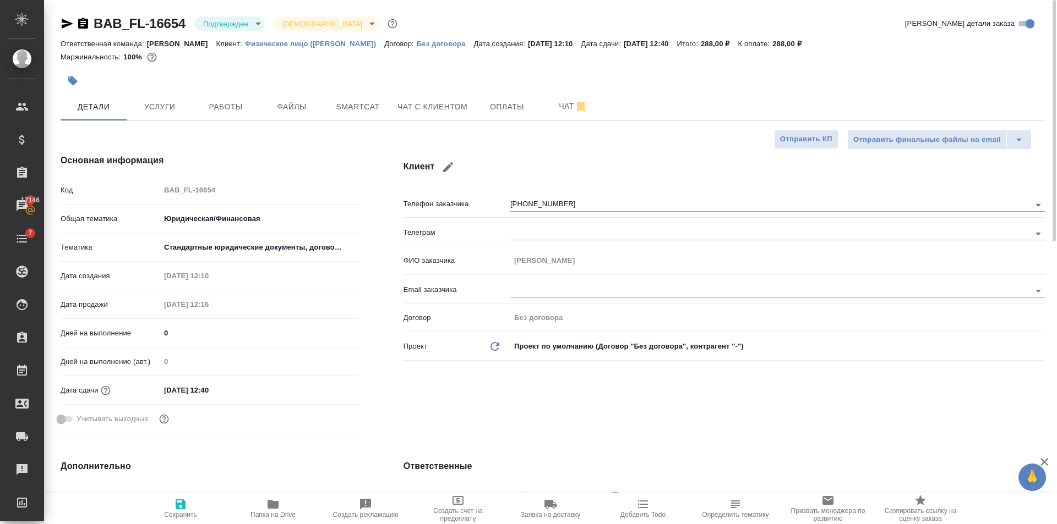
type textarea "x"
click at [239, 109] on span "Работы" at bounding box center [225, 107] width 53 height 14
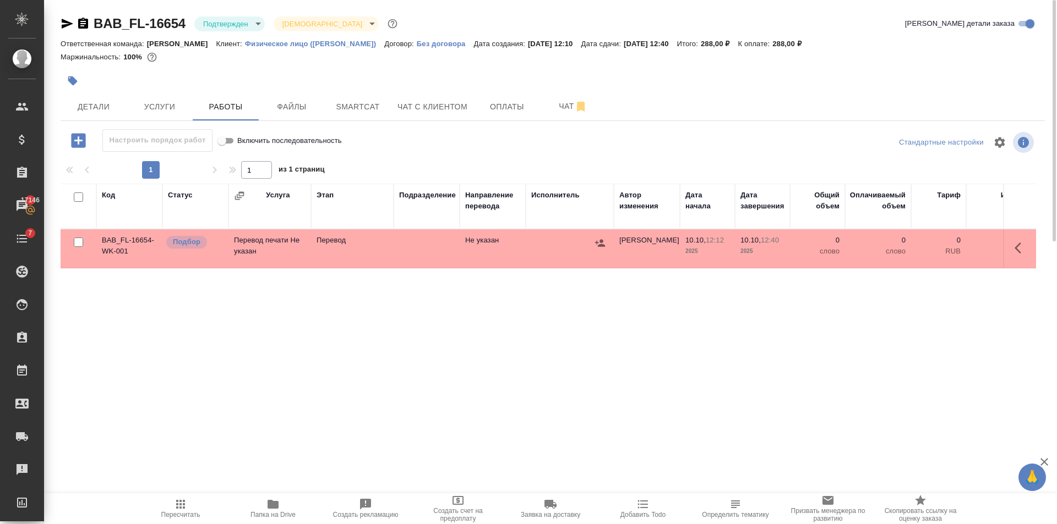
click at [417, 253] on td at bounding box center [426, 248] width 66 height 39
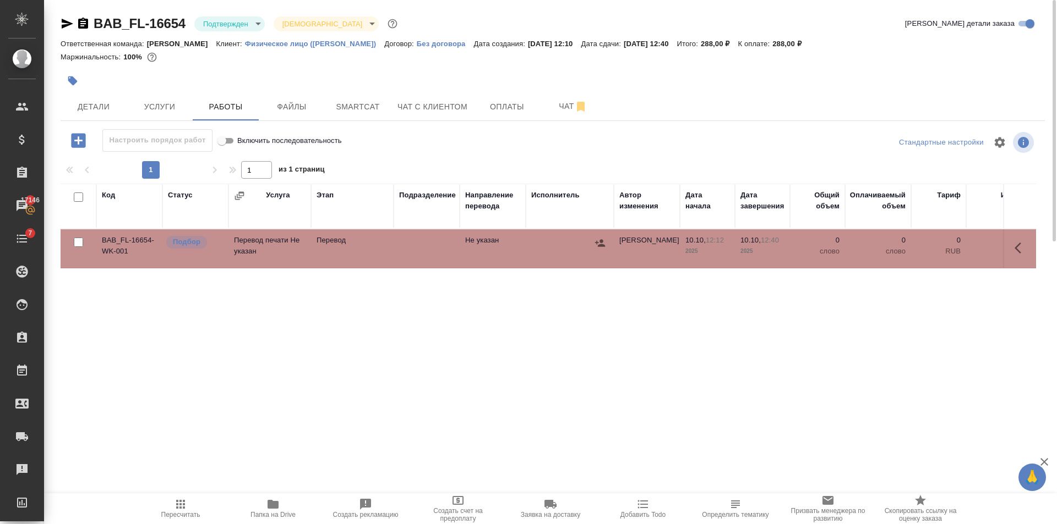
click at [338, 240] on p "Перевод" at bounding box center [352, 240] width 72 height 11
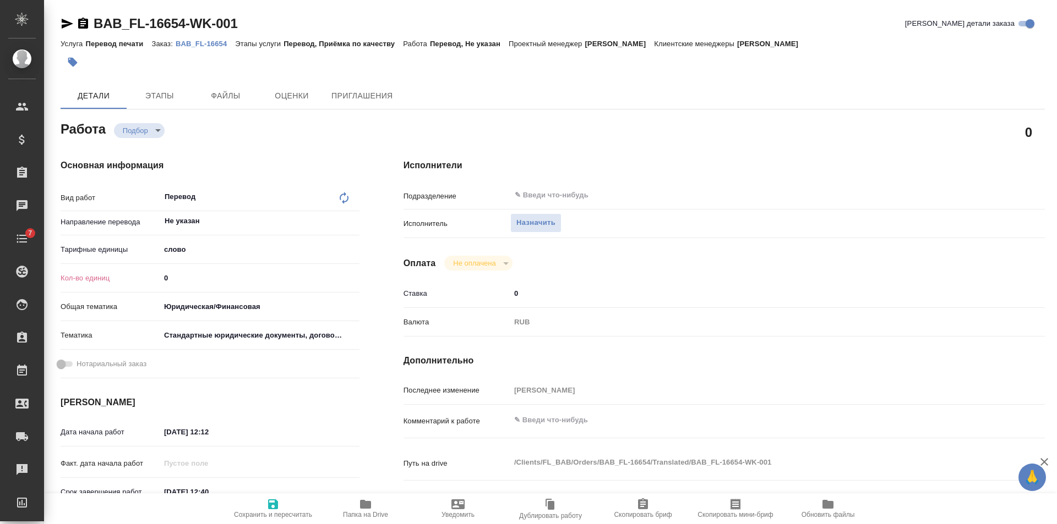
type textarea "x"
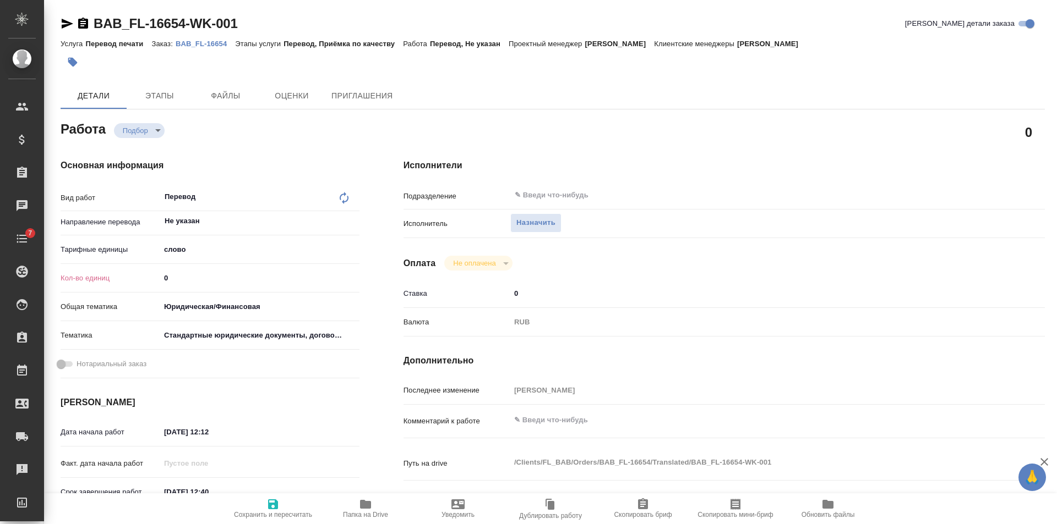
type textarea "x"
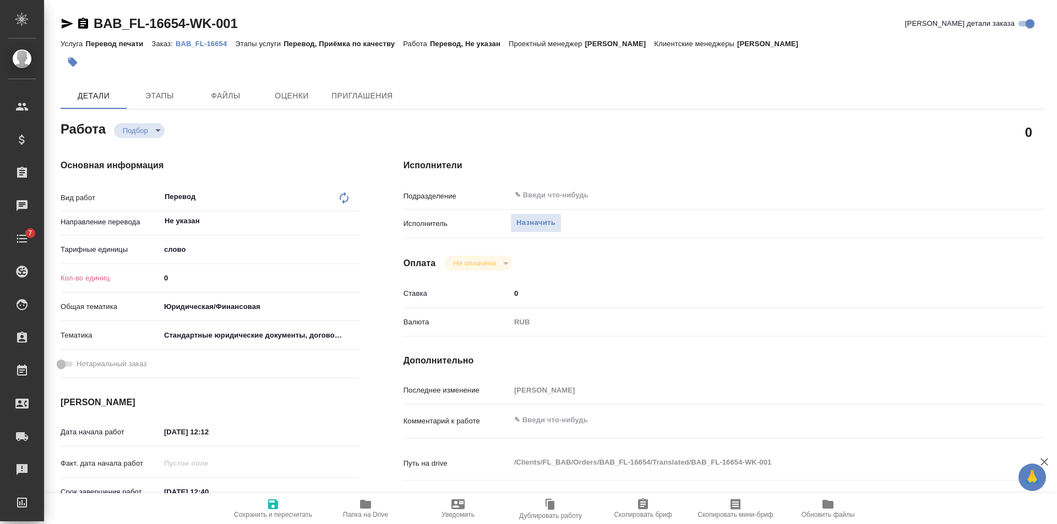
type textarea "x"
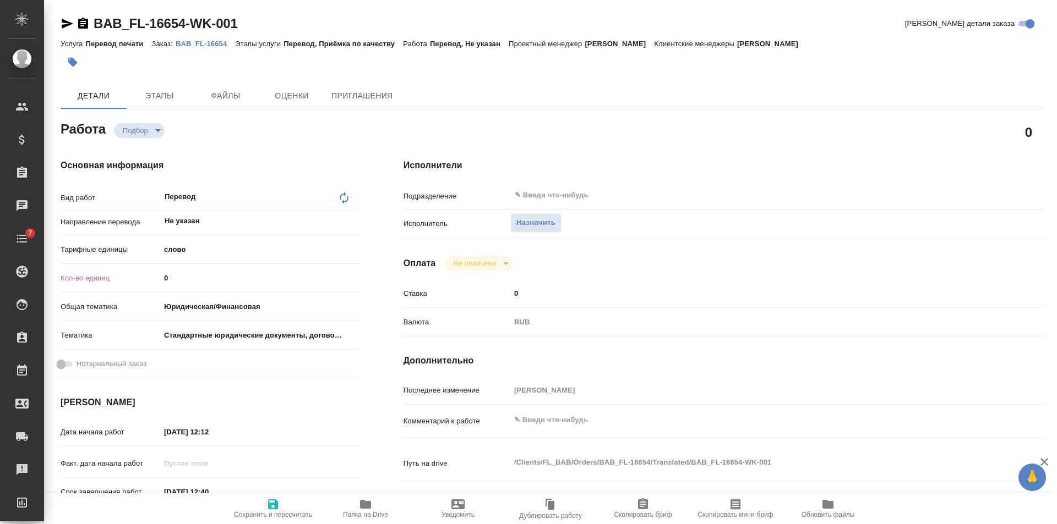
type textarea "x"
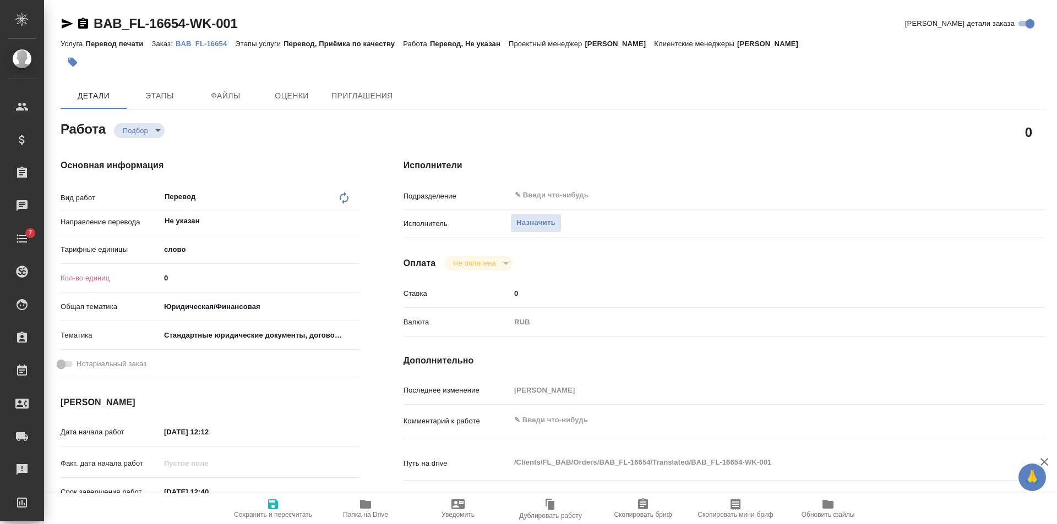
type textarea "x"
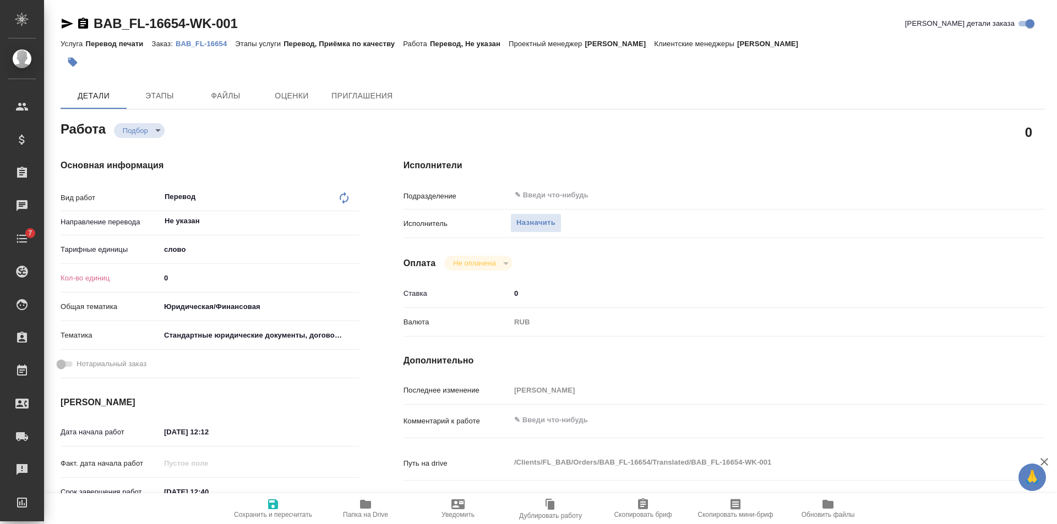
type textarea "x"
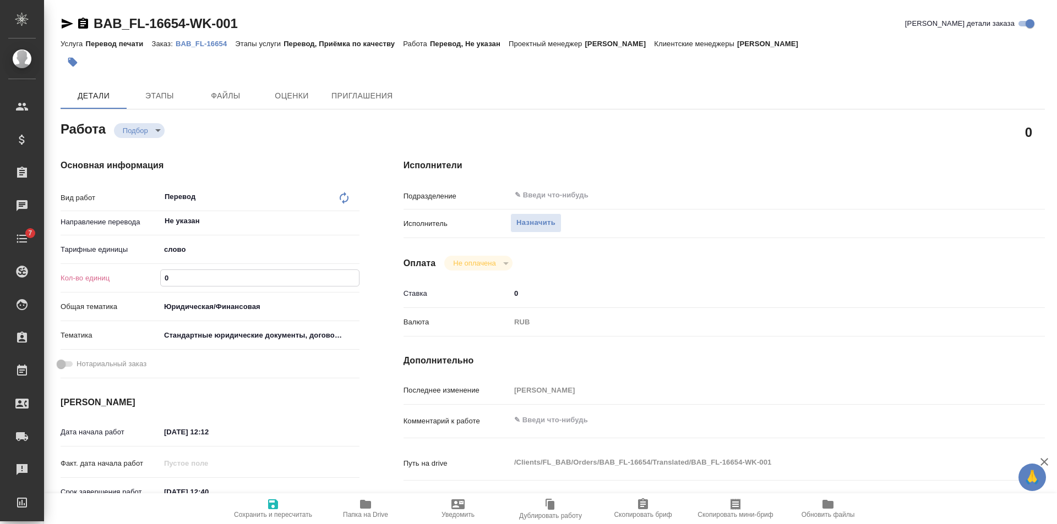
click at [269, 280] on input "0" at bounding box center [260, 278] width 198 height 16
type textarea "x"
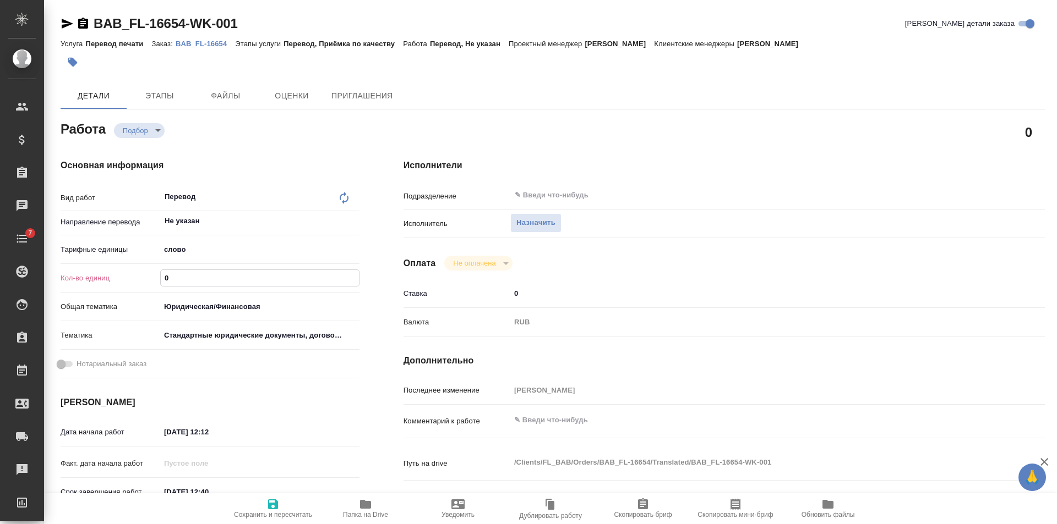
type textarea "x"
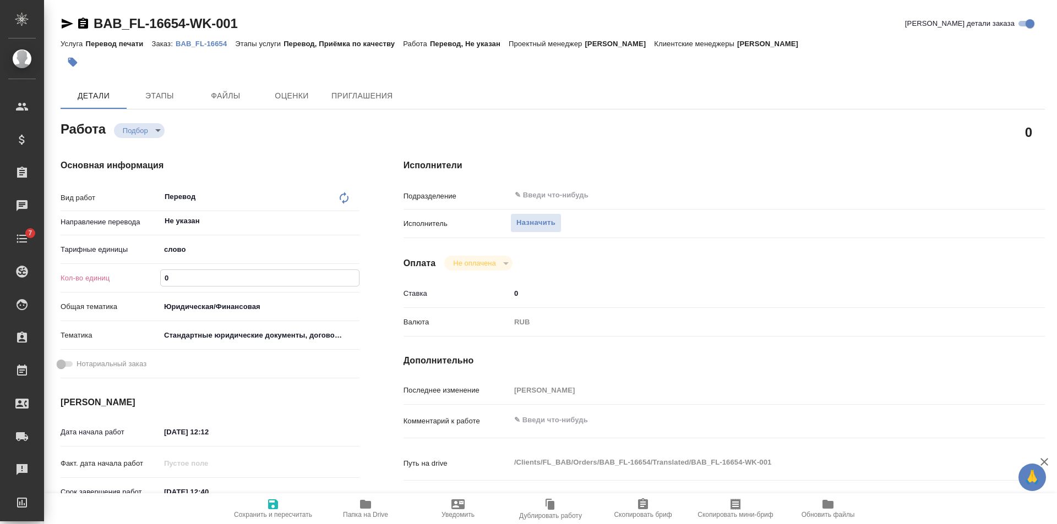
type textarea "x"
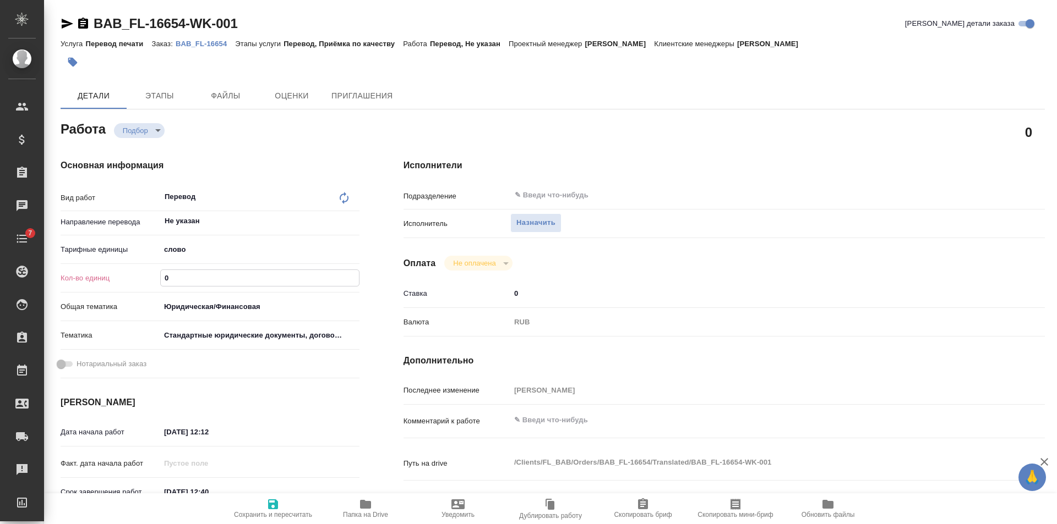
type textarea "x"
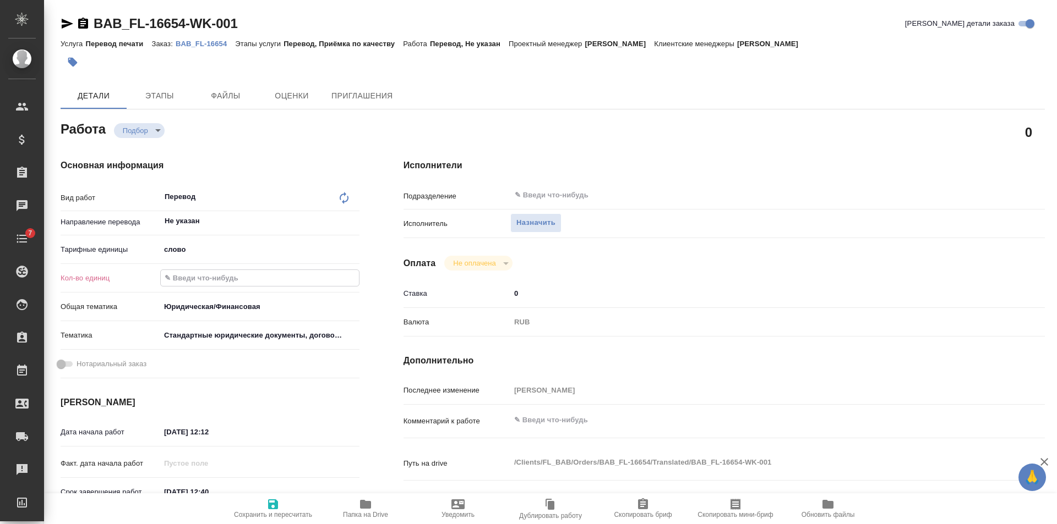
type textarea "x"
type input "5"
type textarea "x"
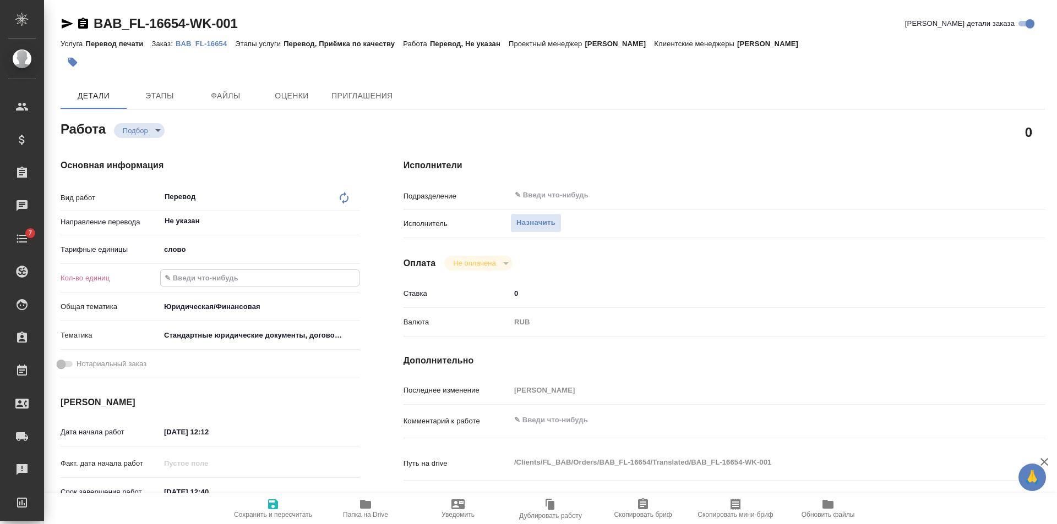
type textarea "x"
type input "50"
type textarea "x"
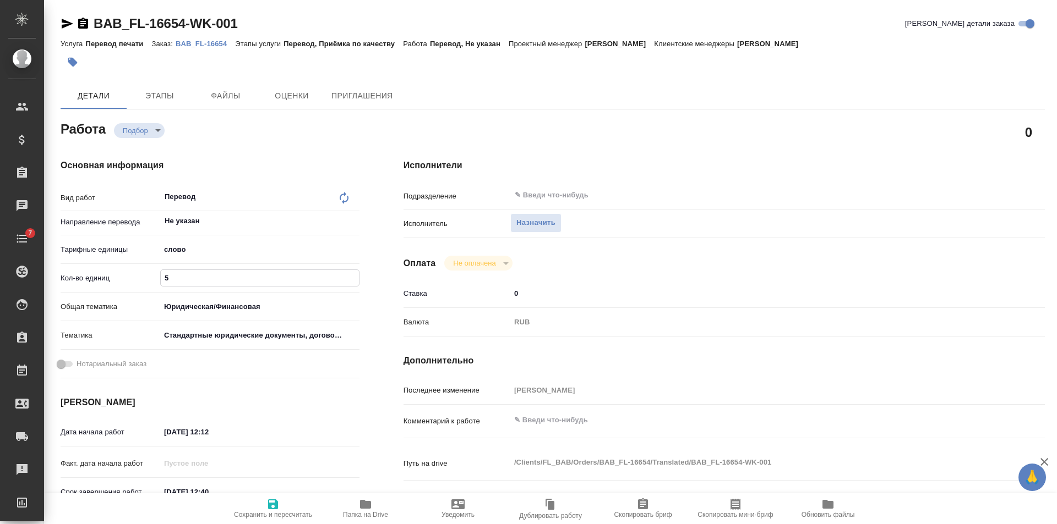
type textarea "x"
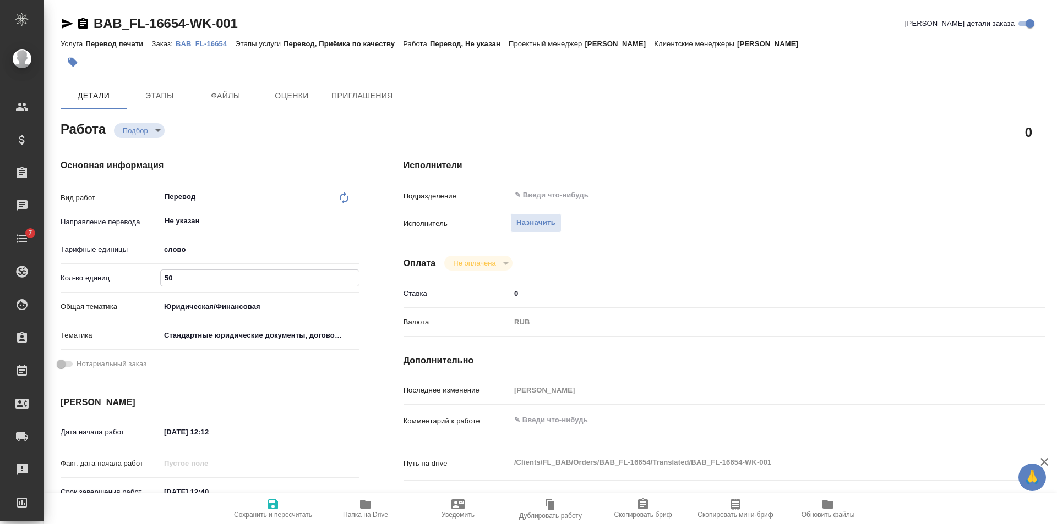
type textarea "x"
type input "50"
click at [255, 509] on span "Сохранить и пересчитать" at bounding box center [272, 508] width 79 height 21
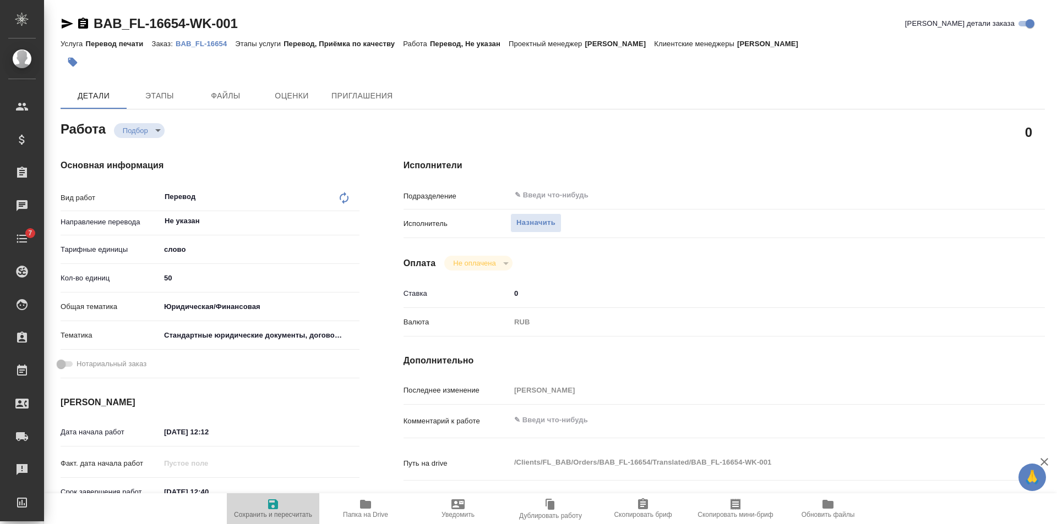
type textarea "x"
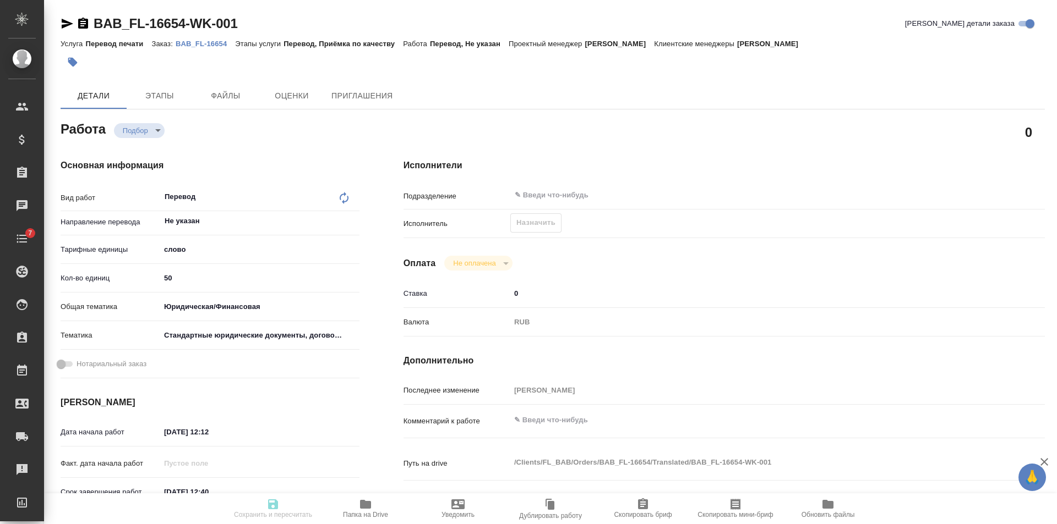
type textarea "x"
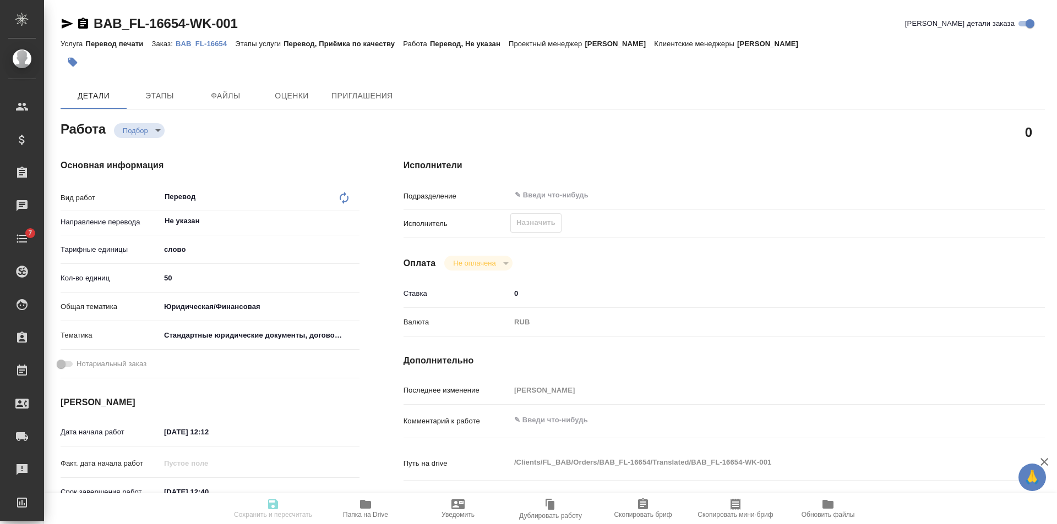
type textarea "x"
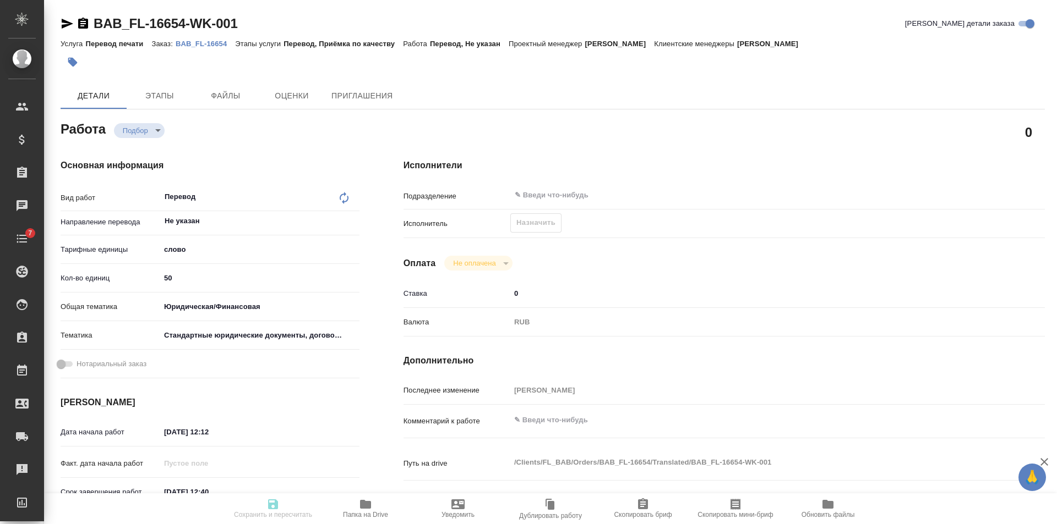
type input "recruiting"
type textarea "Перевод"
type textarea "x"
type input "Не указан"
type input "5a8b1489cc6b4906c91bfd90"
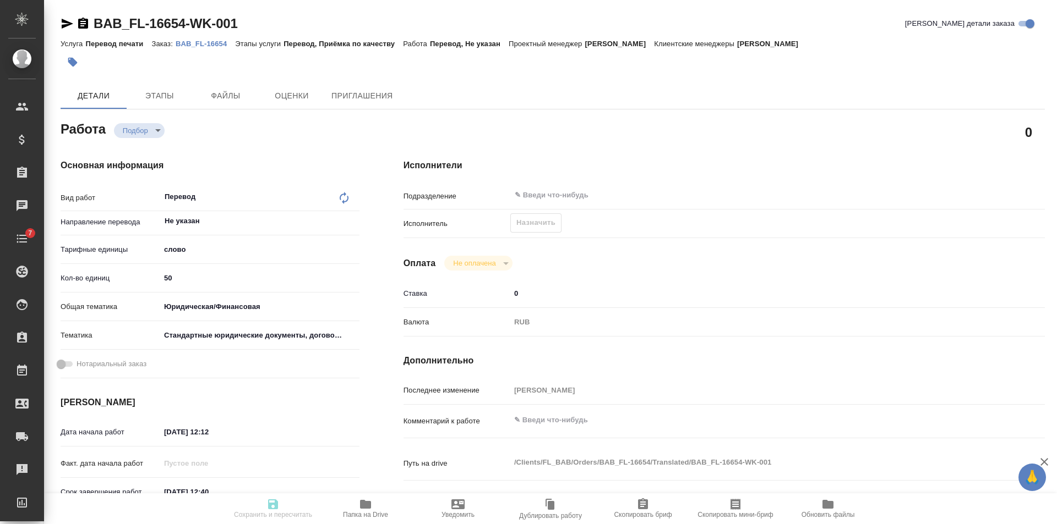
type input "50"
type input "yr-fn"
type input "5f647205b73bc97568ca66bf"
type input "[DATE] 12:12"
type input "[DATE] 12:40"
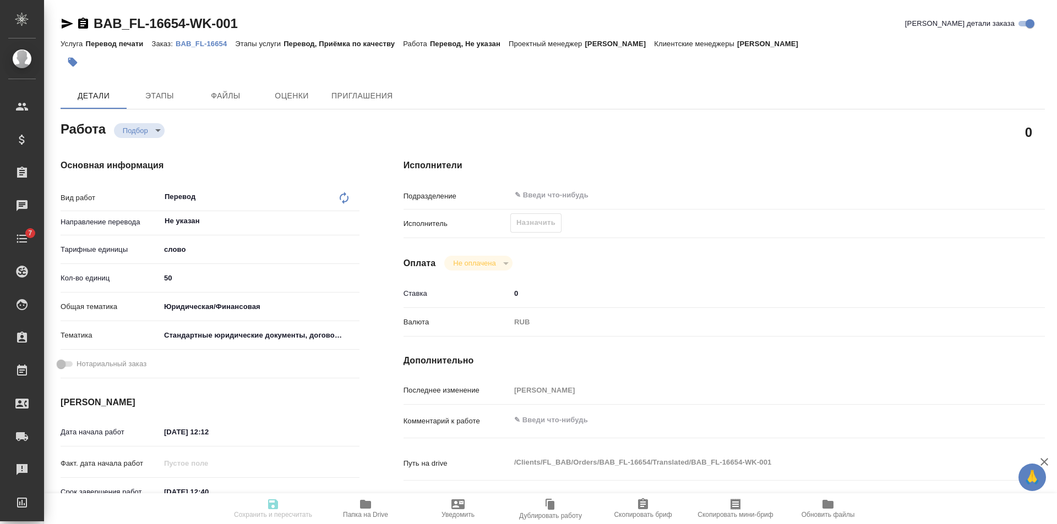
type input "[DATE] 12:40"
type input "notPayed"
type input "0"
type input "RUB"
type input "[PERSON_NAME]"
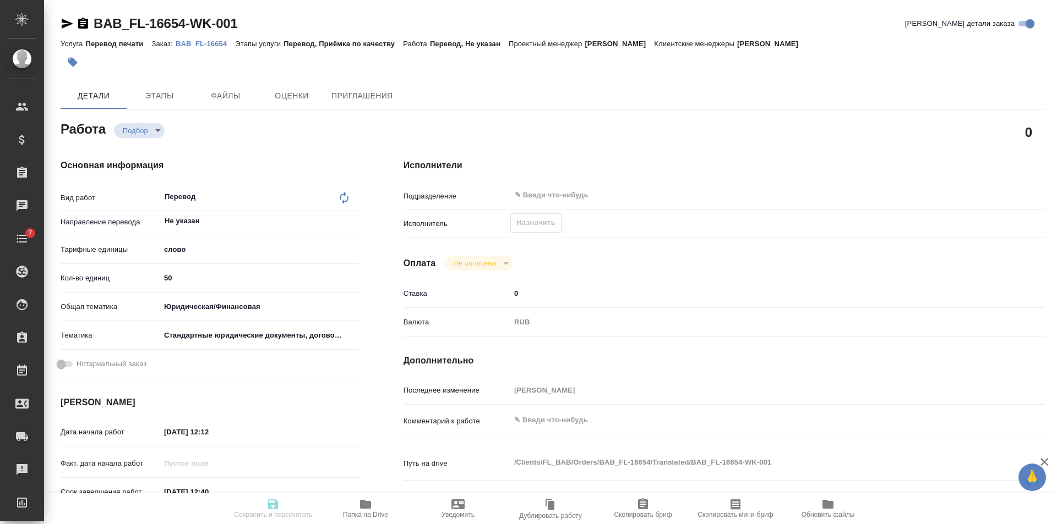
type textarea "x"
type textarea "/Clients/FL_BAB/Orders/BAB_FL-16654/Translated/BAB_FL-16654-WK-001"
type textarea "x"
type input "BAB_FL-16654"
type input "Перевод печати"
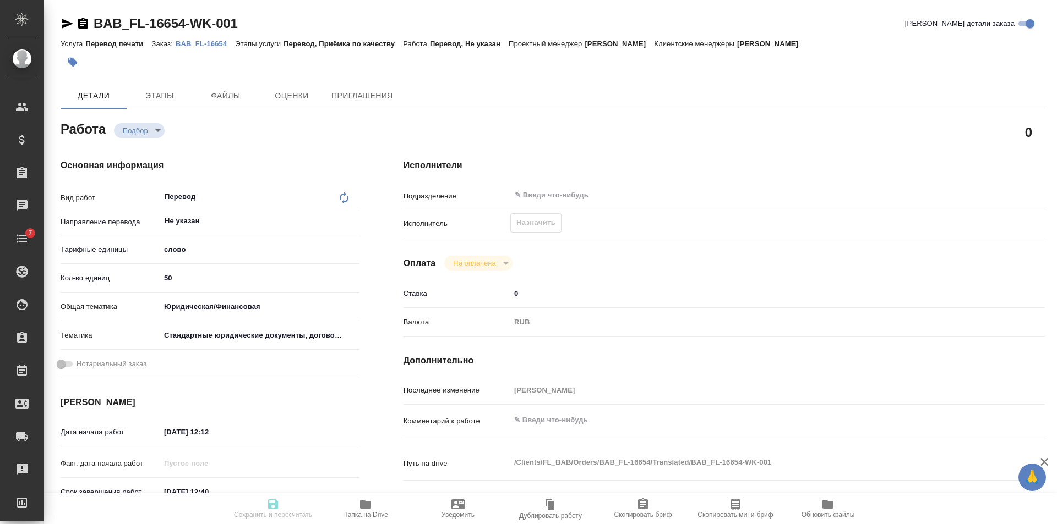
type input "Перевод, Приёмка по качеству"
type input "[PERSON_NAME]"
type input "/Clients/FL_BAB/Orders/BAB_FL-16654"
type textarea "x"
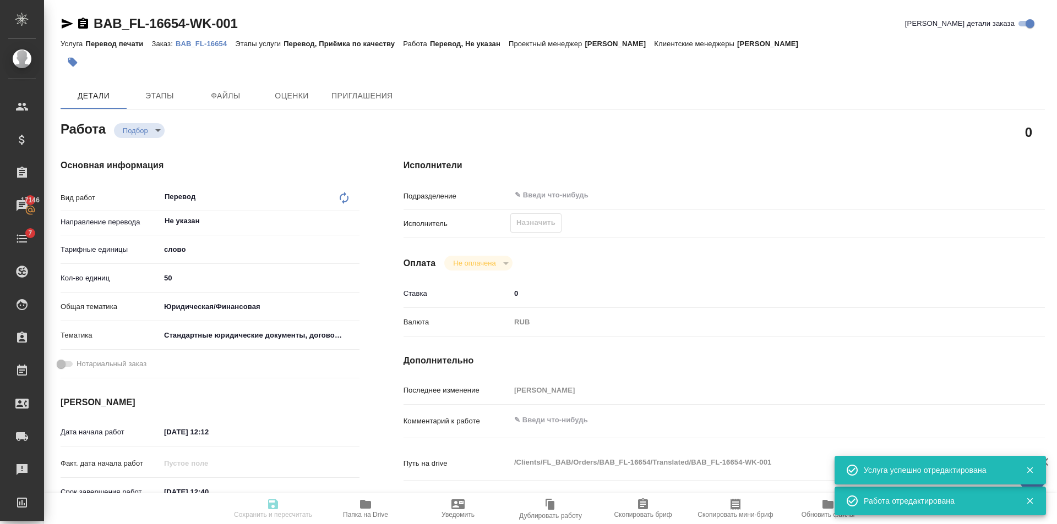
type textarea "x"
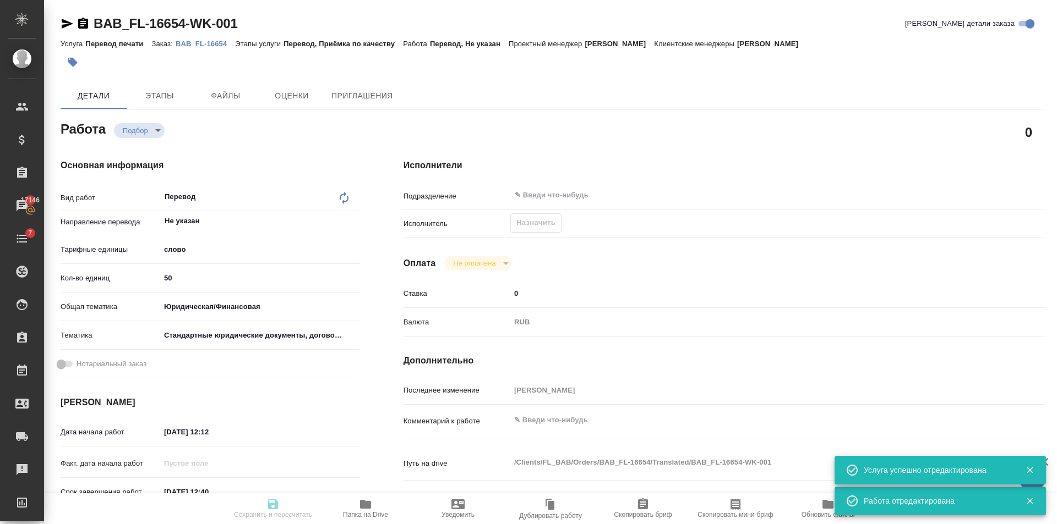
type textarea "x"
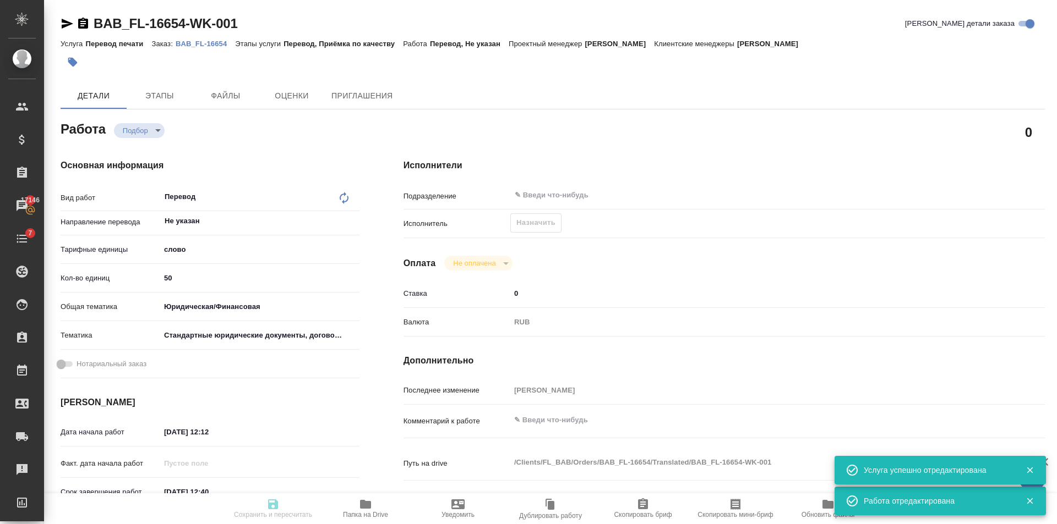
type textarea "x"
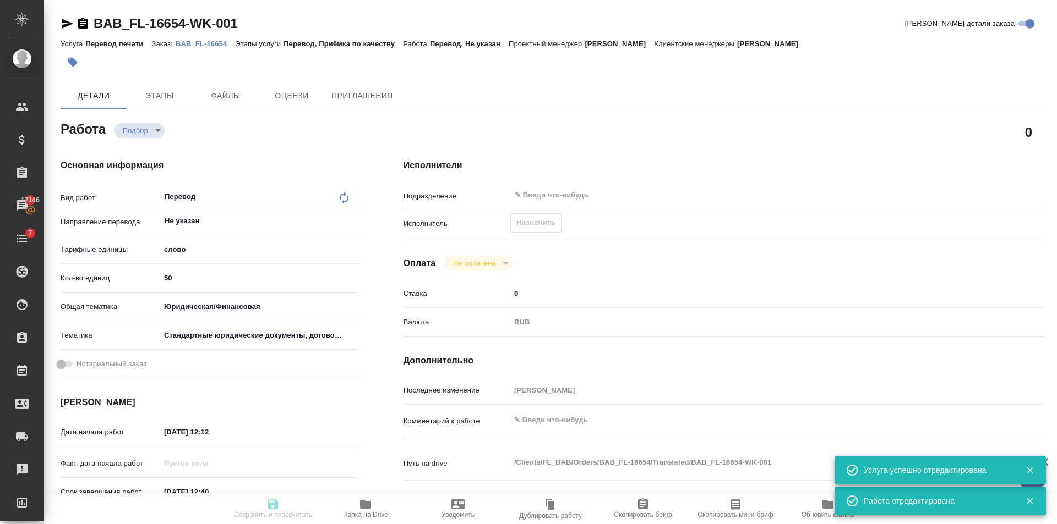
type textarea "x"
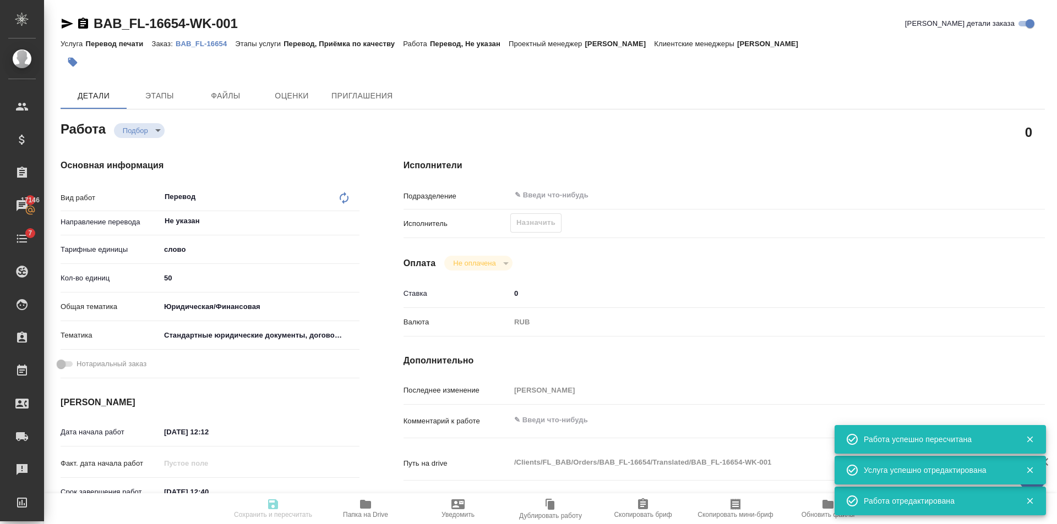
type input "recruiting"
type textarea "Перевод"
type textarea "x"
type input "Не указан"
type input "5a8b1489cc6b4906c91bfd90"
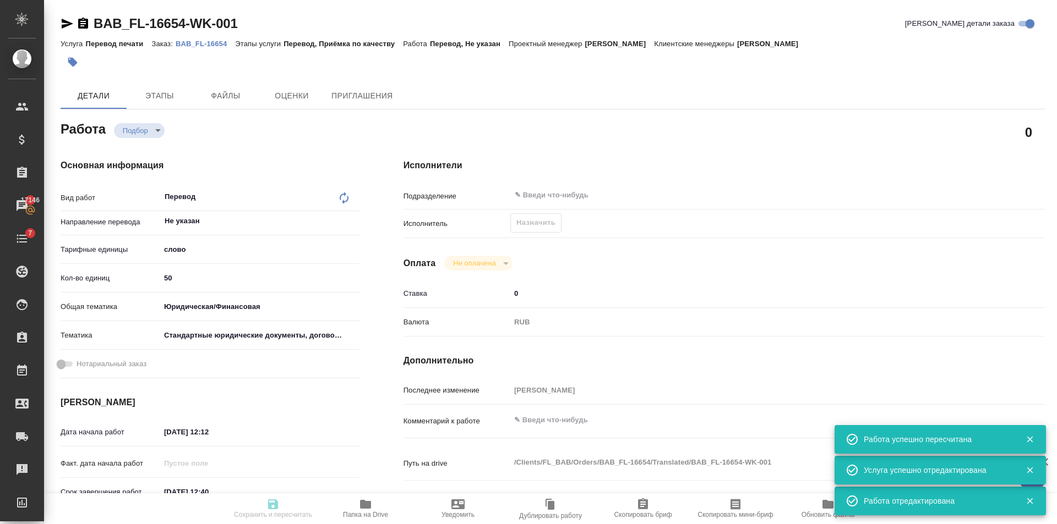
type input "50"
type input "yr-fn"
type input "5f647205b73bc97568ca66bf"
type input "[DATE] 12:12"
type input "[DATE] 12:40"
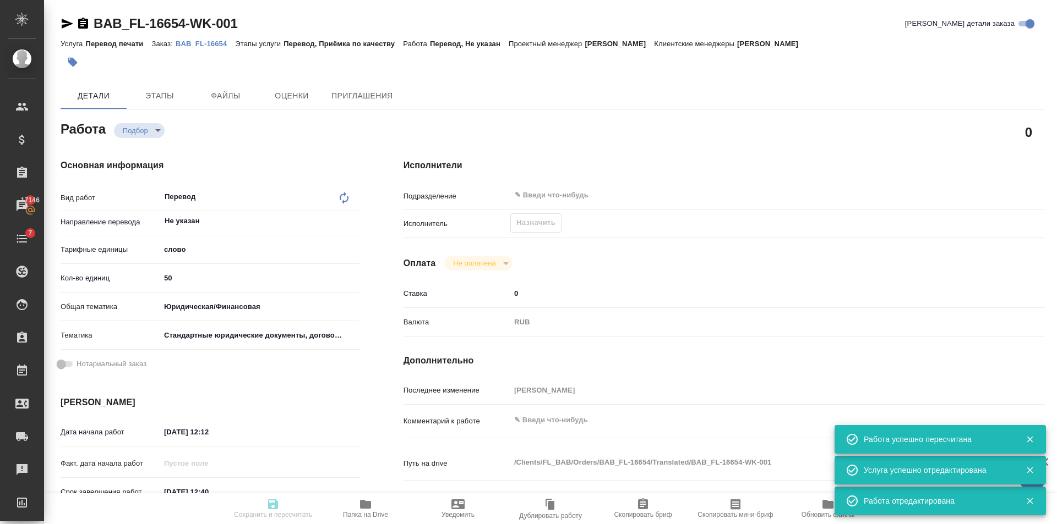
type input "[DATE] 12:40"
type input "notPayed"
type input "0"
type input "RUB"
type input "[PERSON_NAME]"
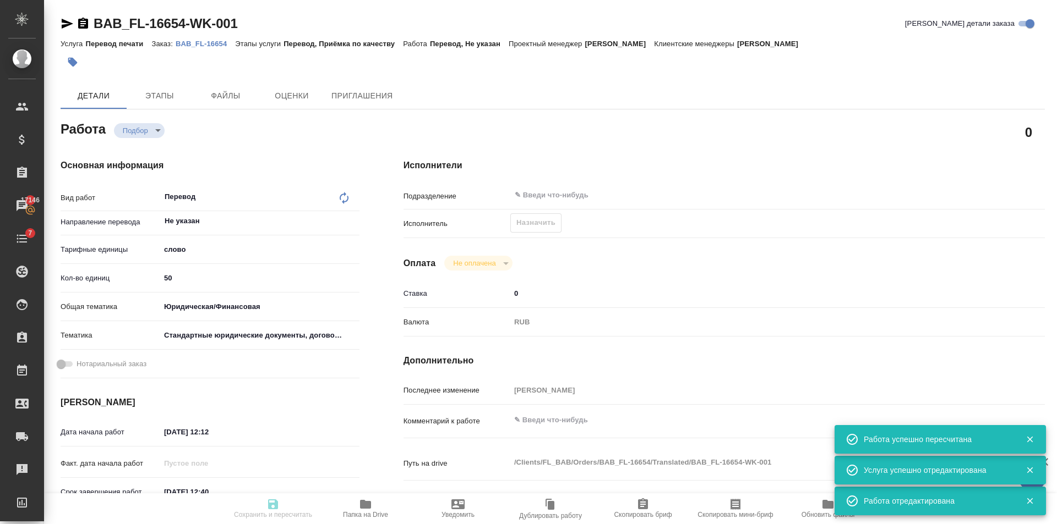
type textarea "x"
type textarea "/Clients/FL_BAB/Orders/BAB_FL-16654/Translated/BAB_FL-16654-WK-001"
type textarea "x"
type input "BAB_FL-16654"
type input "Перевод печати"
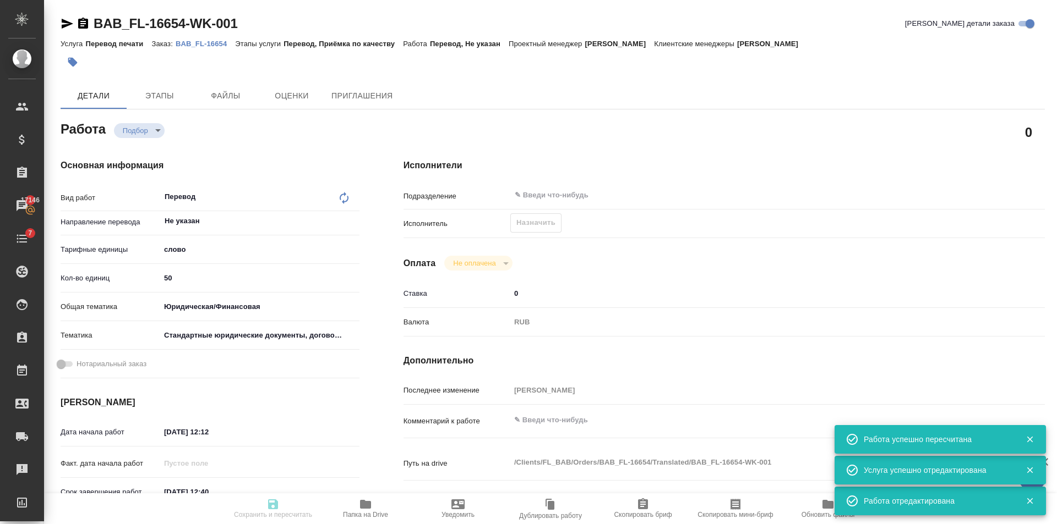
type input "Перевод, Приёмка по качеству"
type input "[PERSON_NAME]"
type input "/Clients/FL_BAB/Orders/BAB_FL-16654"
type textarea "x"
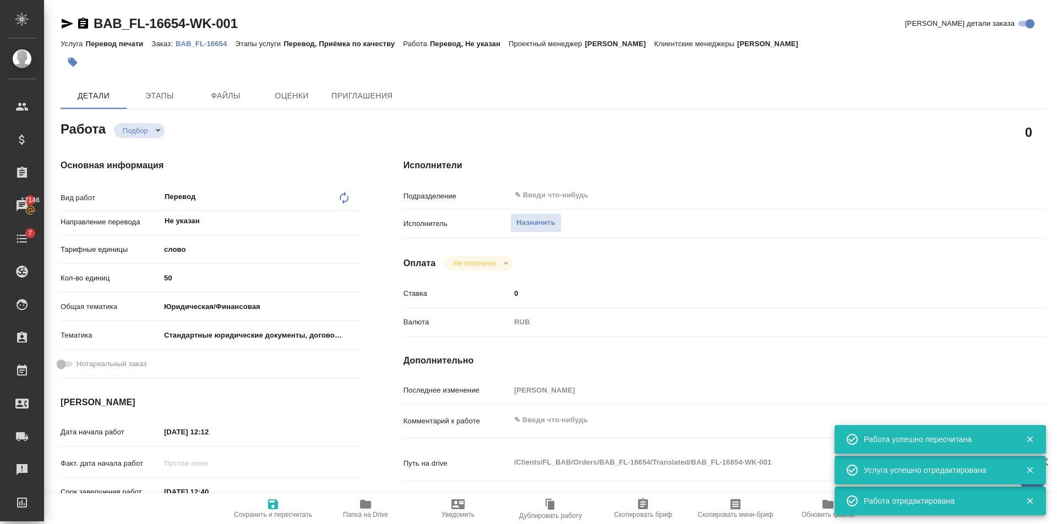
type textarea "x"
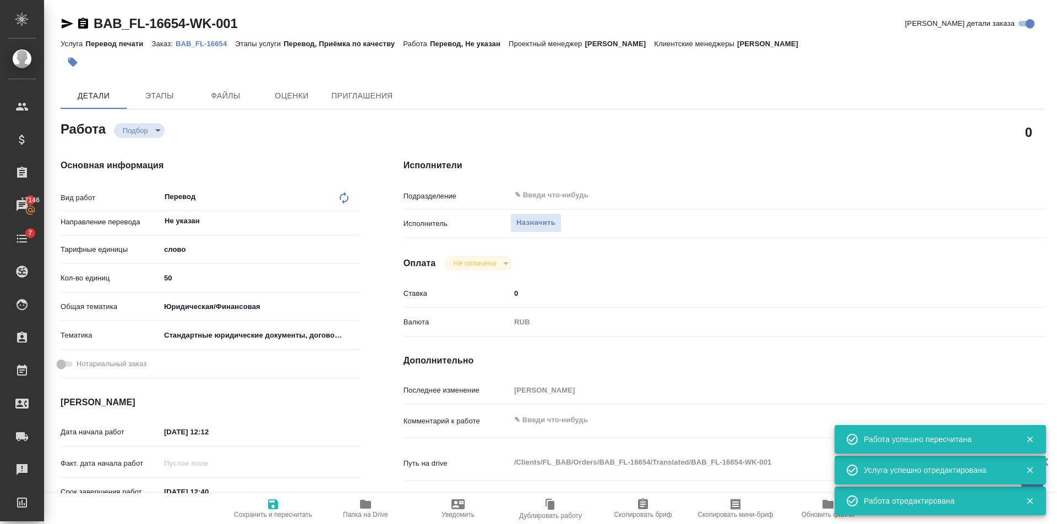
type textarea "x"
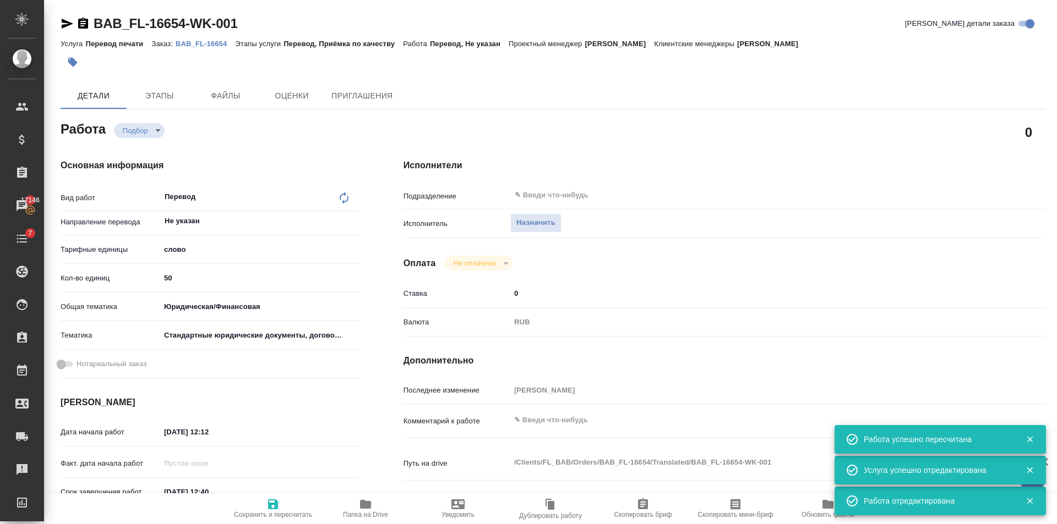
click at [541, 229] on button "Назначить" at bounding box center [535, 223] width 51 height 19
type textarea "x"
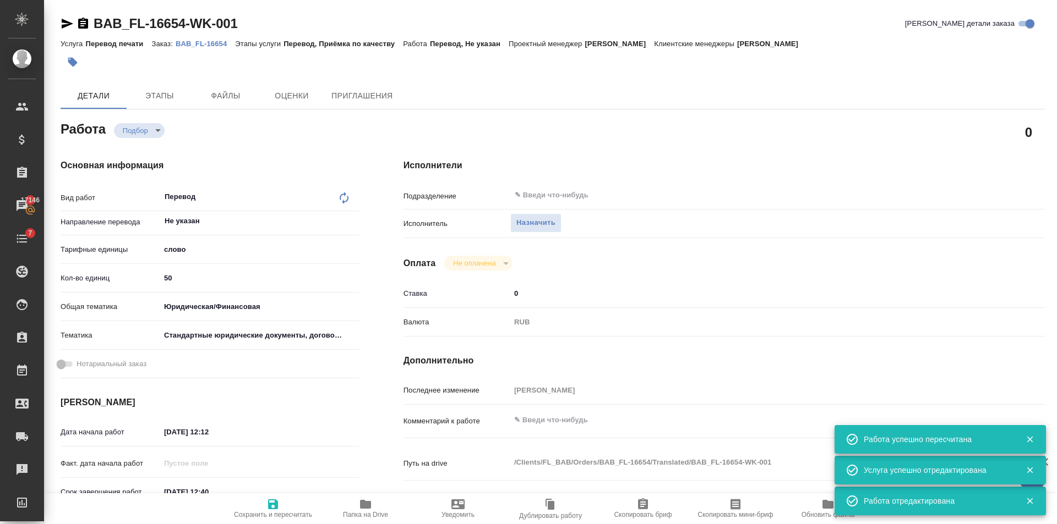
type textarea "x"
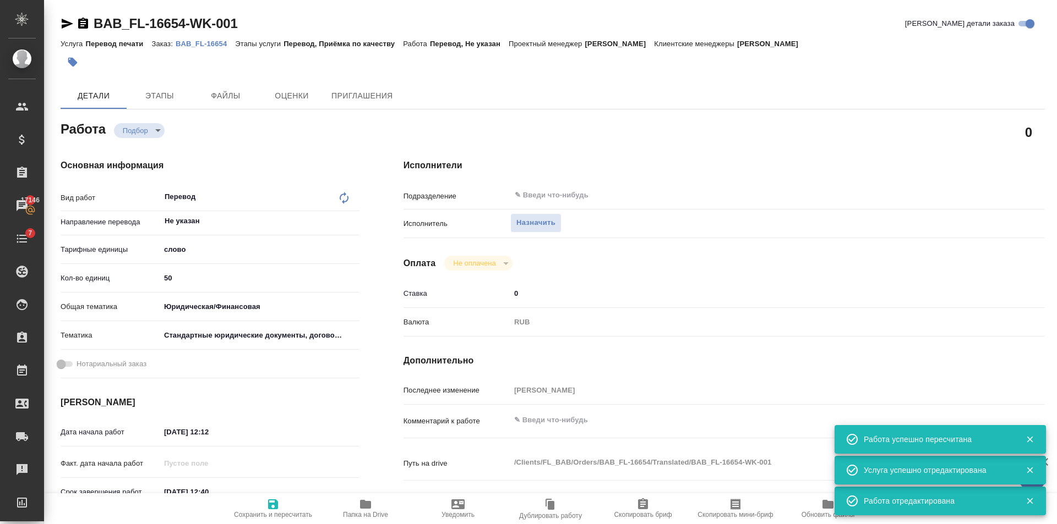
type textarea "x"
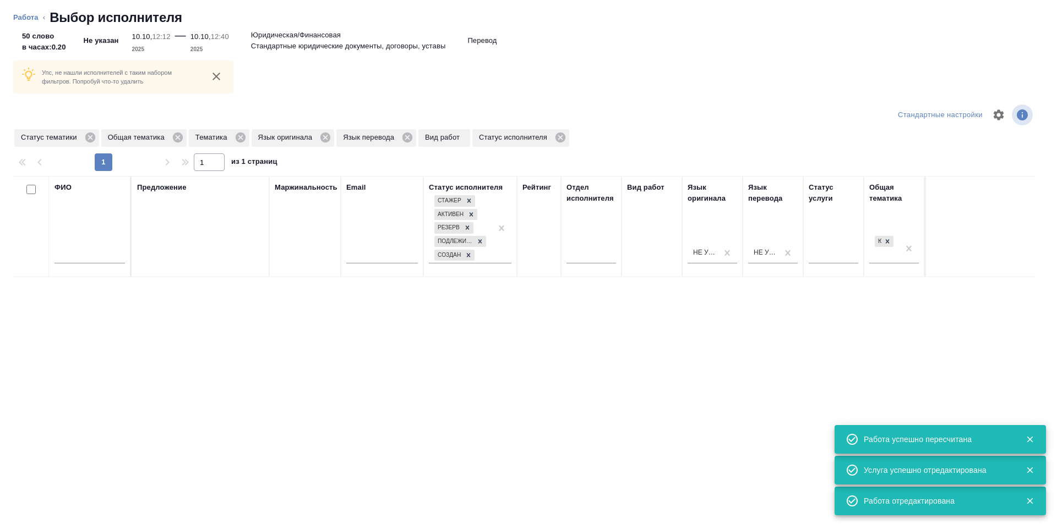
type textarea "x"
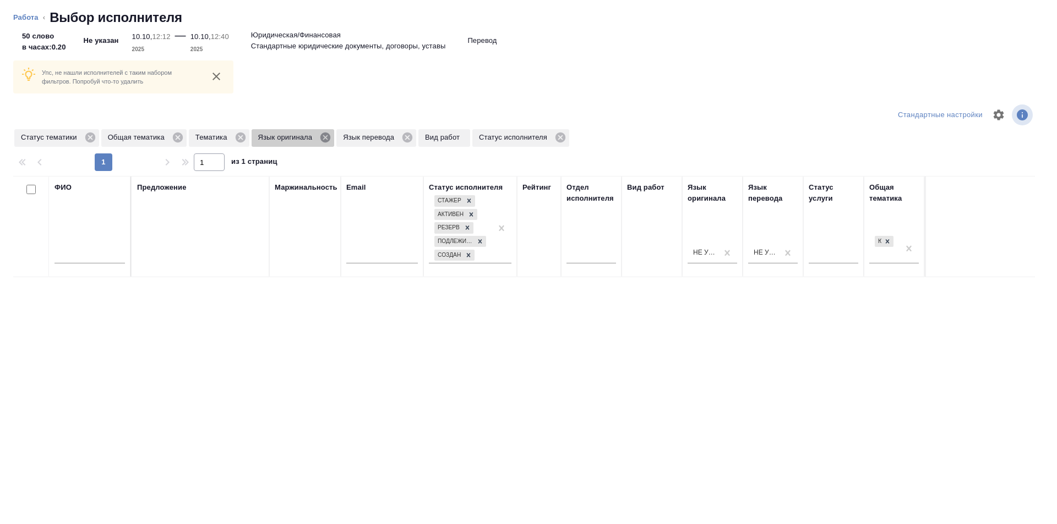
click at [326, 135] on icon at bounding box center [325, 138] width 10 height 10
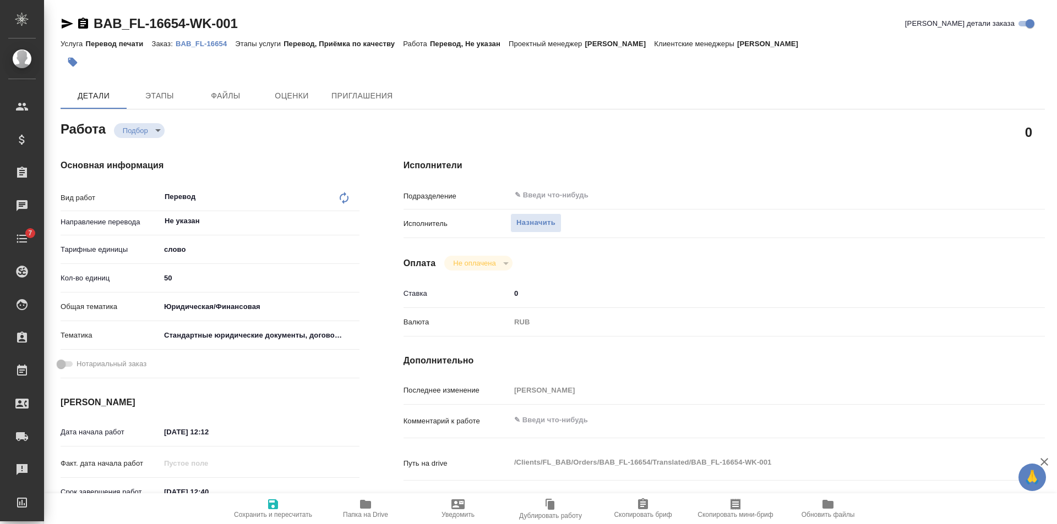
type textarea "x"
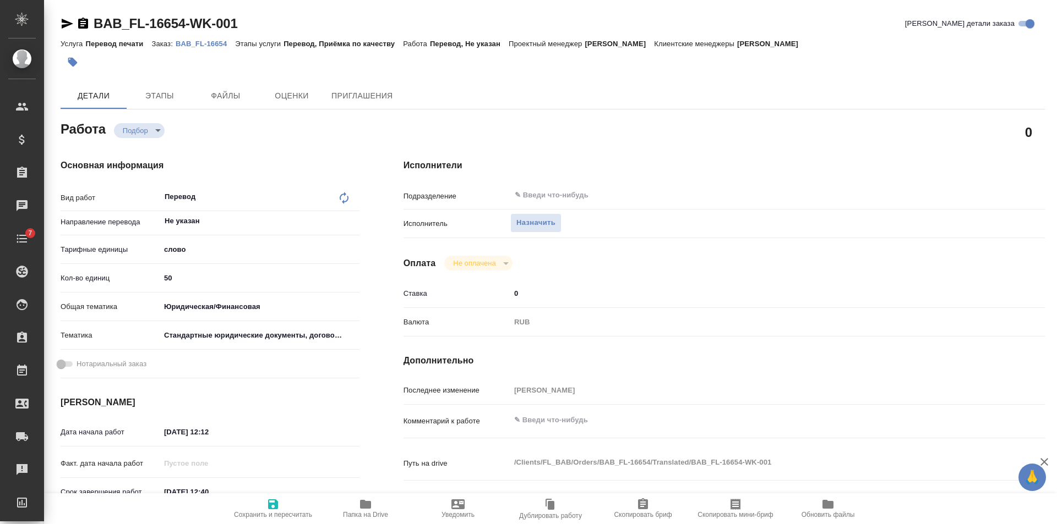
type textarea "x"
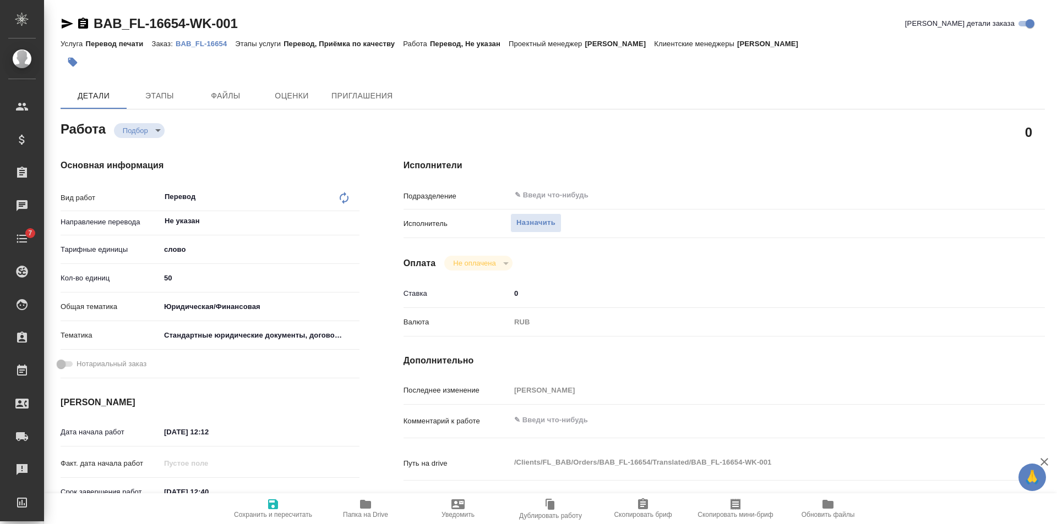
type textarea "x"
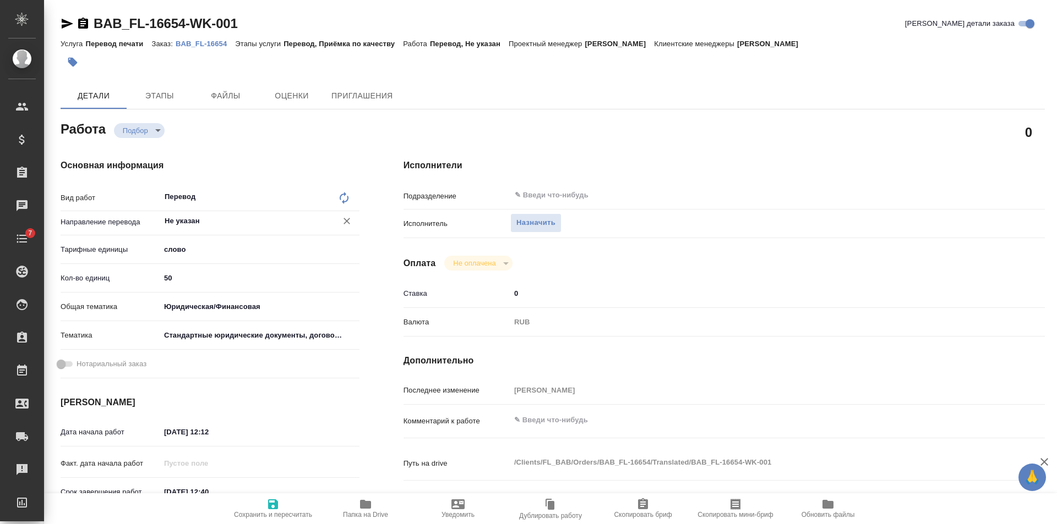
click at [234, 228] on div "Не указан ​" at bounding box center [259, 221] width 199 height 20
type textarea "x"
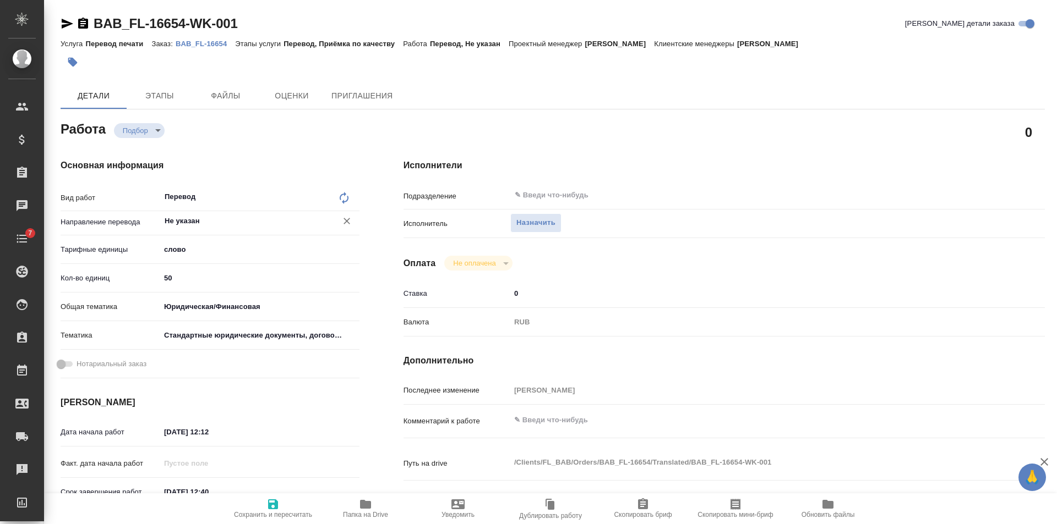
type textarea "x"
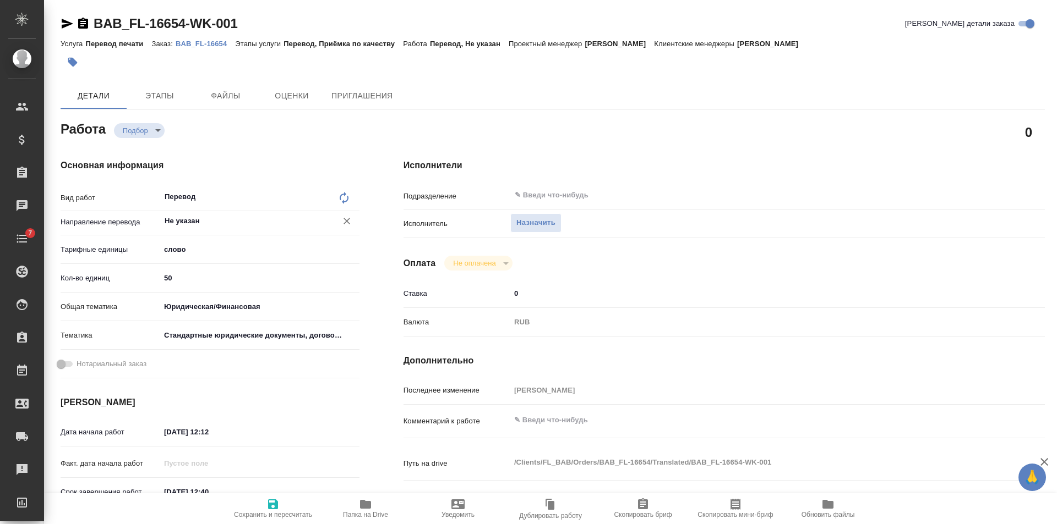
type textarea "x"
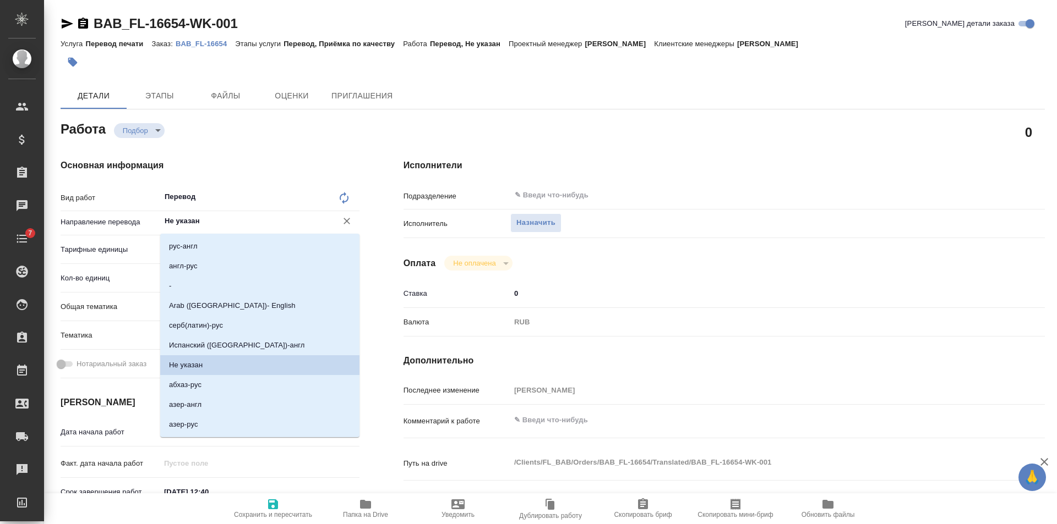
type textarea "x"
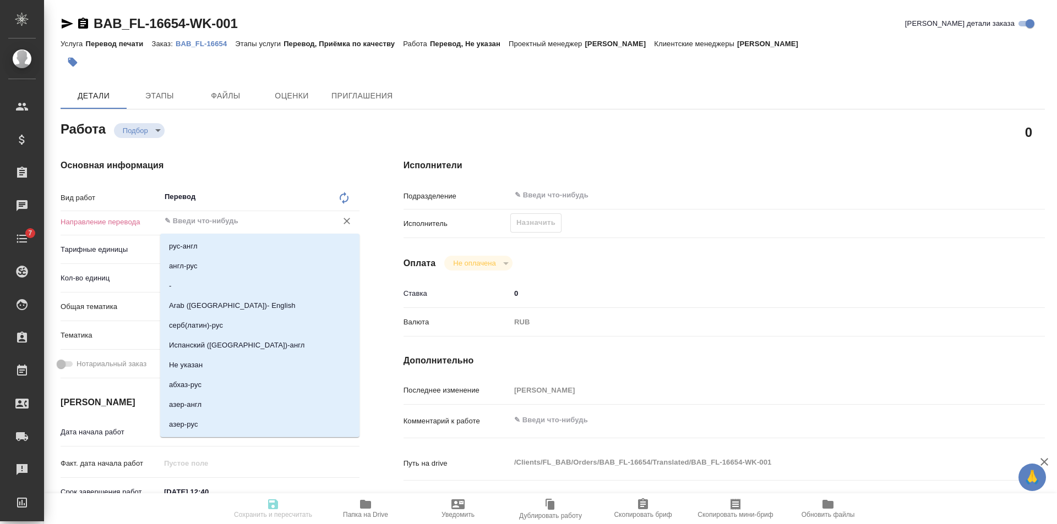
type textarea "x"
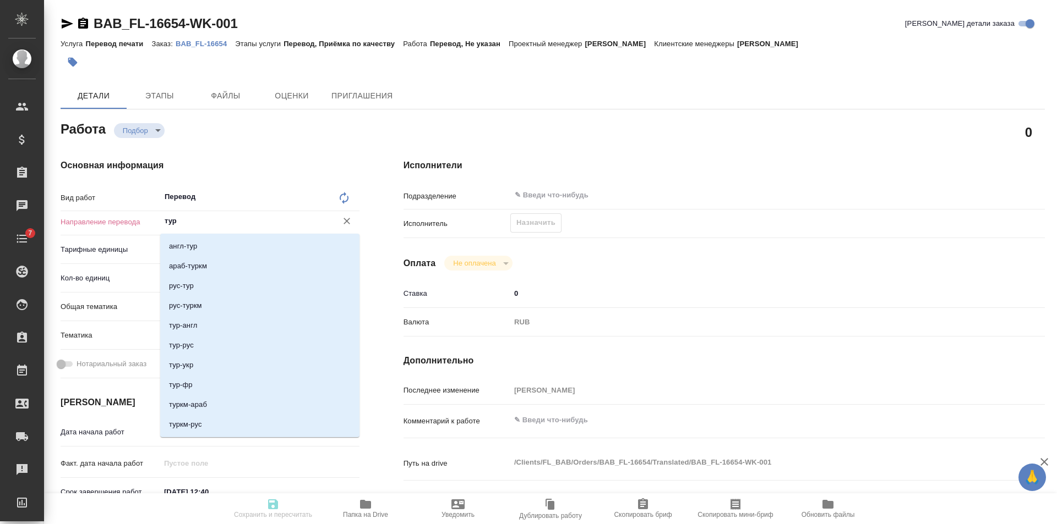
type input "тур-"
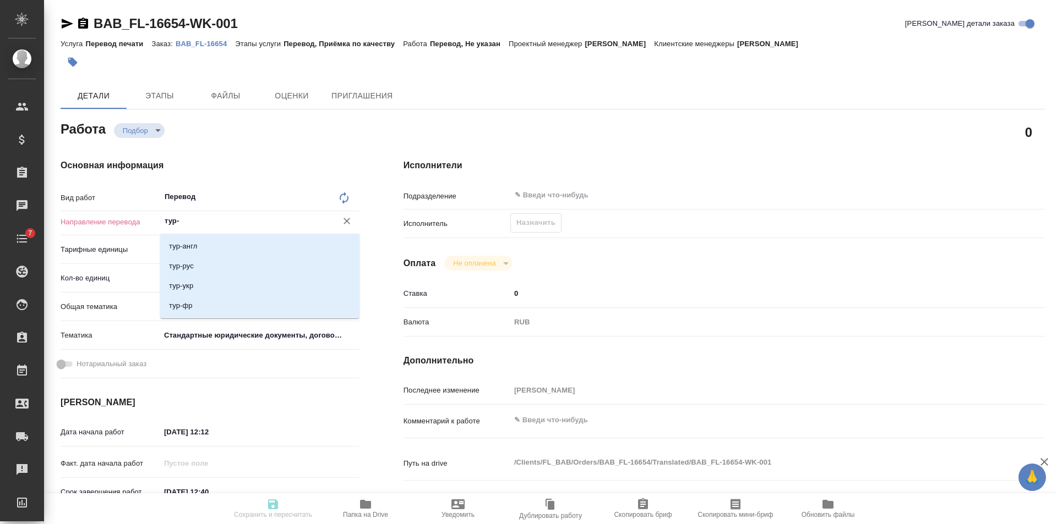
type textarea "x"
type input "тур-р"
type textarea "x"
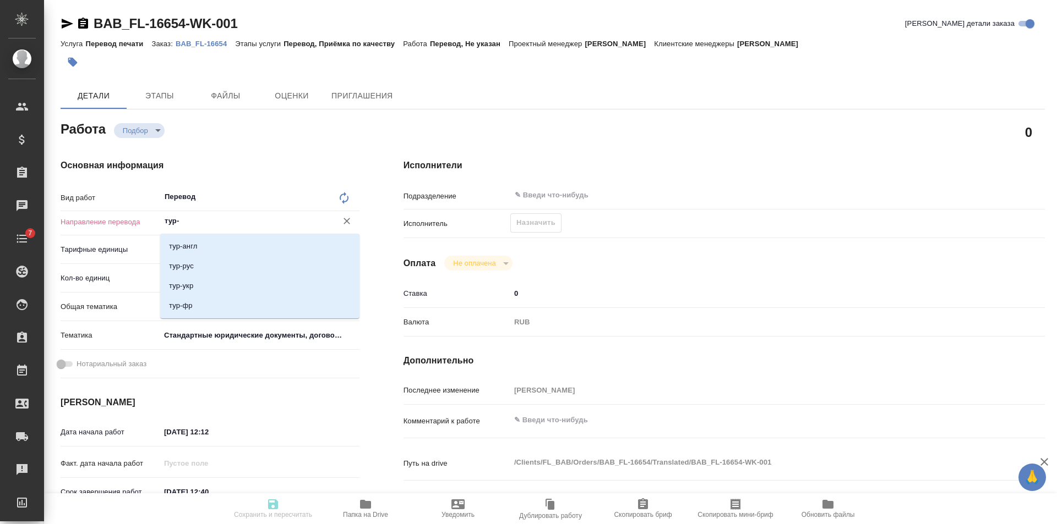
type textarea "x"
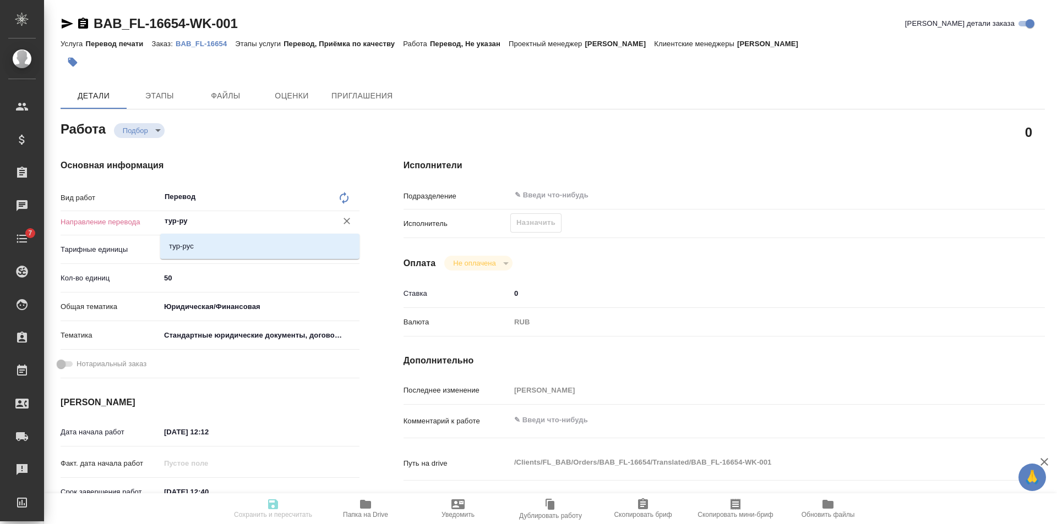
type input "тур-рус"
click at [244, 245] on li "тур-рус" at bounding box center [259, 247] width 199 height 20
type textarea "x"
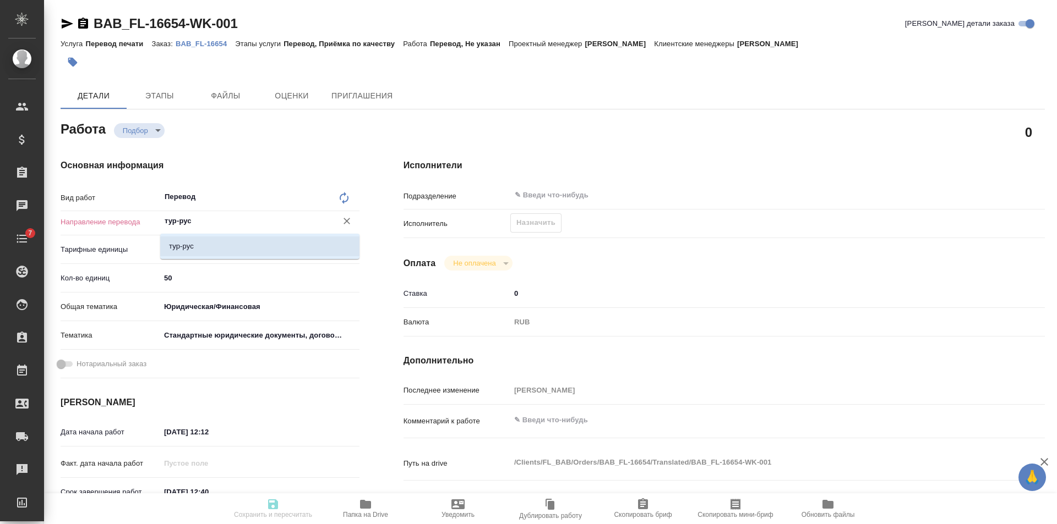
type textarea "x"
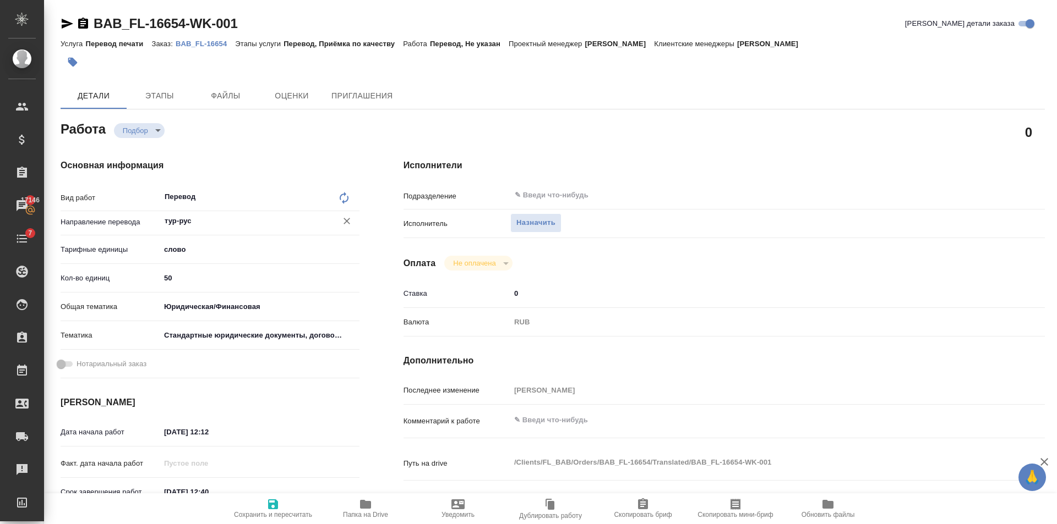
type input "тур-рус"
click at [284, 500] on span "Сохранить и пересчитать" at bounding box center [272, 508] width 79 height 21
type textarea "x"
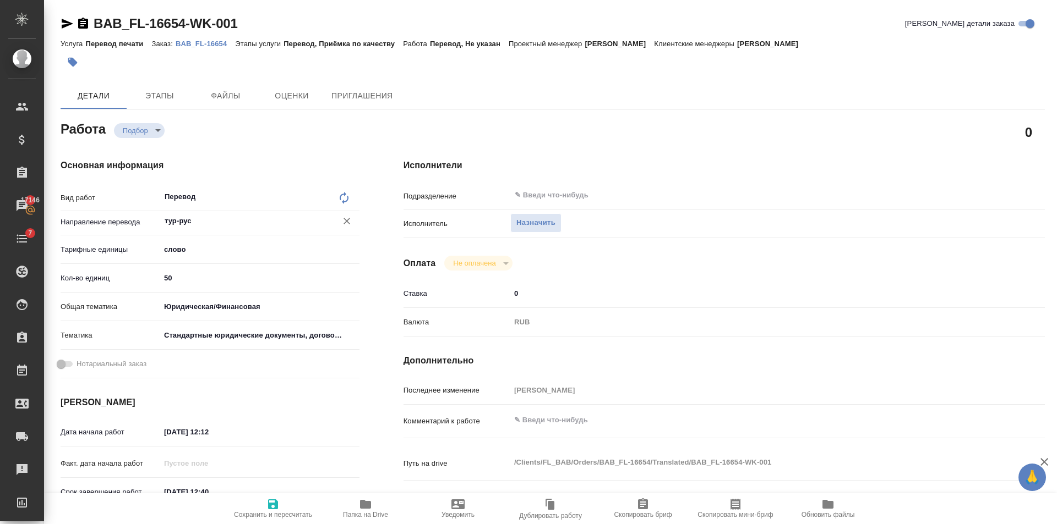
type textarea "x"
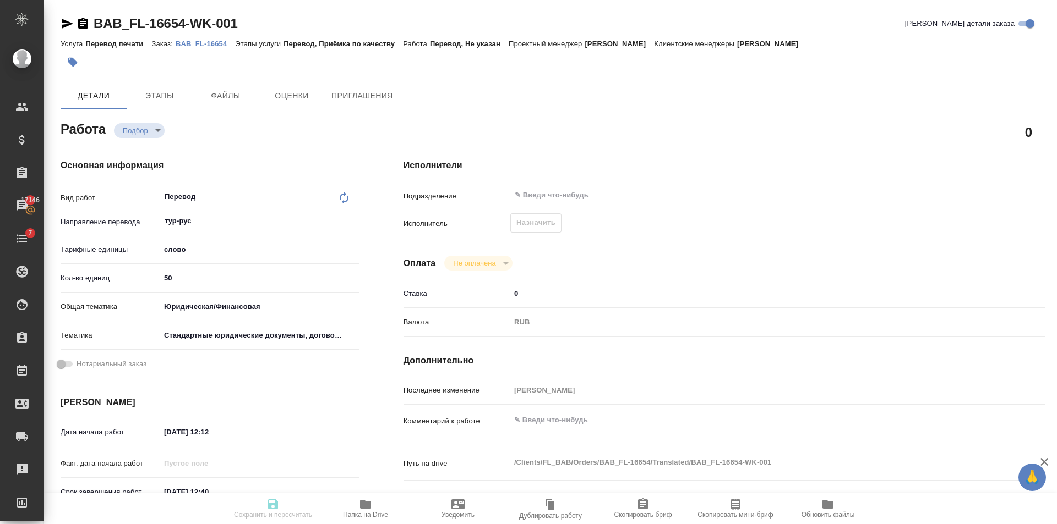
type textarea "x"
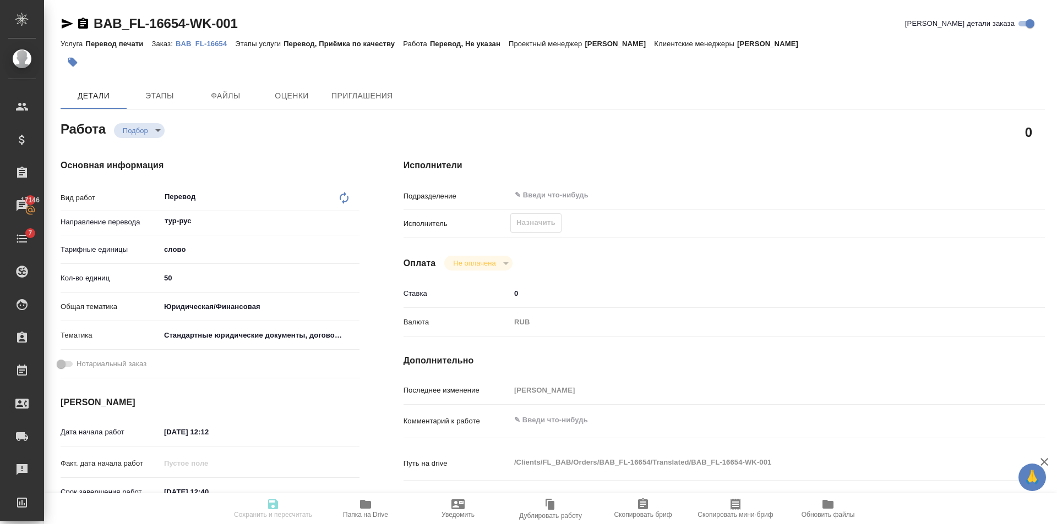
type textarea "x"
type input "recruiting"
type textarea "Перевод"
type textarea "x"
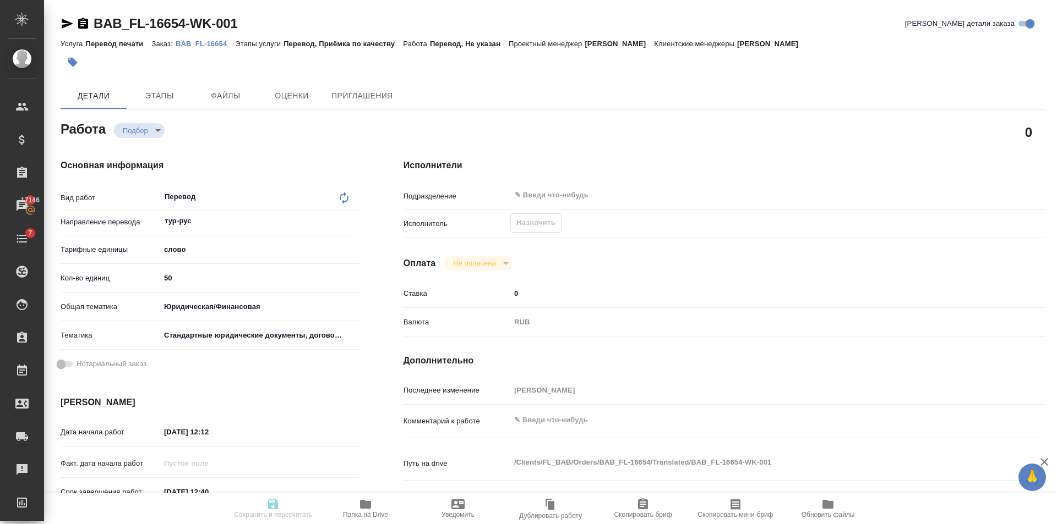
type input "тур-рус"
type input "5a8b1489cc6b4906c91bfd90"
type input "50"
type input "yr-fn"
type input "5f647205b73bc97568ca66bf"
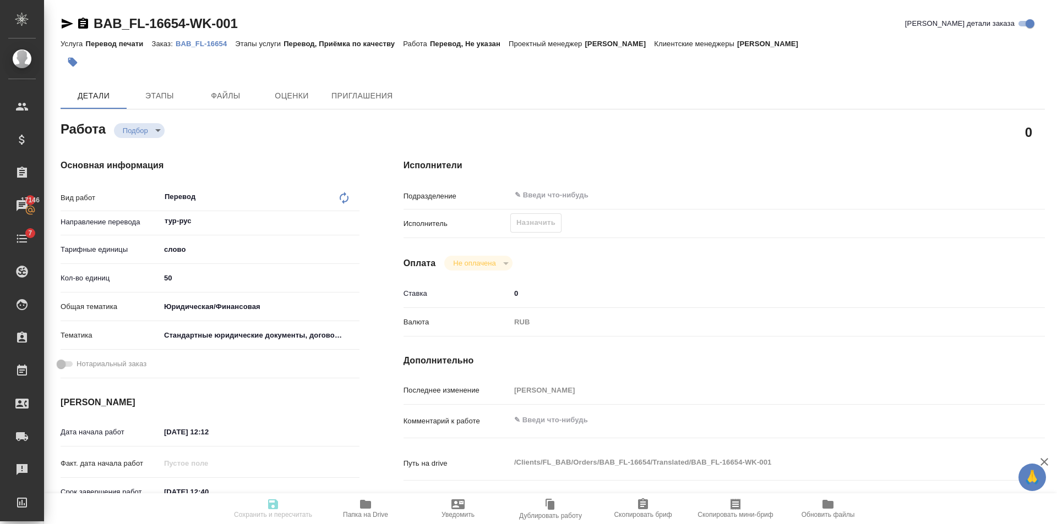
type input "[DATE] 12:12"
type input "[DATE] 12:40"
type input "notPayed"
type input "0"
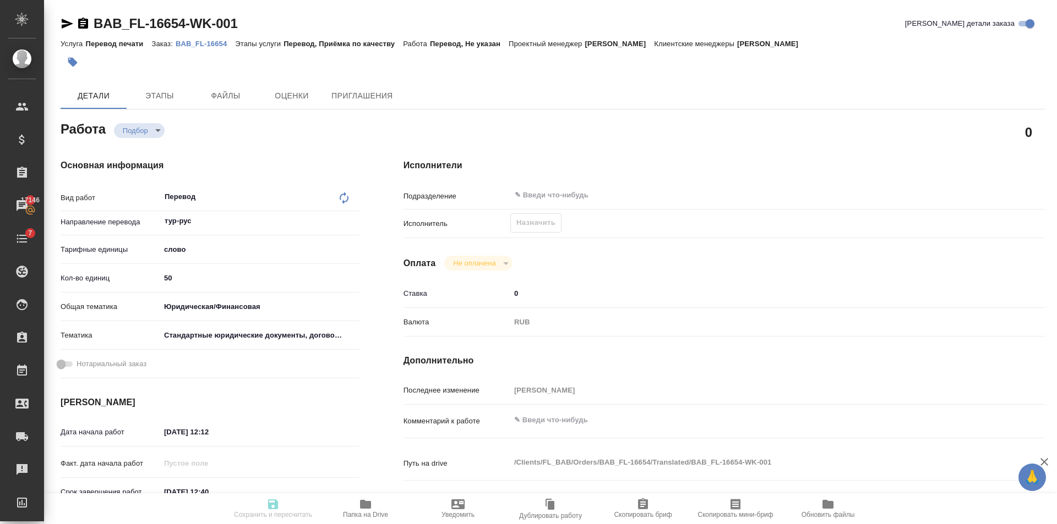
type input "RUB"
type input "[PERSON_NAME]"
type textarea "x"
type textarea "/Clients/FL_BAB/Orders/BAB_FL-16654/Translated/BAB_FL-16654-WK-001"
type textarea "x"
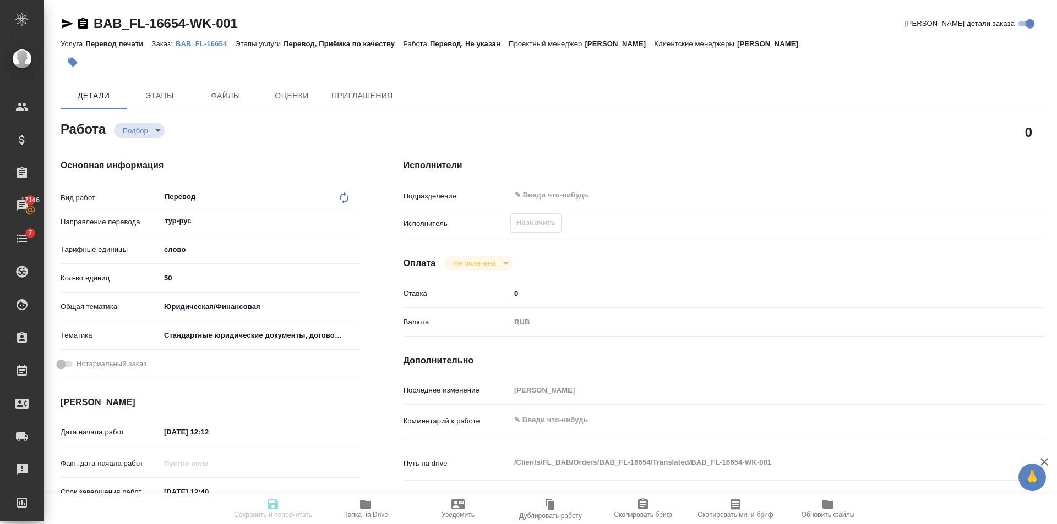
type input "BAB_FL-16654"
type input "Перевод печати"
type input "Перевод, Приёмка по качеству"
type input "[PERSON_NAME]"
type input "/Clients/FL_BAB/Orders/BAB_FL-16654"
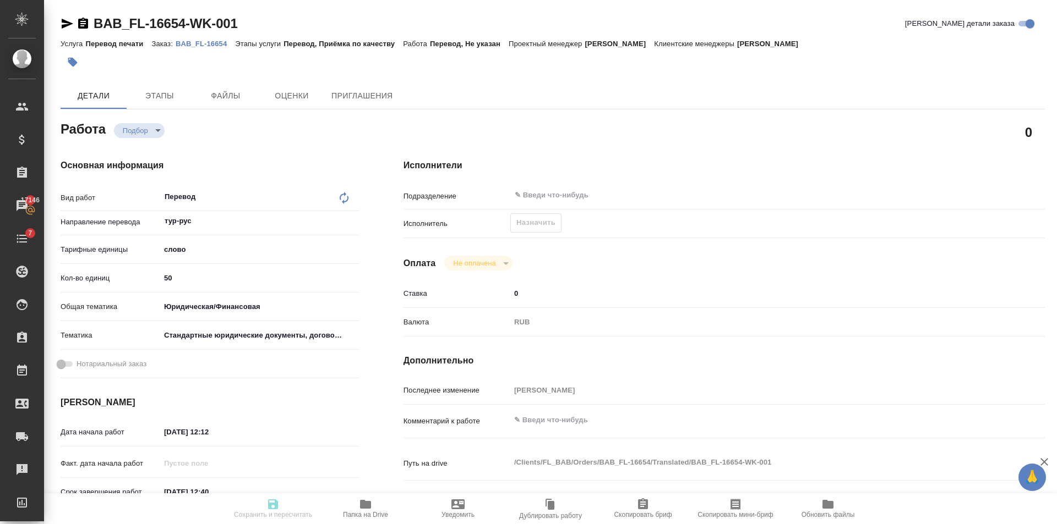
type textarea "x"
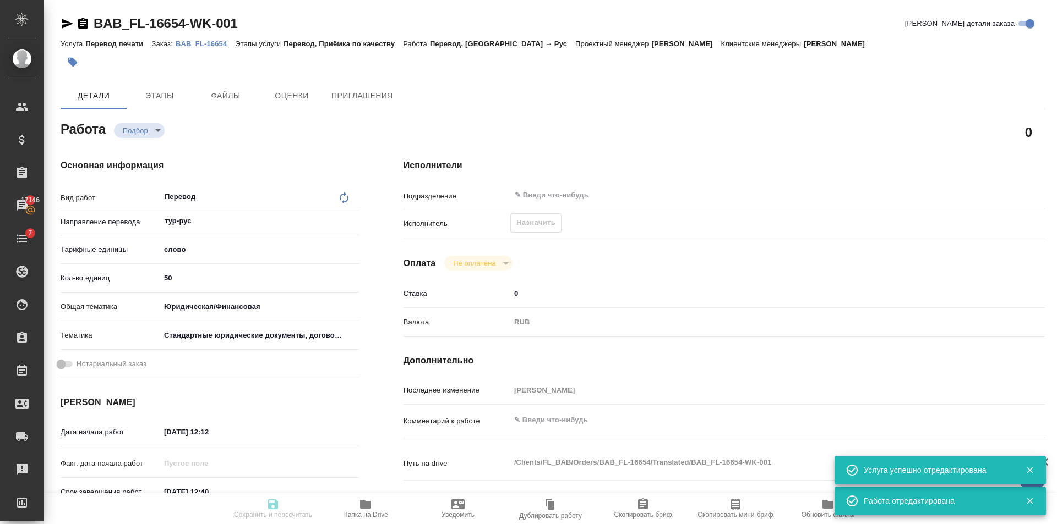
type textarea "x"
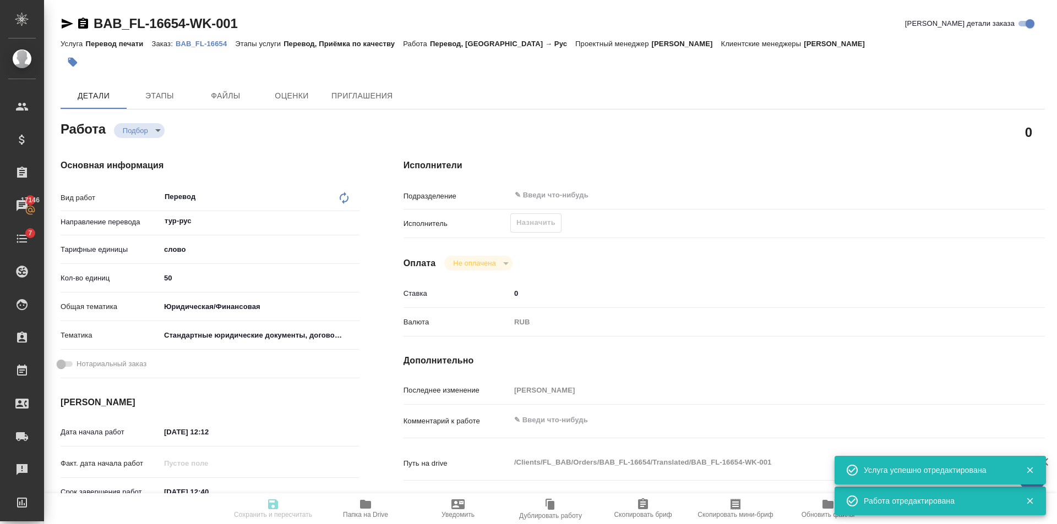
type textarea "x"
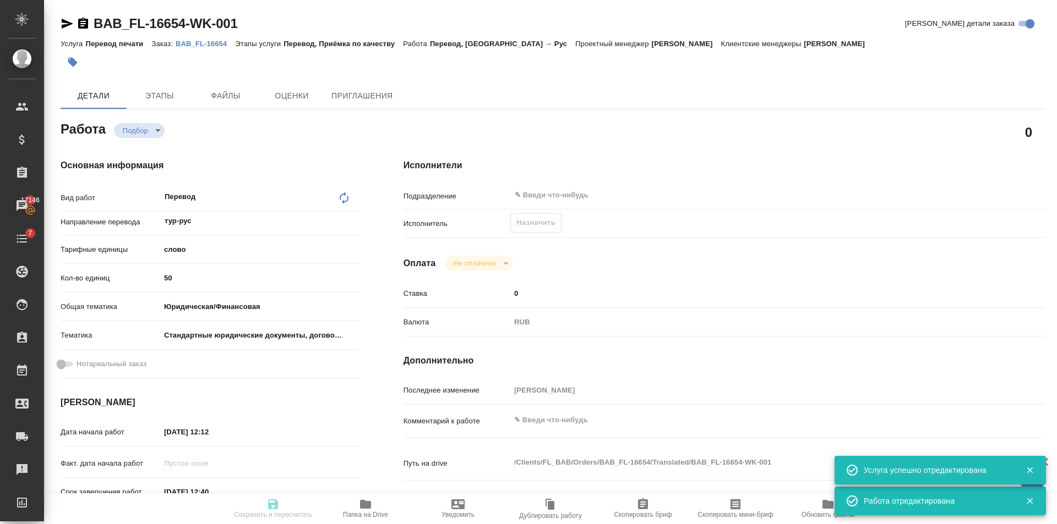
type textarea "x"
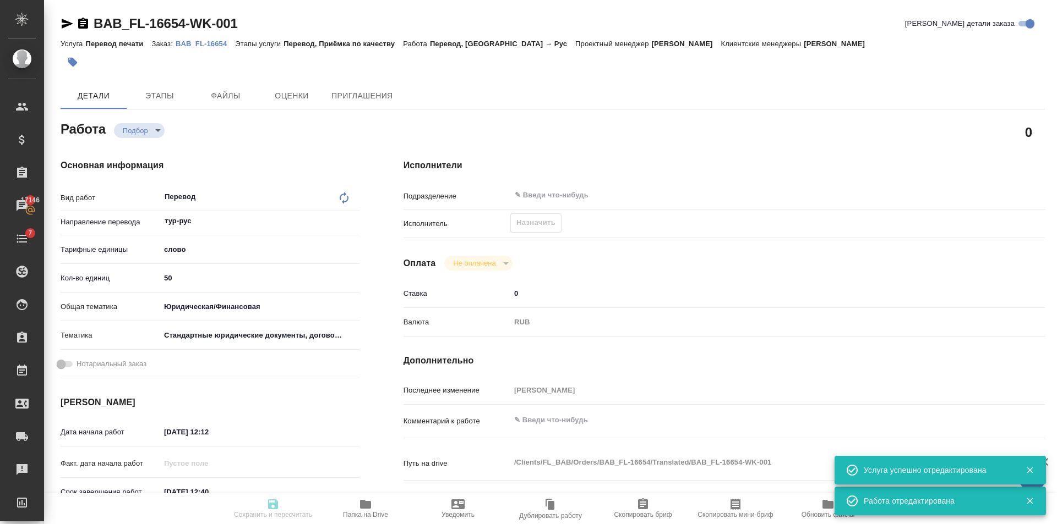
type textarea "x"
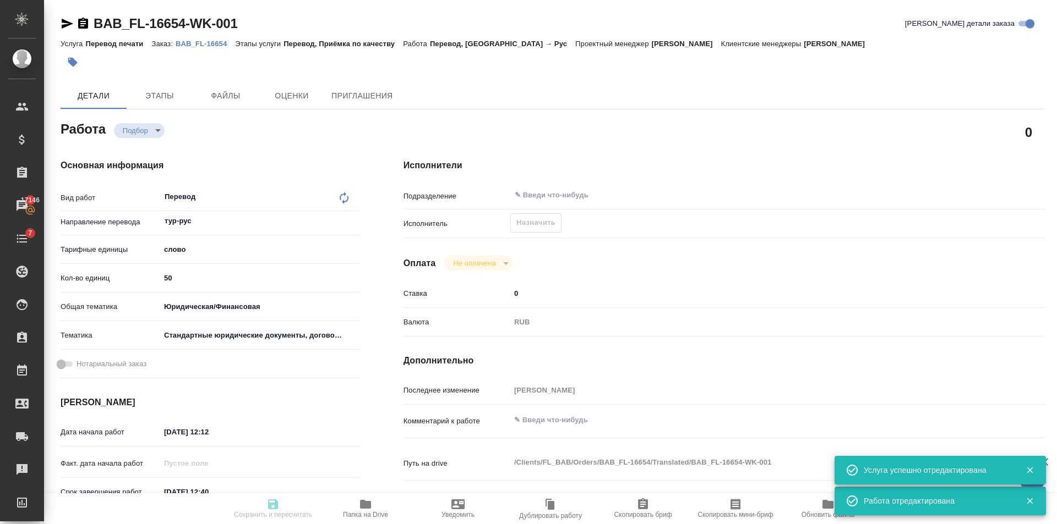
type input "recruiting"
type textarea "Перевод"
type textarea "x"
type input "тур-рус"
type input "5a8b1489cc6b4906c91bfd90"
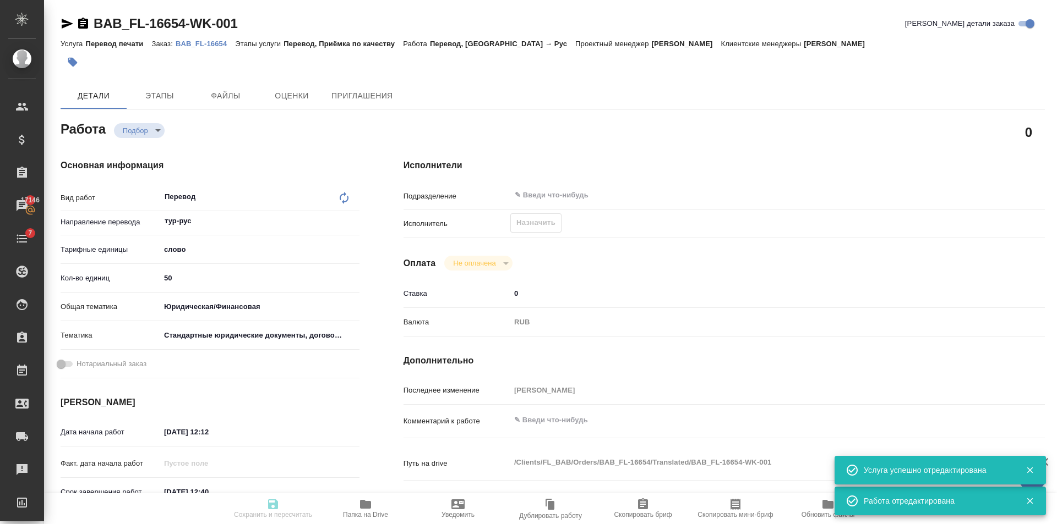
type input "50"
type input "yr-fn"
type input "5f647205b73bc97568ca66bf"
type input "[DATE] 12:12"
type input "[DATE] 12:40"
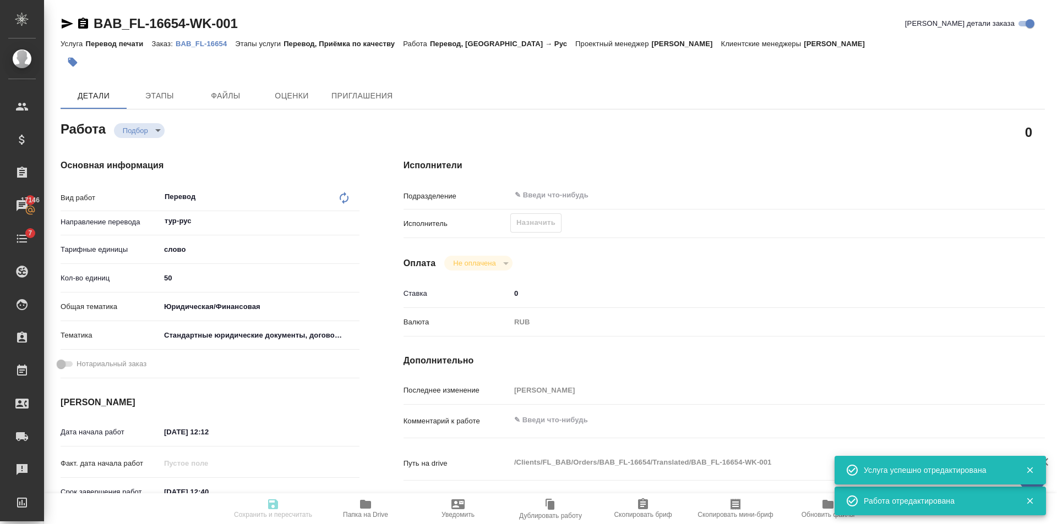
type input "[DATE] 12:40"
type input "notPayed"
type input "0"
type input "RUB"
type input "[PERSON_NAME]"
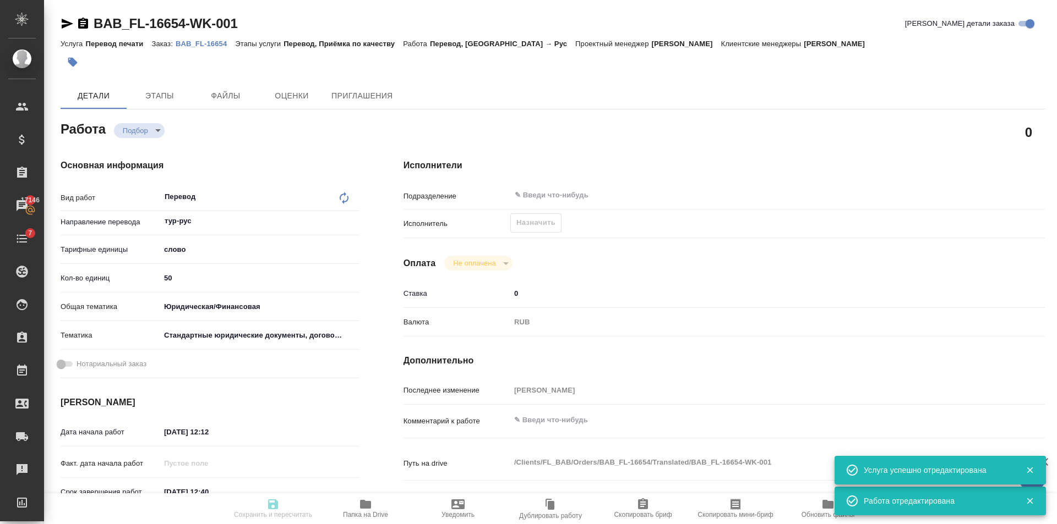
type textarea "x"
type textarea "/Clients/FL_BAB/Orders/BAB_FL-16654/Translated/BAB_FL-16654-WK-001"
type textarea "x"
type input "BAB_FL-16654"
type input "Перевод печати"
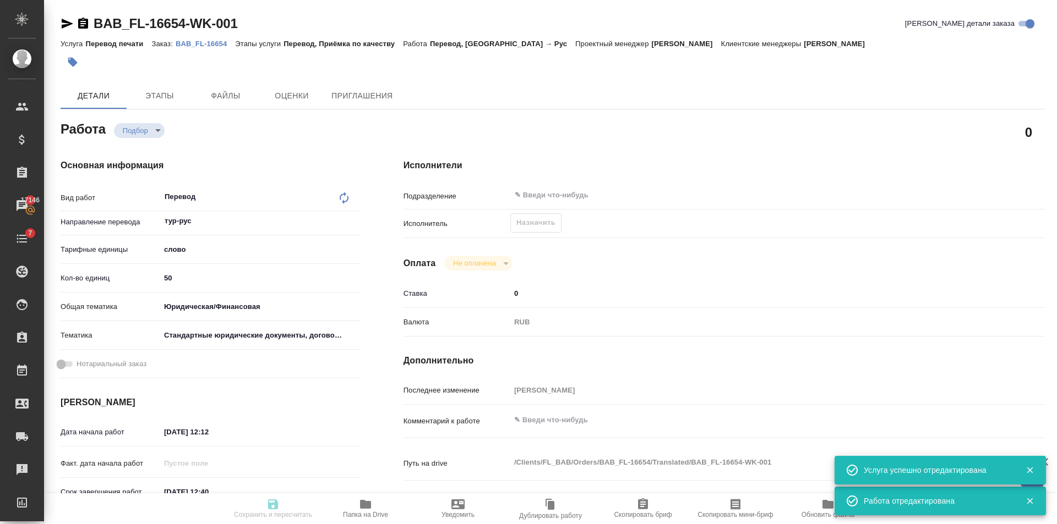
type input "Перевод, Приёмка по качеству"
type input "[PERSON_NAME]"
type input "/Clients/FL_BAB/Orders/BAB_FL-16654"
type textarea "x"
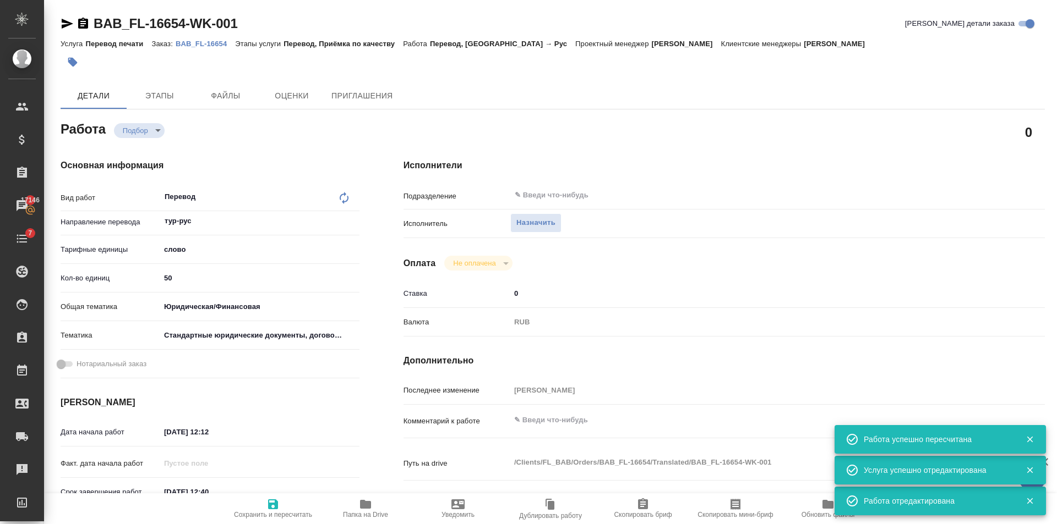
type textarea "x"
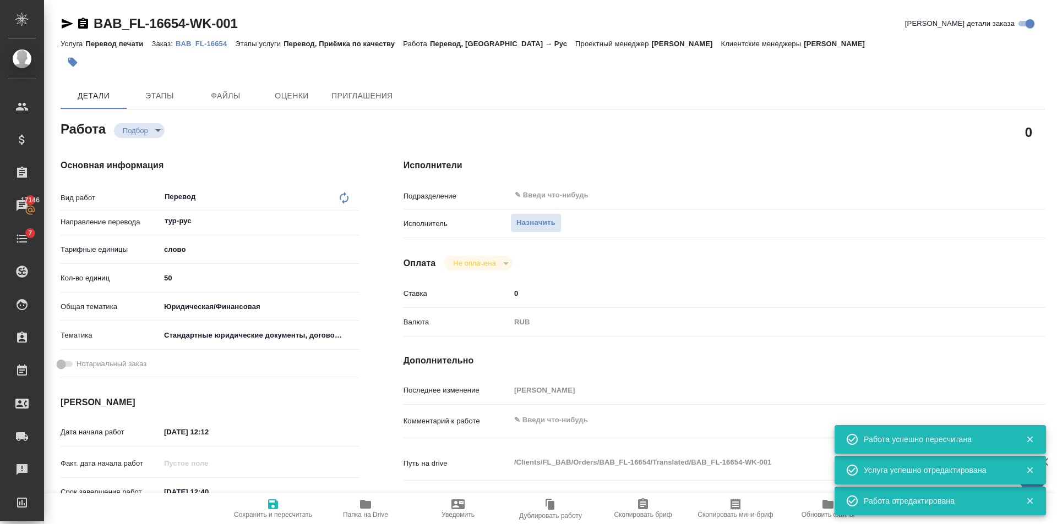
type textarea "x"
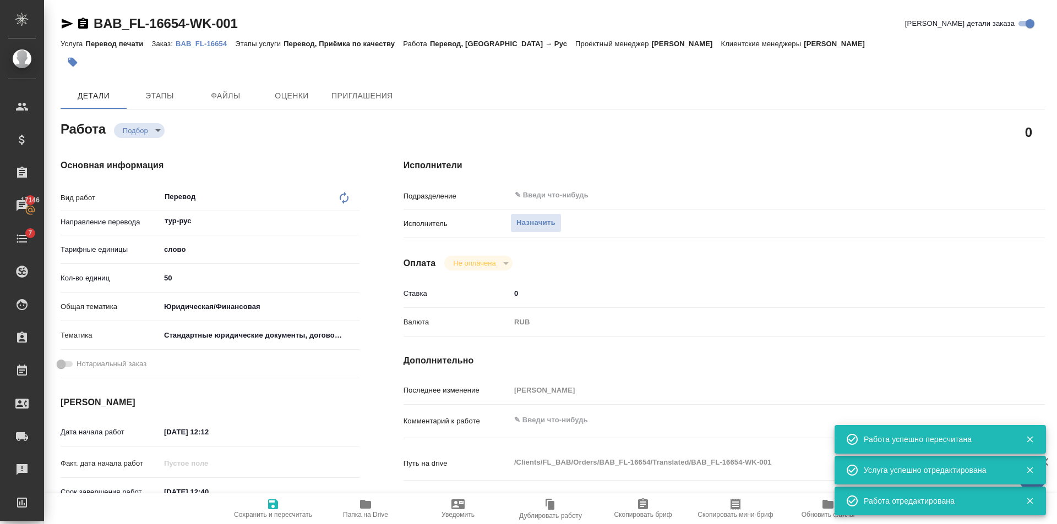
type textarea "x"
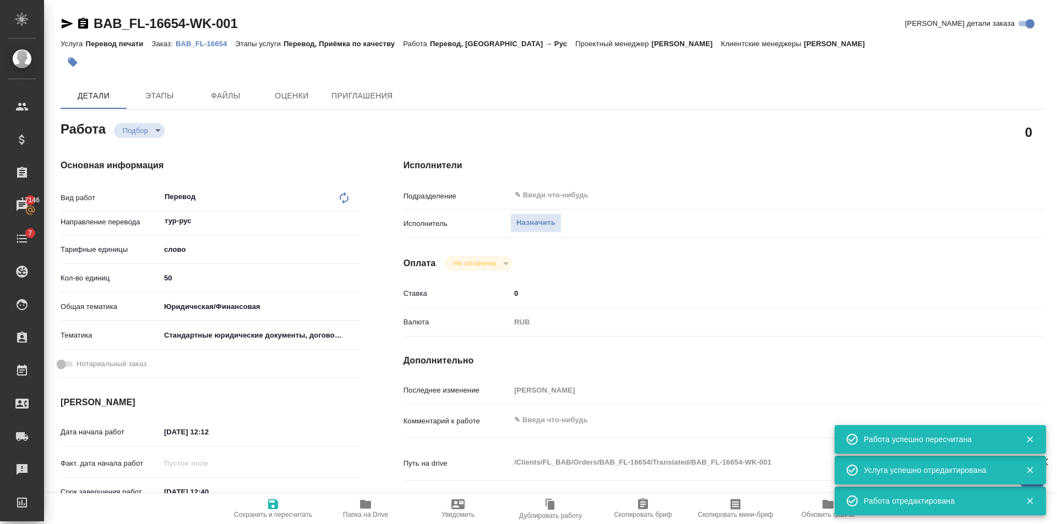
type textarea "x"
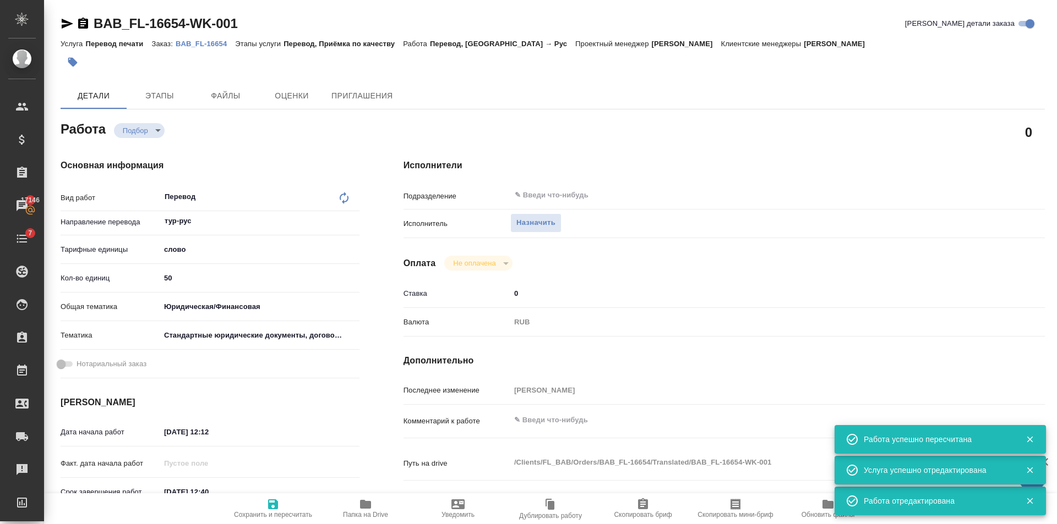
type textarea "x"
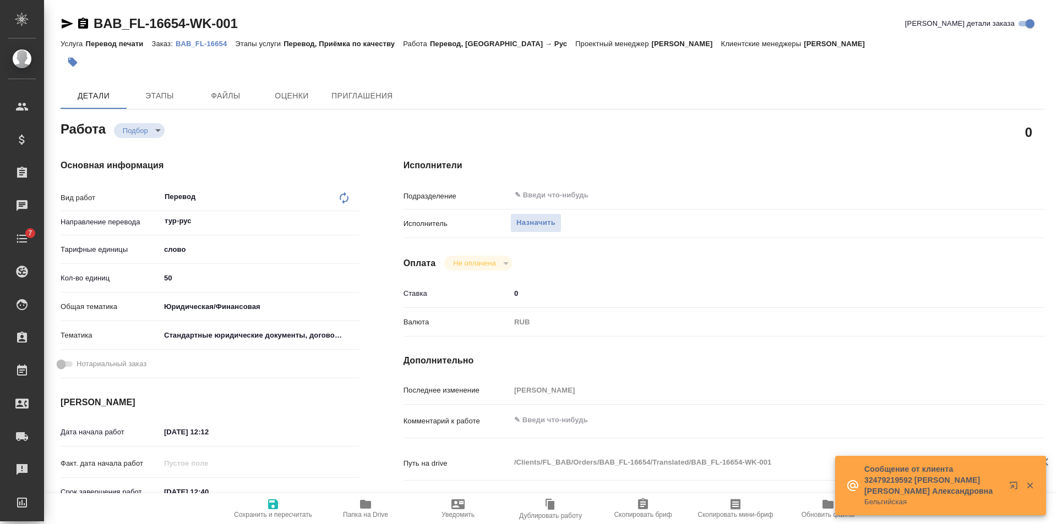
type textarea "x"
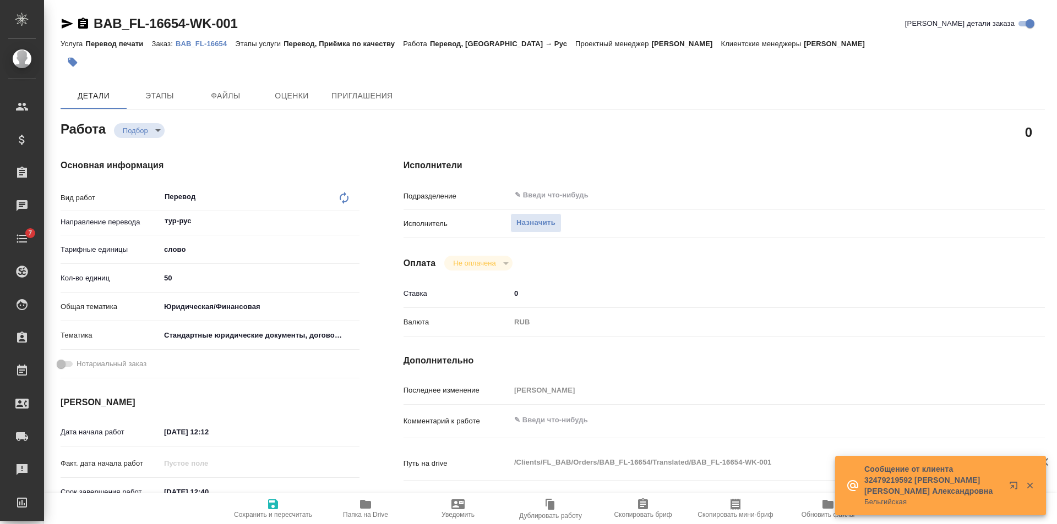
type textarea "x"
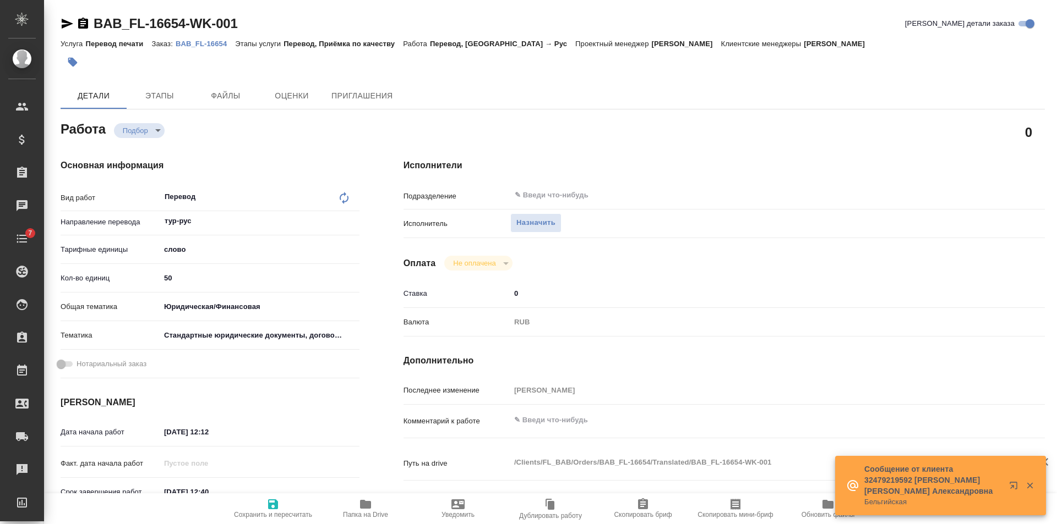
type textarea "x"
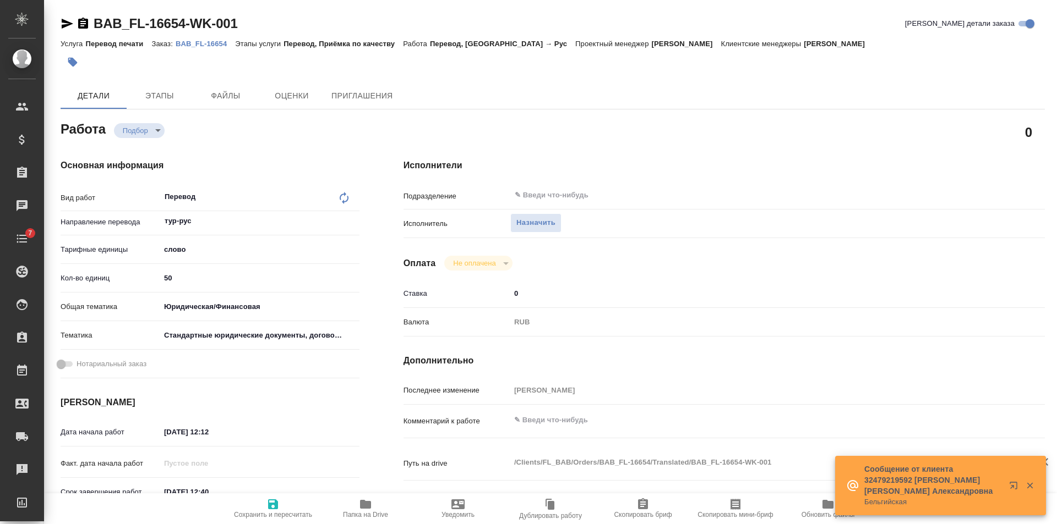
type textarea "x"
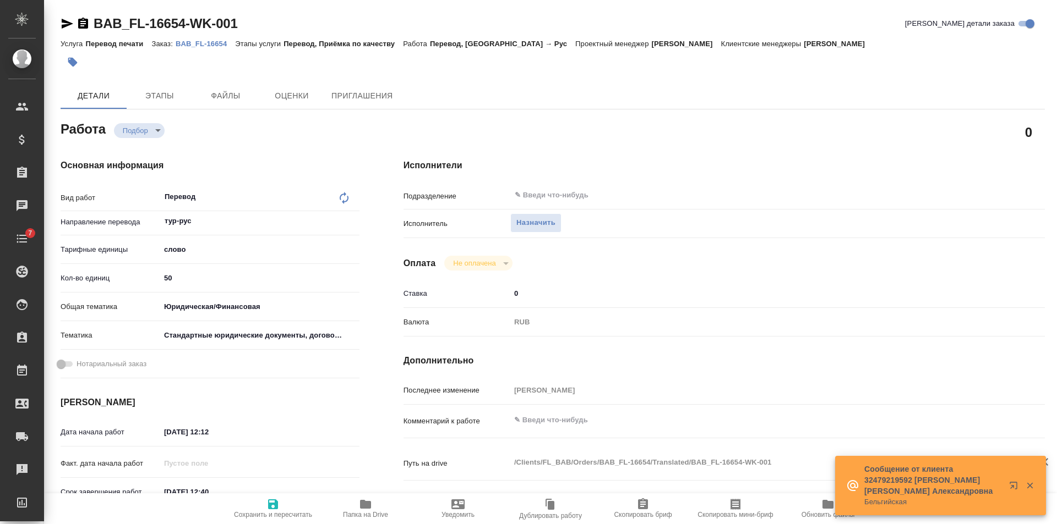
type textarea "x"
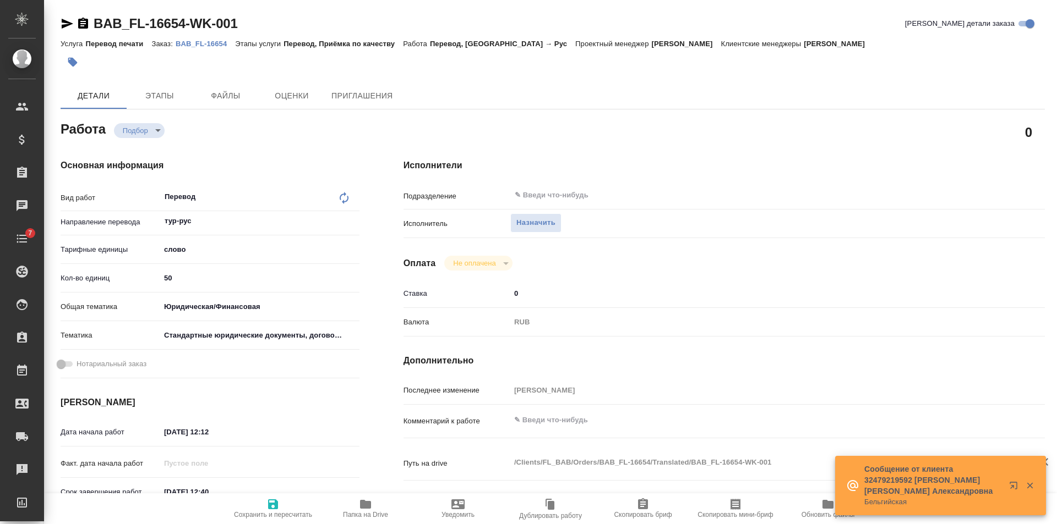
type textarea "x"
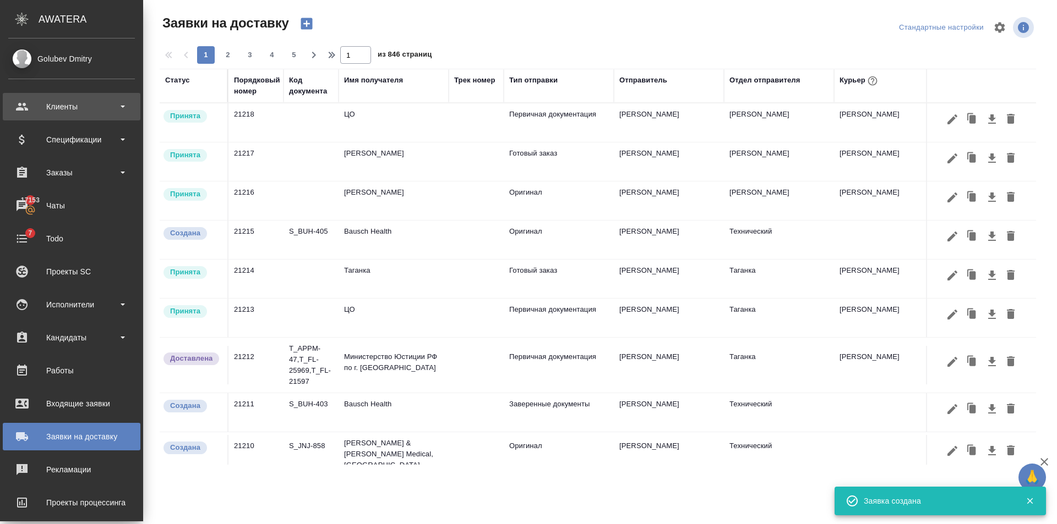
click at [30, 100] on div "Клиенты" at bounding box center [71, 107] width 127 height 17
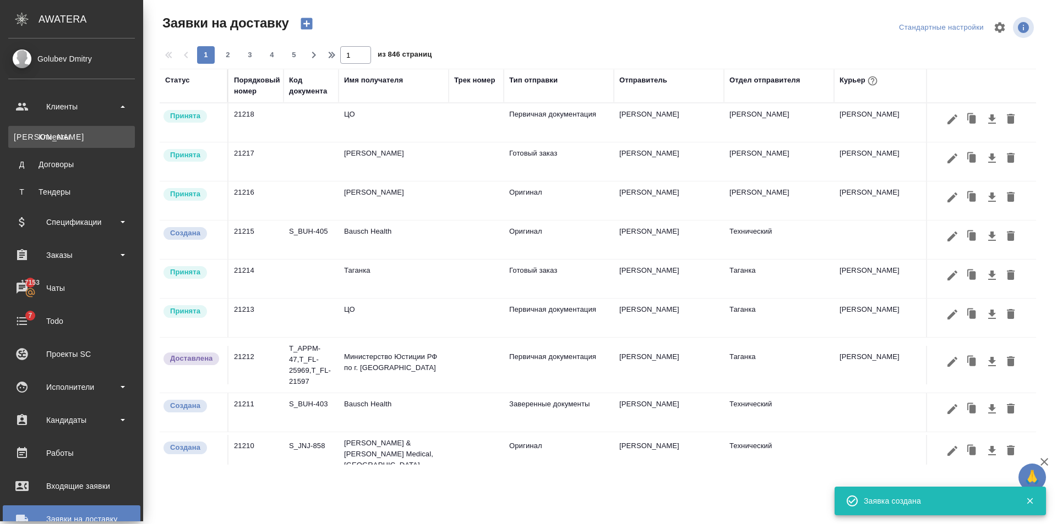
click at [65, 126] on link "К Клиенты" at bounding box center [71, 137] width 127 height 22
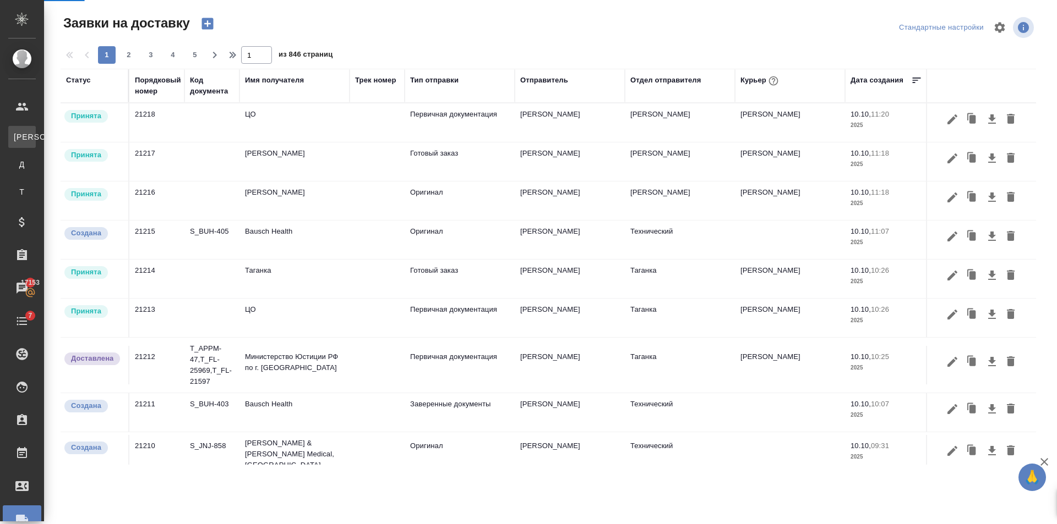
select select "RU"
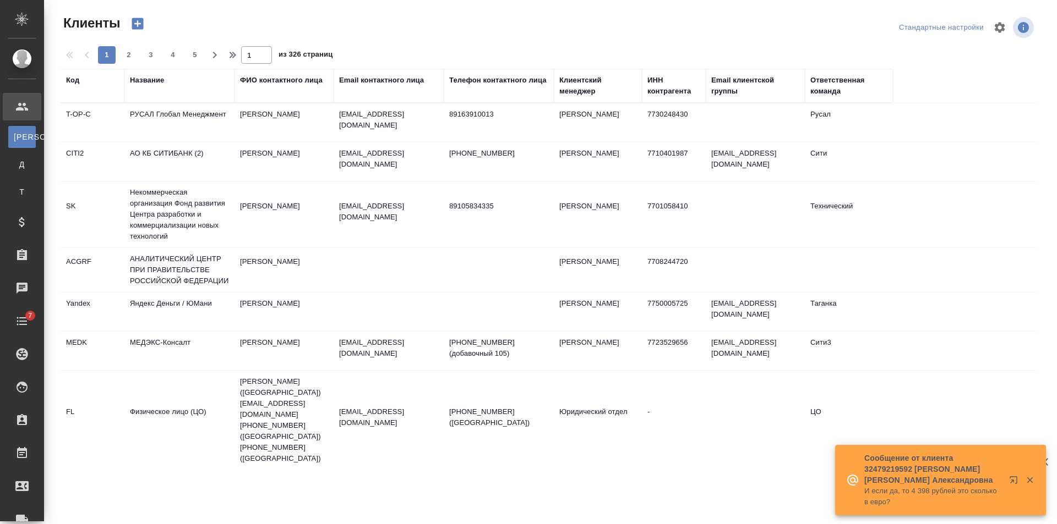
click at [144, 76] on div "Название" at bounding box center [147, 80] width 34 height 11
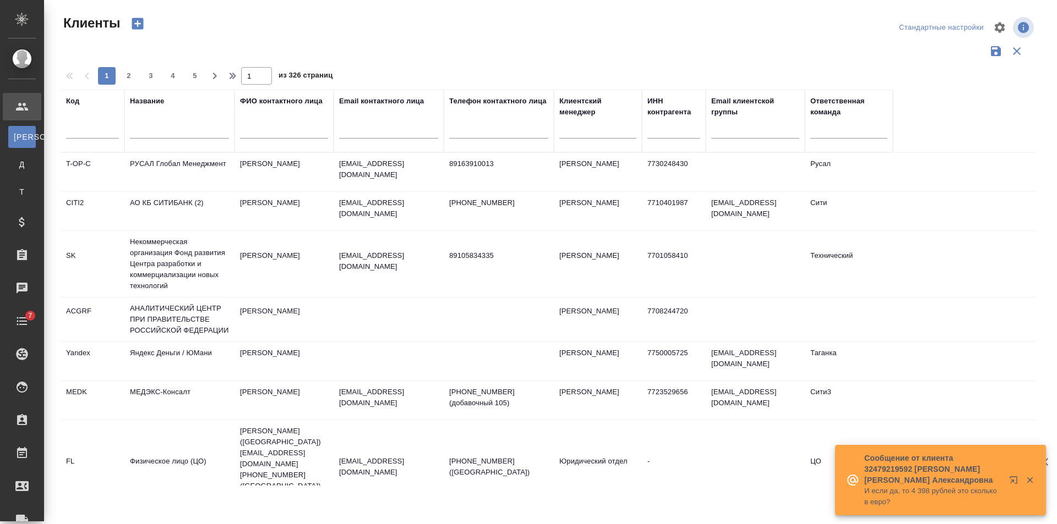
click at [198, 135] on input "text" at bounding box center [179, 132] width 99 height 14
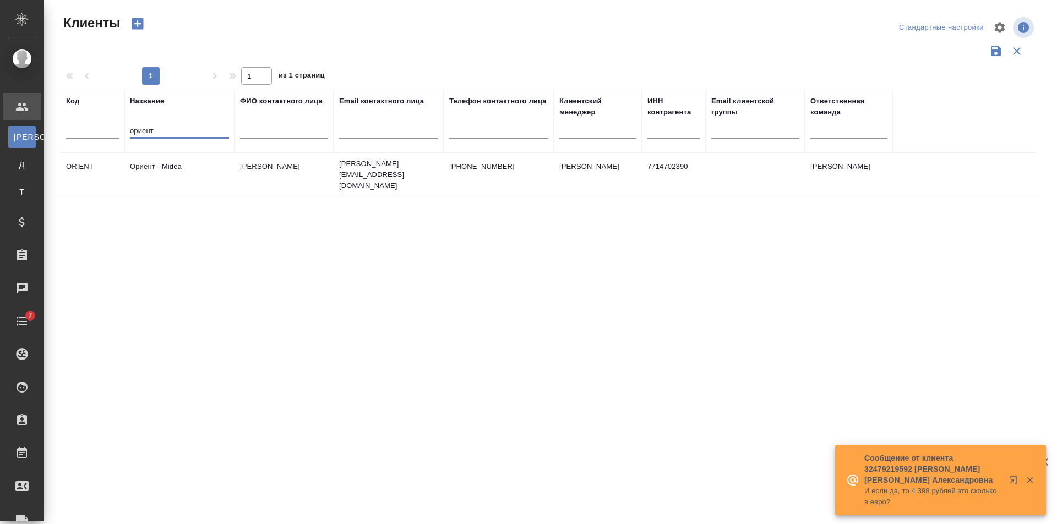
type input "ориент"
click at [229, 169] on td "Ориент - Midea" at bounding box center [179, 175] width 110 height 39
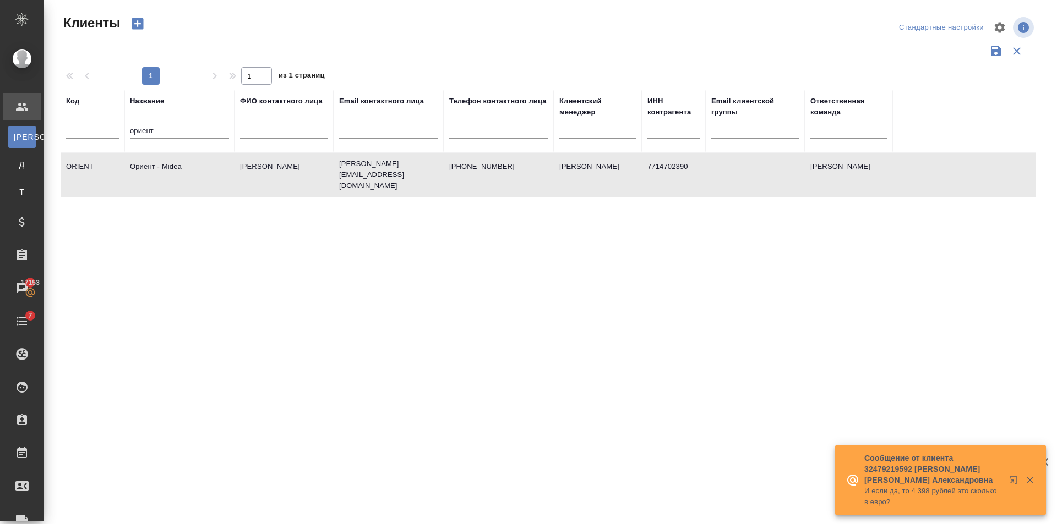
click at [229, 169] on td "Ориент - Midea" at bounding box center [179, 175] width 110 height 39
drag, startPoint x: 185, startPoint y: 134, endPoint x: 351, endPoint y: 90, distance: 171.8
click at [74, 139] on tr "Код Название ориент ФИО контактного лица Email контактного лица Телефон контакт…" at bounding box center [477, 121] width 832 height 63
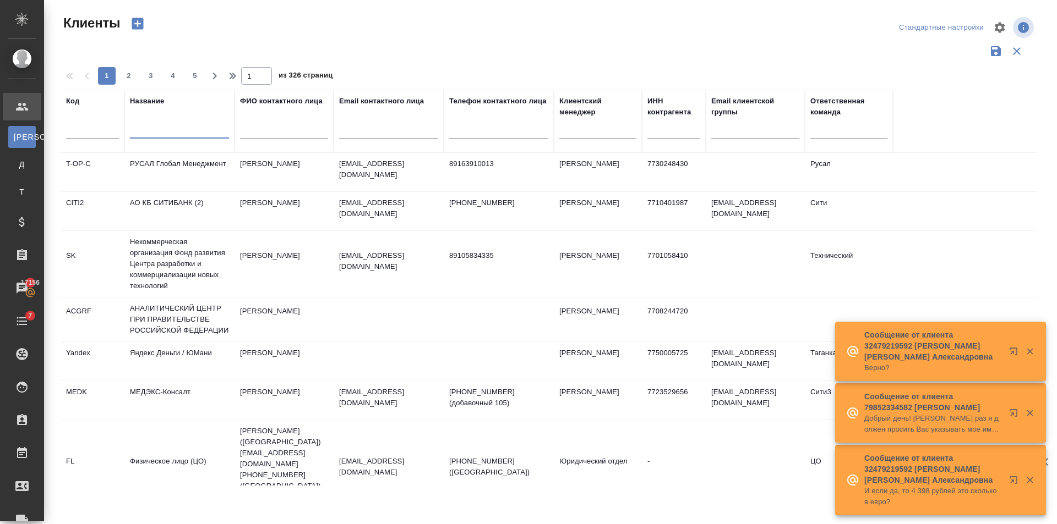
click at [500, 126] on input "text" at bounding box center [498, 132] width 99 height 14
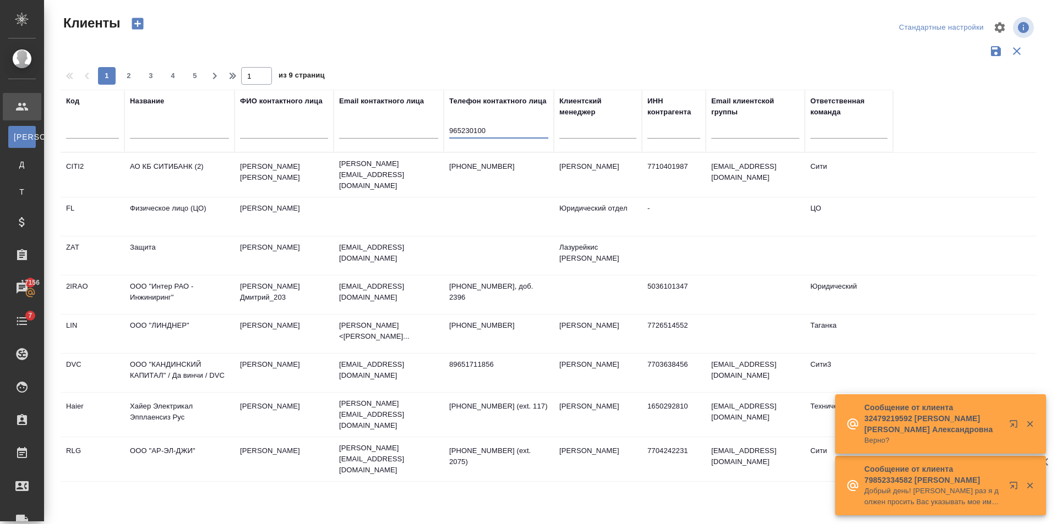
type input "9652301007"
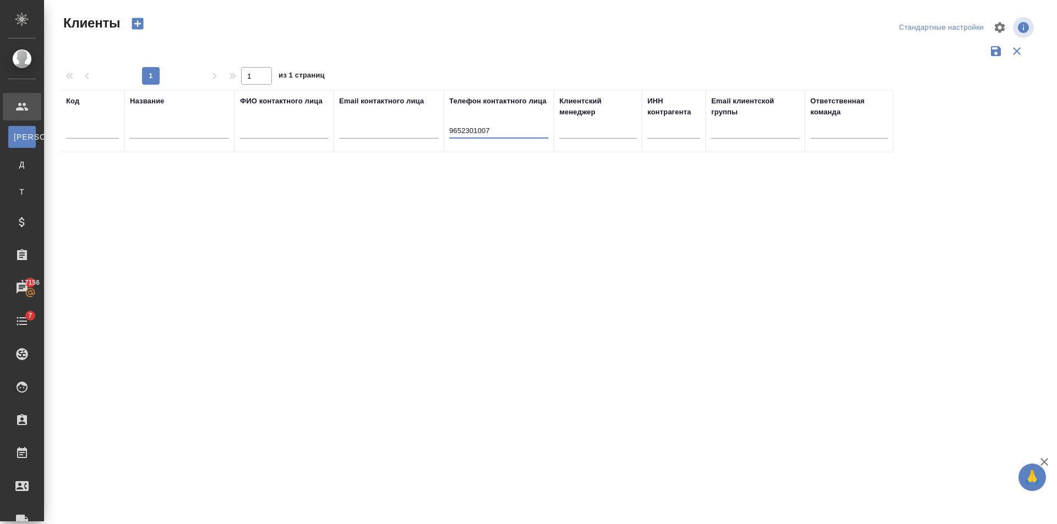
drag, startPoint x: 408, startPoint y: 130, endPoint x: 402, endPoint y: 124, distance: 7.8
click at [329, 134] on tr "Код Название ФИО контактного лица Email контактного лица Телефон контактного ли…" at bounding box center [477, 121] width 832 height 63
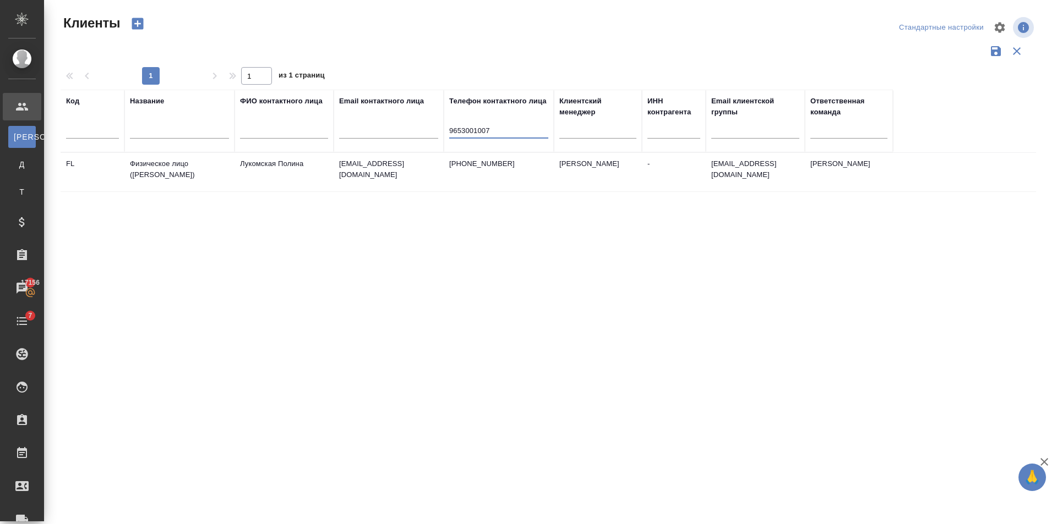
type input "9653001007"
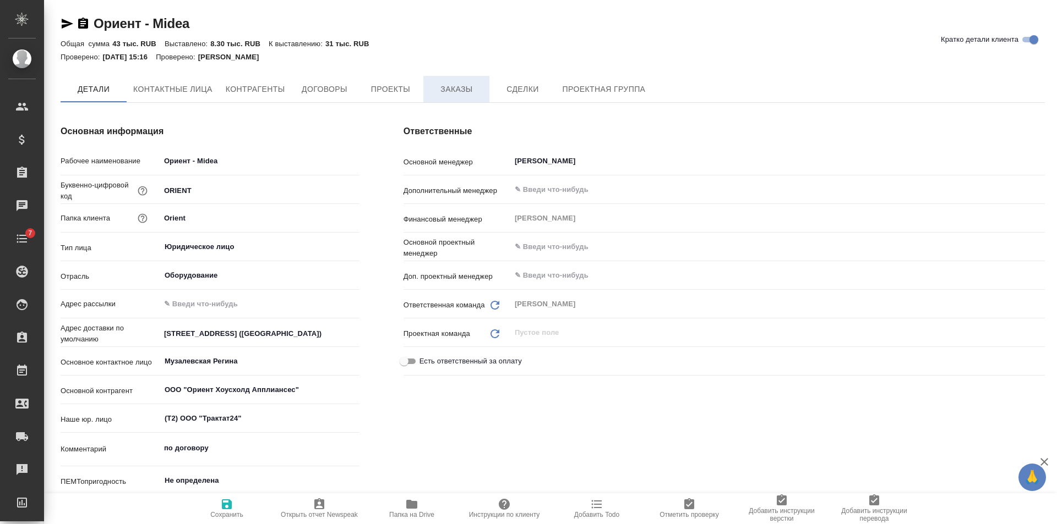
click at [463, 79] on button "Заказы" at bounding box center [456, 89] width 66 height 26
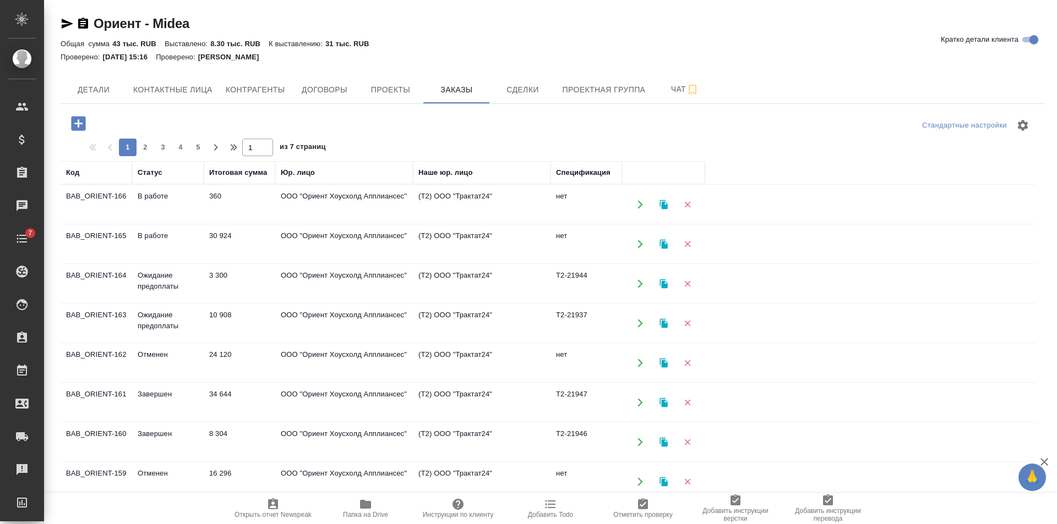
click at [250, 287] on td "3 300" at bounding box center [240, 284] width 72 height 39
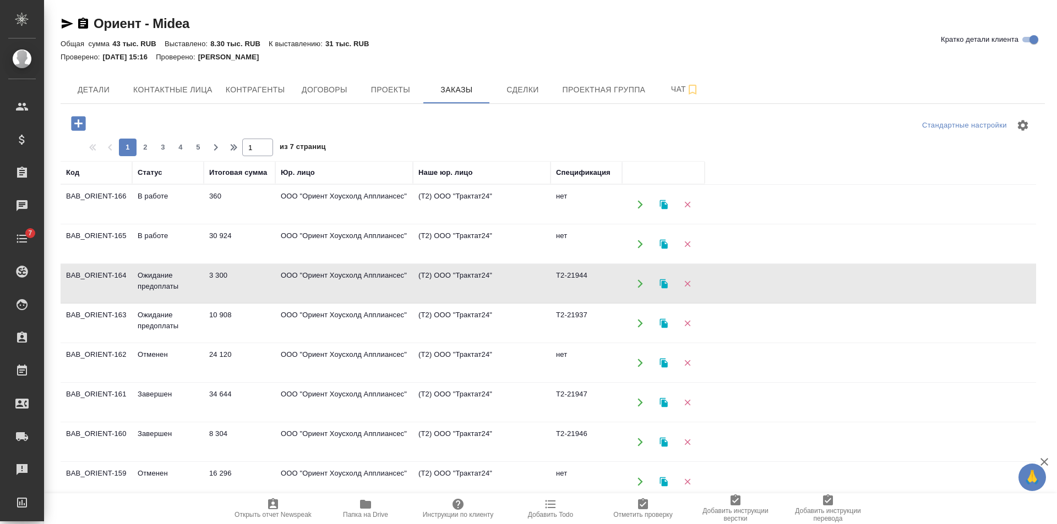
click at [250, 287] on td "3 300" at bounding box center [240, 284] width 72 height 39
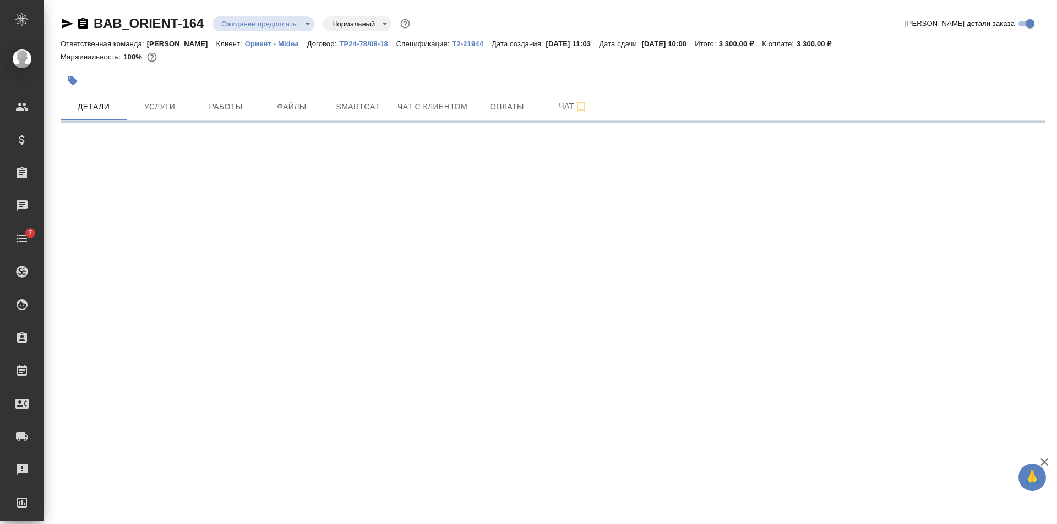
select select "RU"
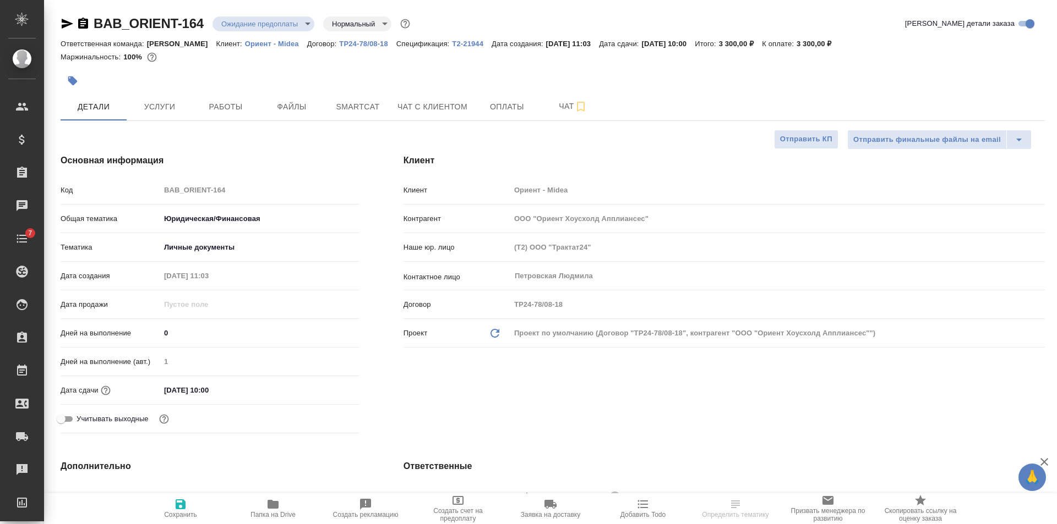
click at [459, 42] on p "Т2-21944" at bounding box center [472, 44] width 40 height 8
type textarea "x"
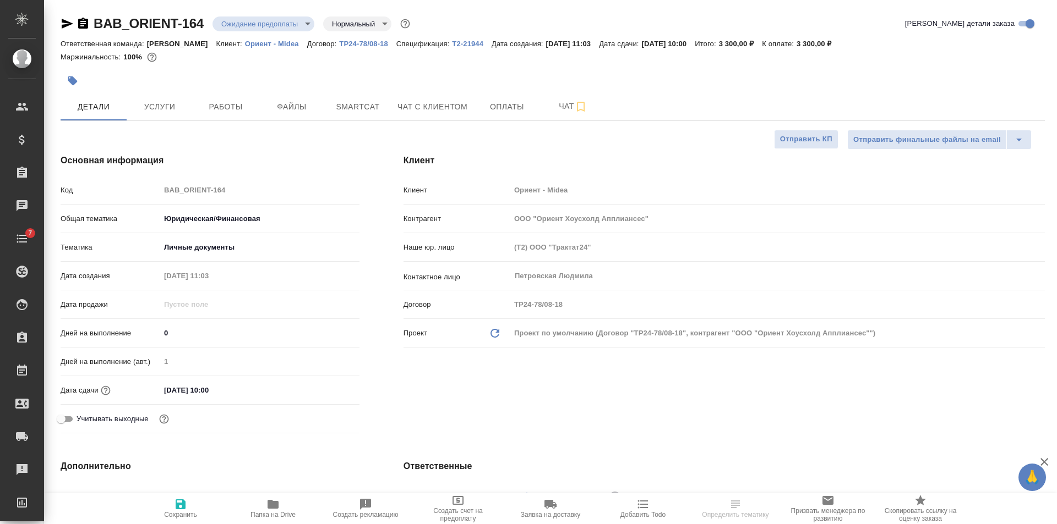
type textarea "x"
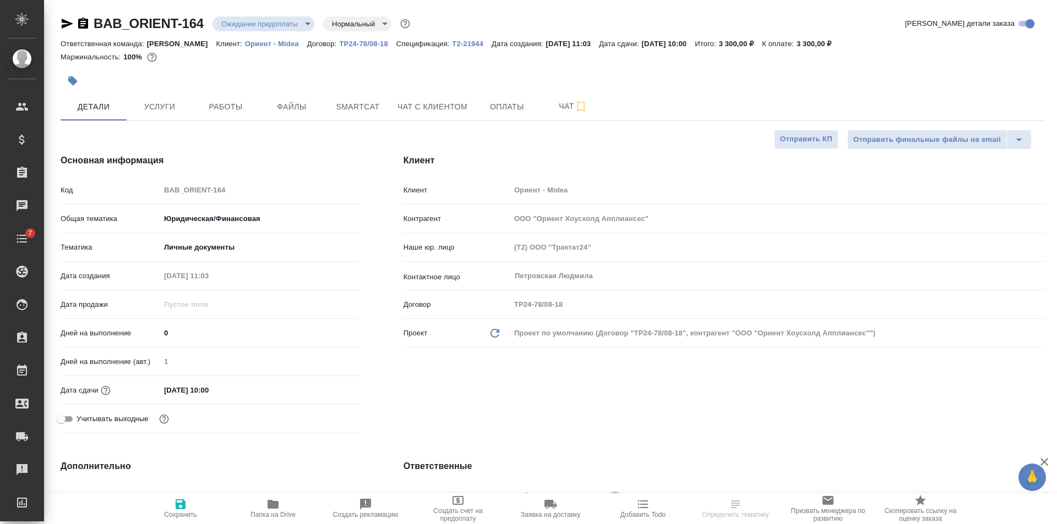
type textarea "x"
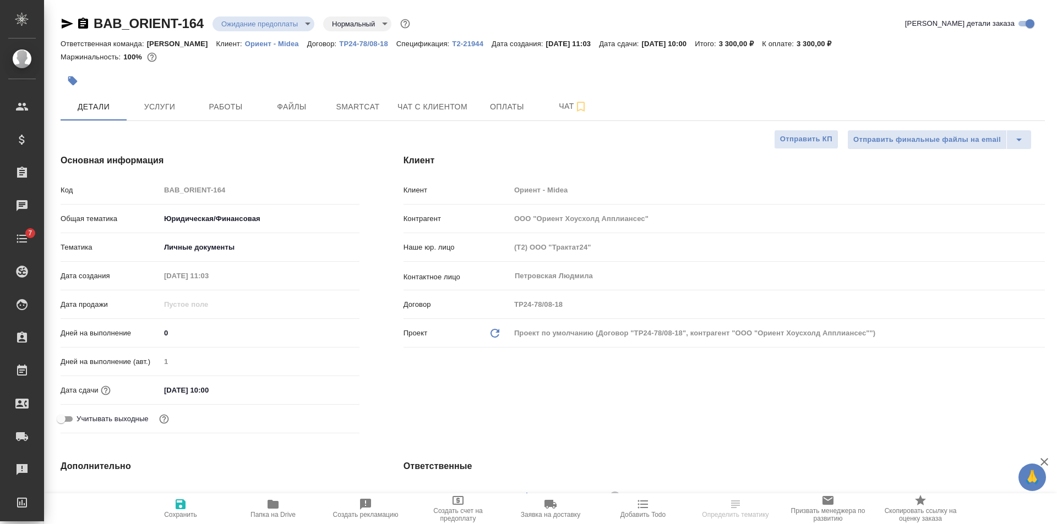
type textarea "x"
select select "RU"
type textarea "x"
